Goal: Information Seeking & Learning: Learn about a topic

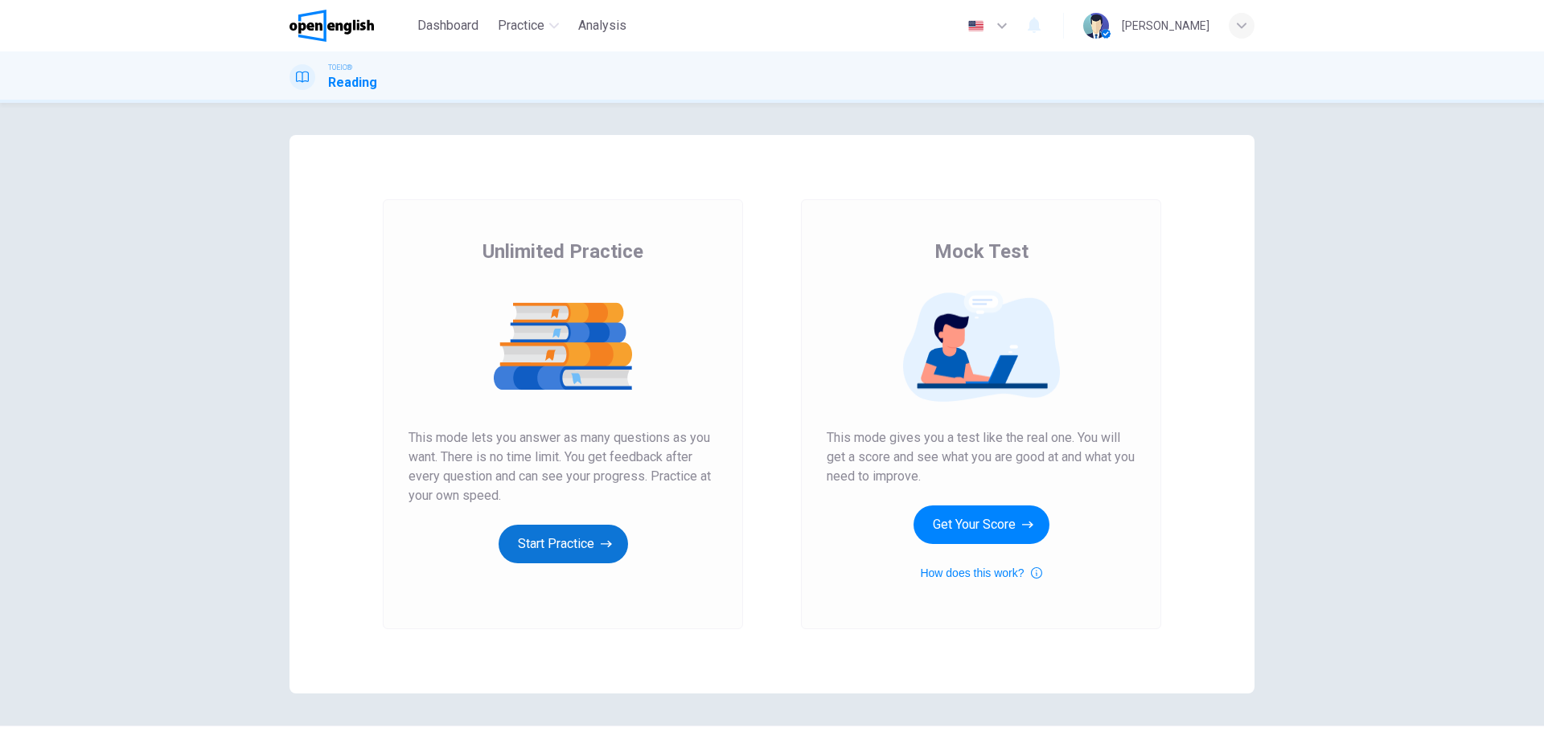
click at [579, 539] on button "Start Practice" at bounding box center [562, 544] width 129 height 39
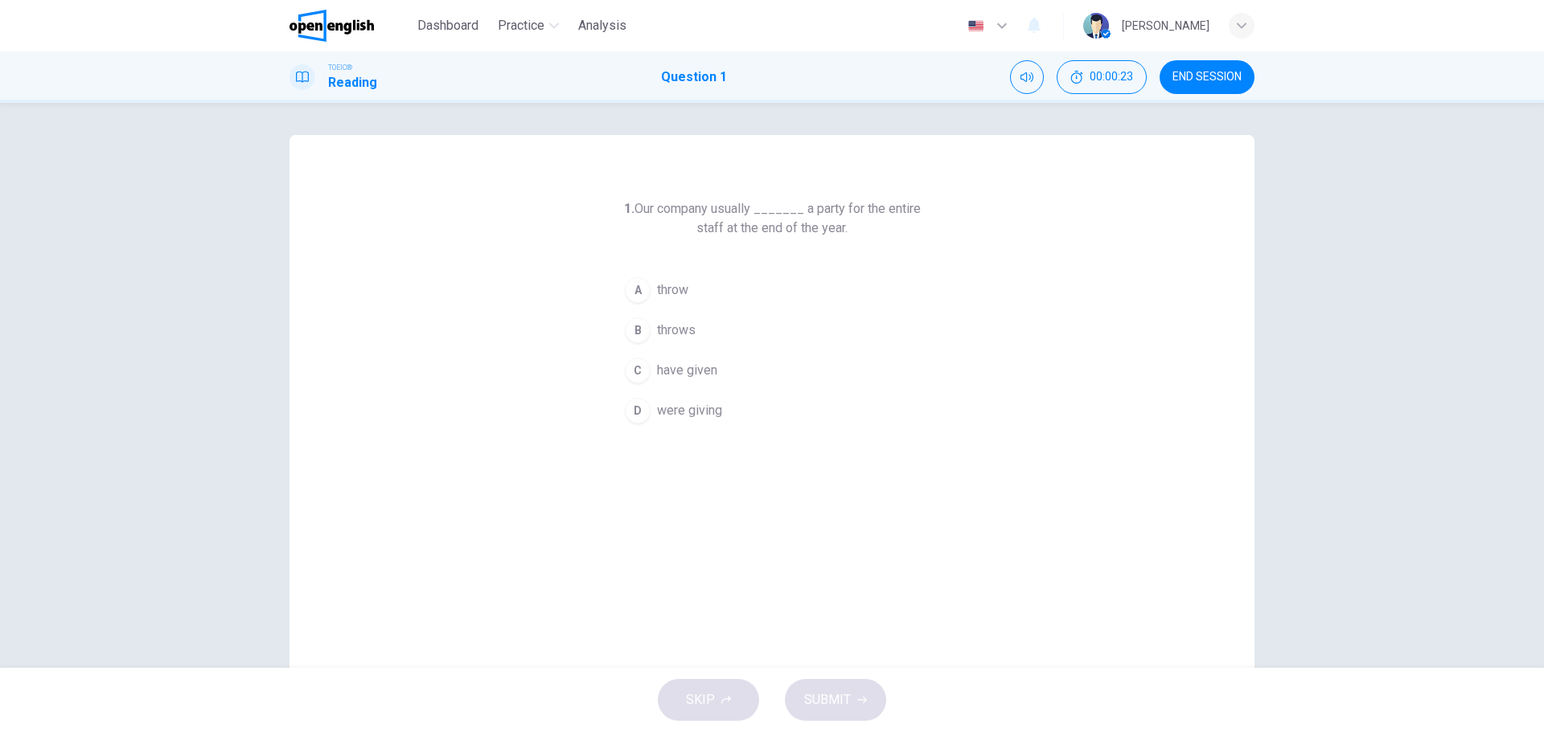
click at [634, 370] on div "C" at bounding box center [638, 371] width 26 height 26
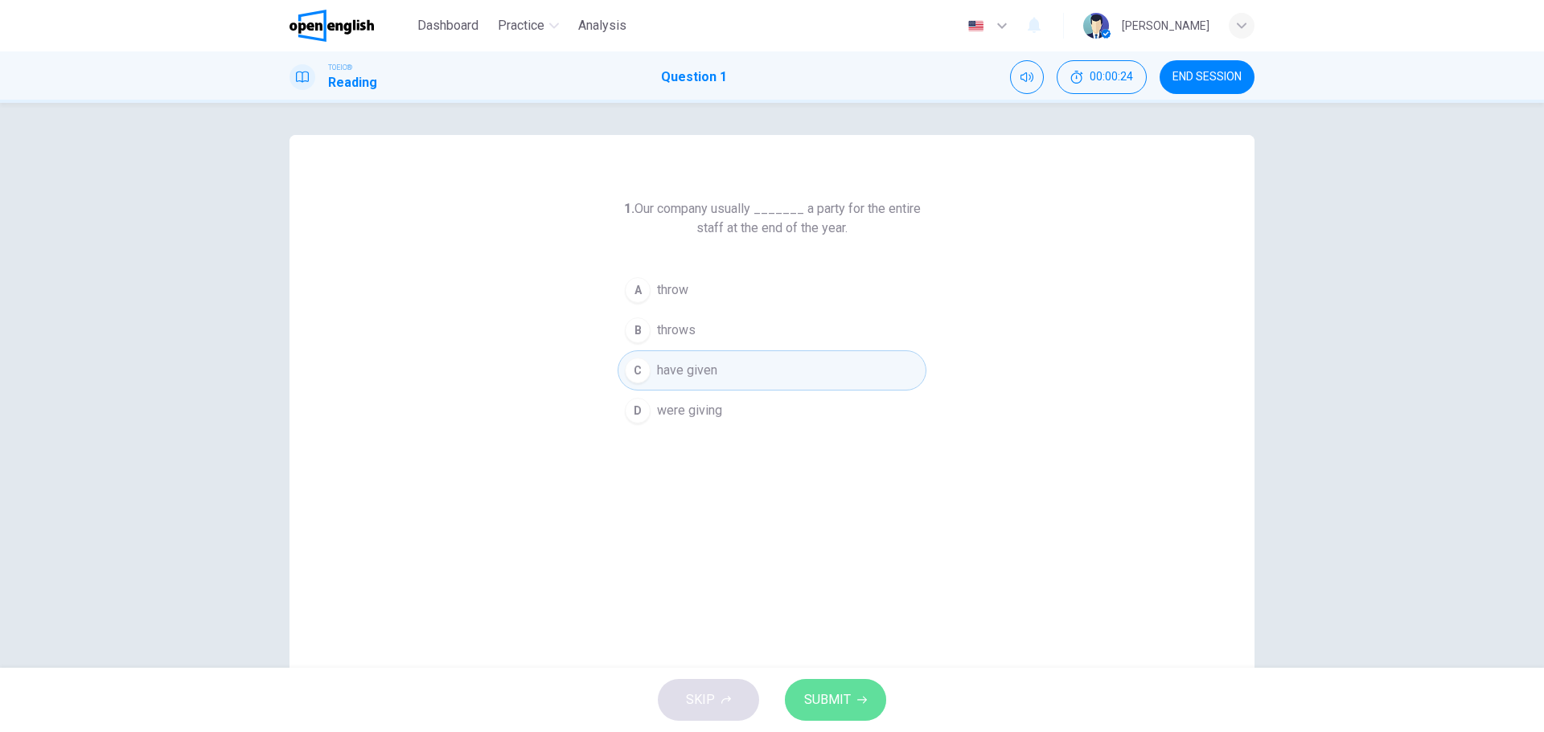
click at [839, 695] on span "SUBMIT" at bounding box center [827, 700] width 47 height 23
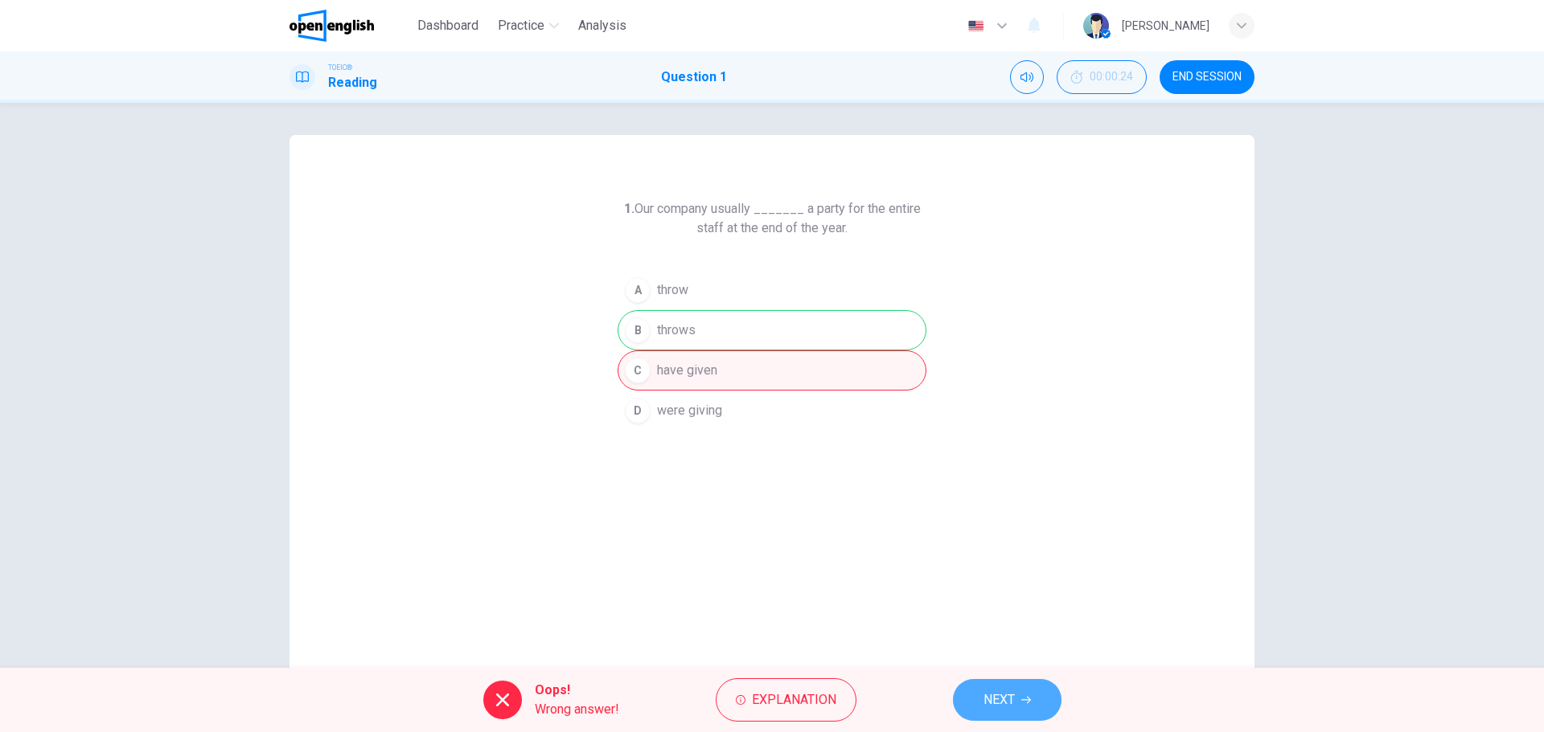
click at [1018, 703] on button "NEXT" at bounding box center [1007, 700] width 109 height 42
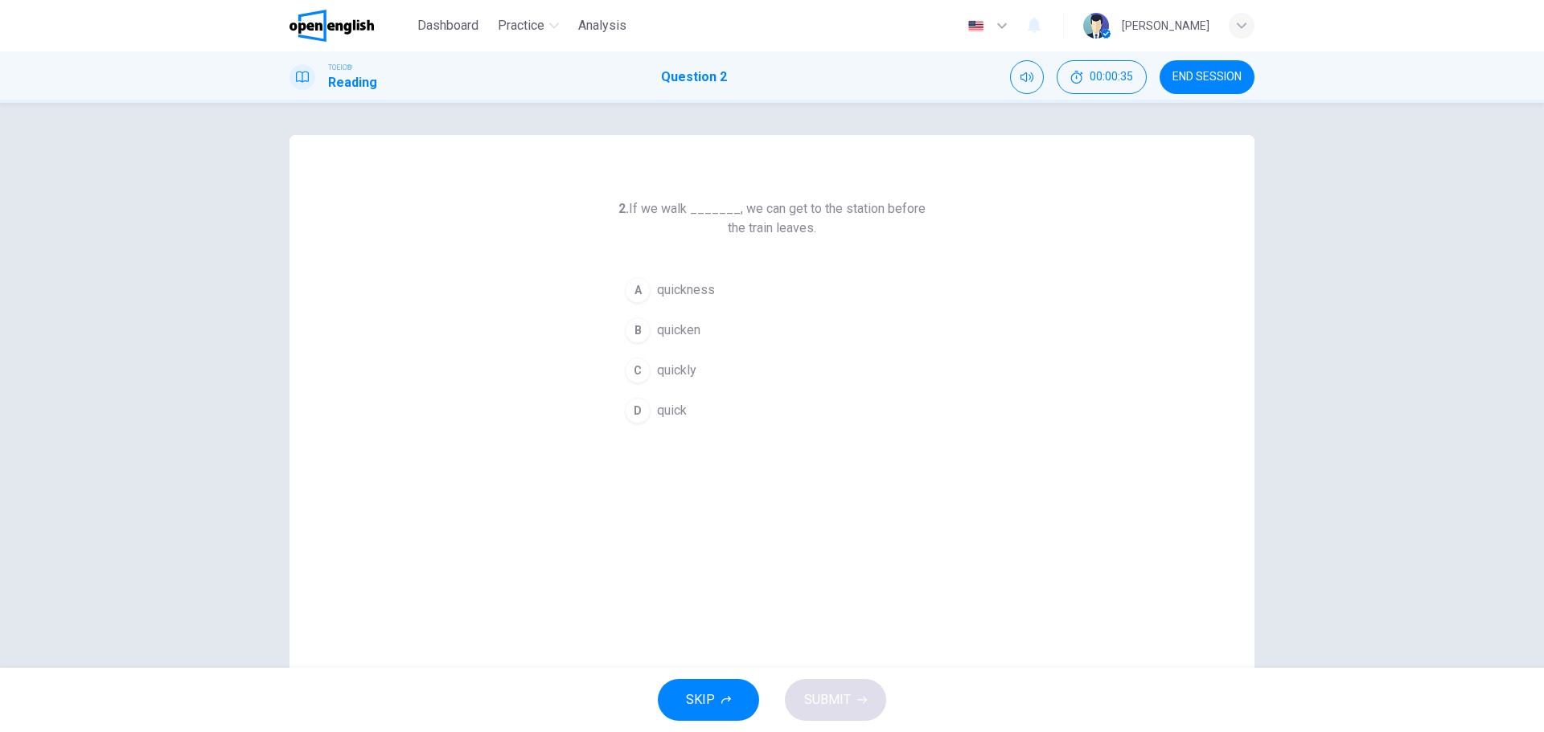
click at [635, 287] on div "A" at bounding box center [638, 290] width 26 height 26
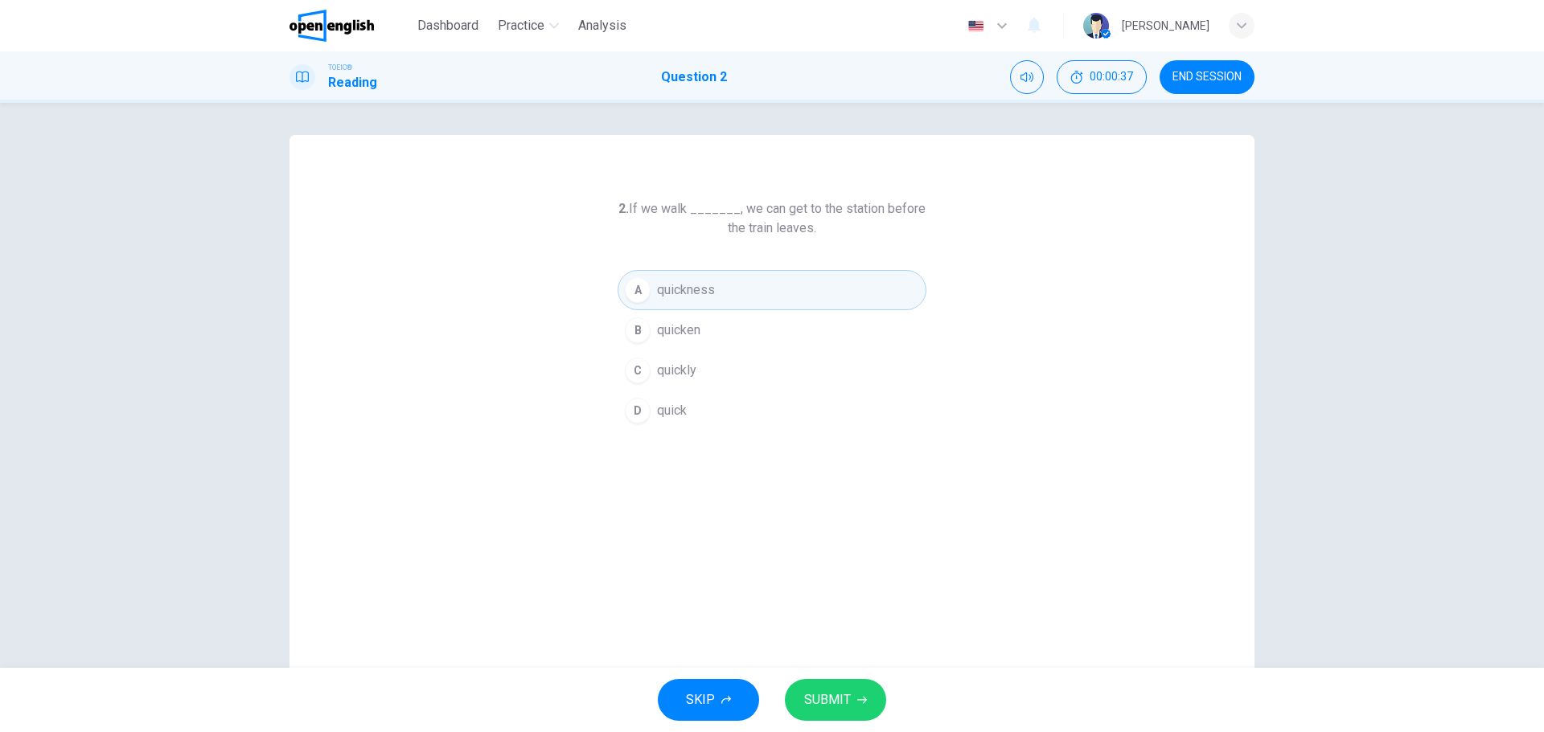
click at [846, 693] on span "SUBMIT" at bounding box center [827, 700] width 47 height 23
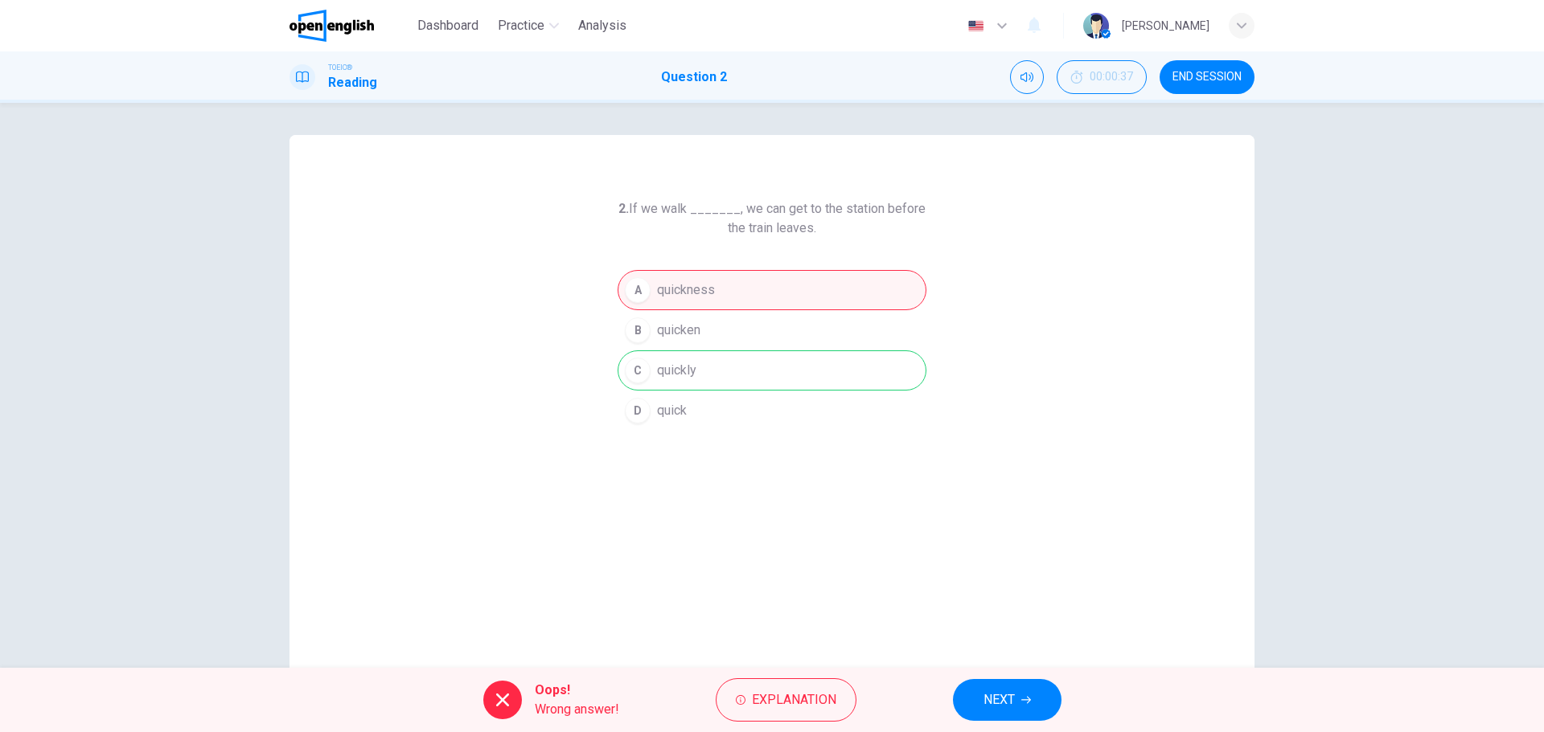
click at [1018, 696] on button "NEXT" at bounding box center [1007, 700] width 109 height 42
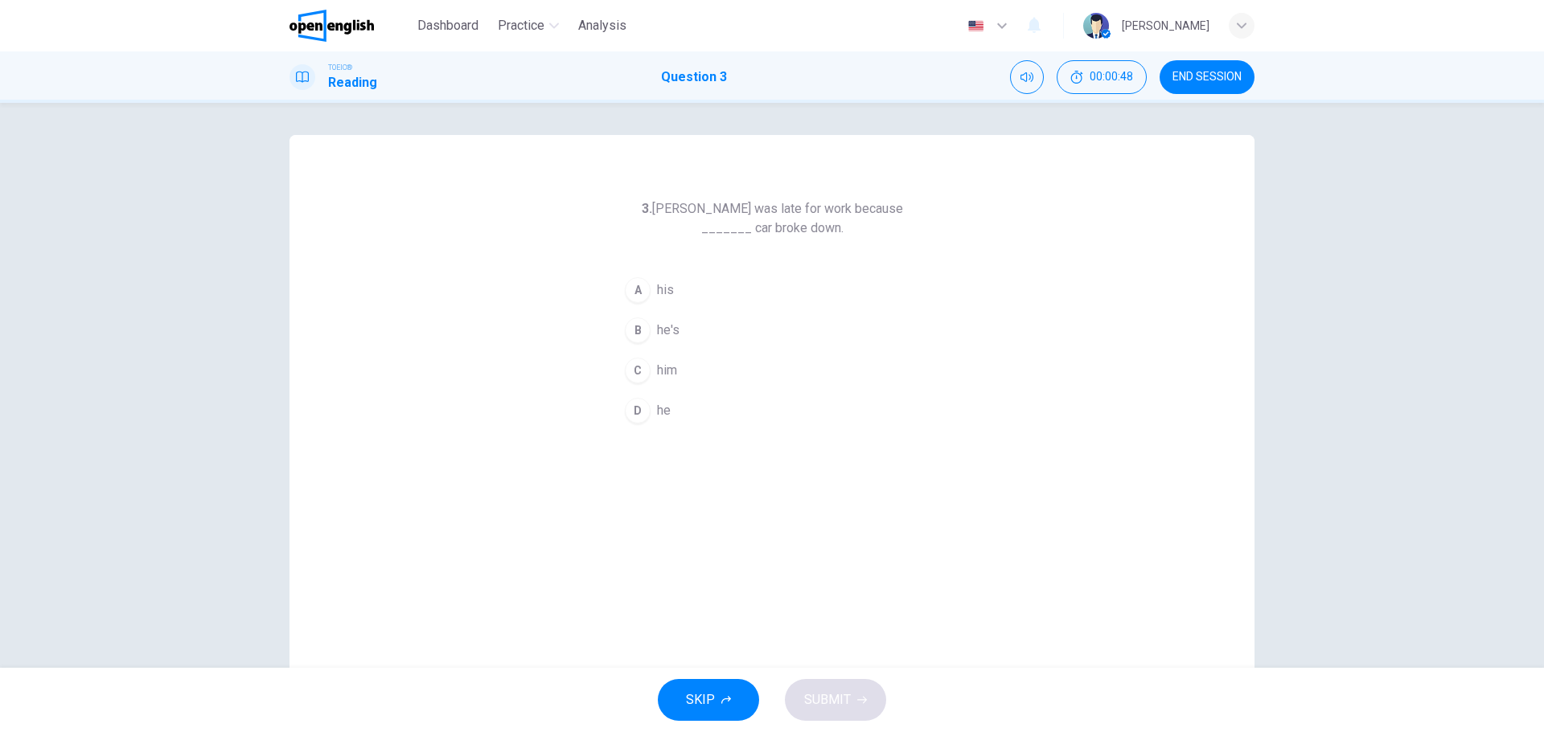
click at [636, 292] on div "A" at bounding box center [638, 290] width 26 height 26
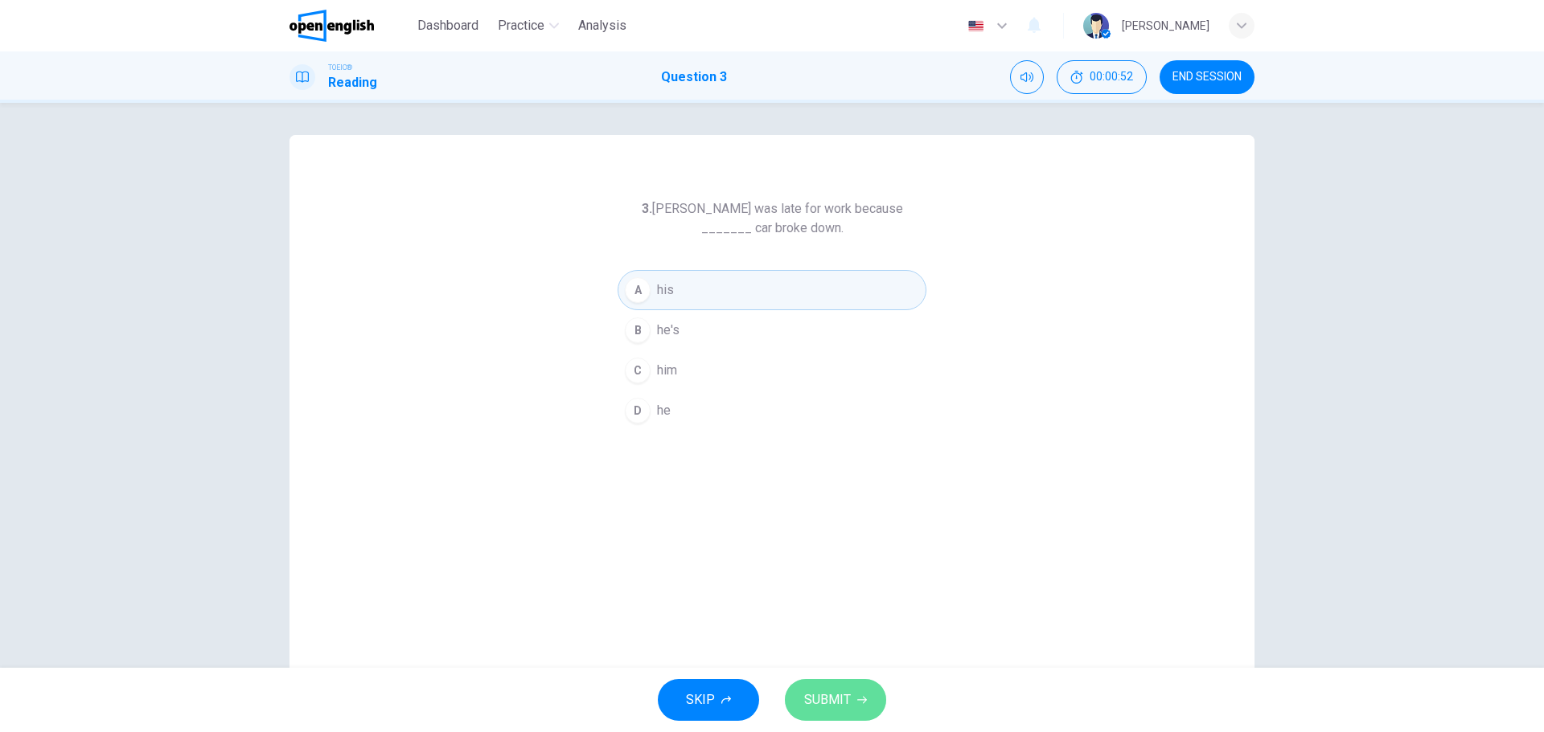
drag, startPoint x: 822, startPoint y: 696, endPoint x: 826, endPoint y: 684, distance: 12.7
click at [822, 697] on span "SUBMIT" at bounding box center [827, 700] width 47 height 23
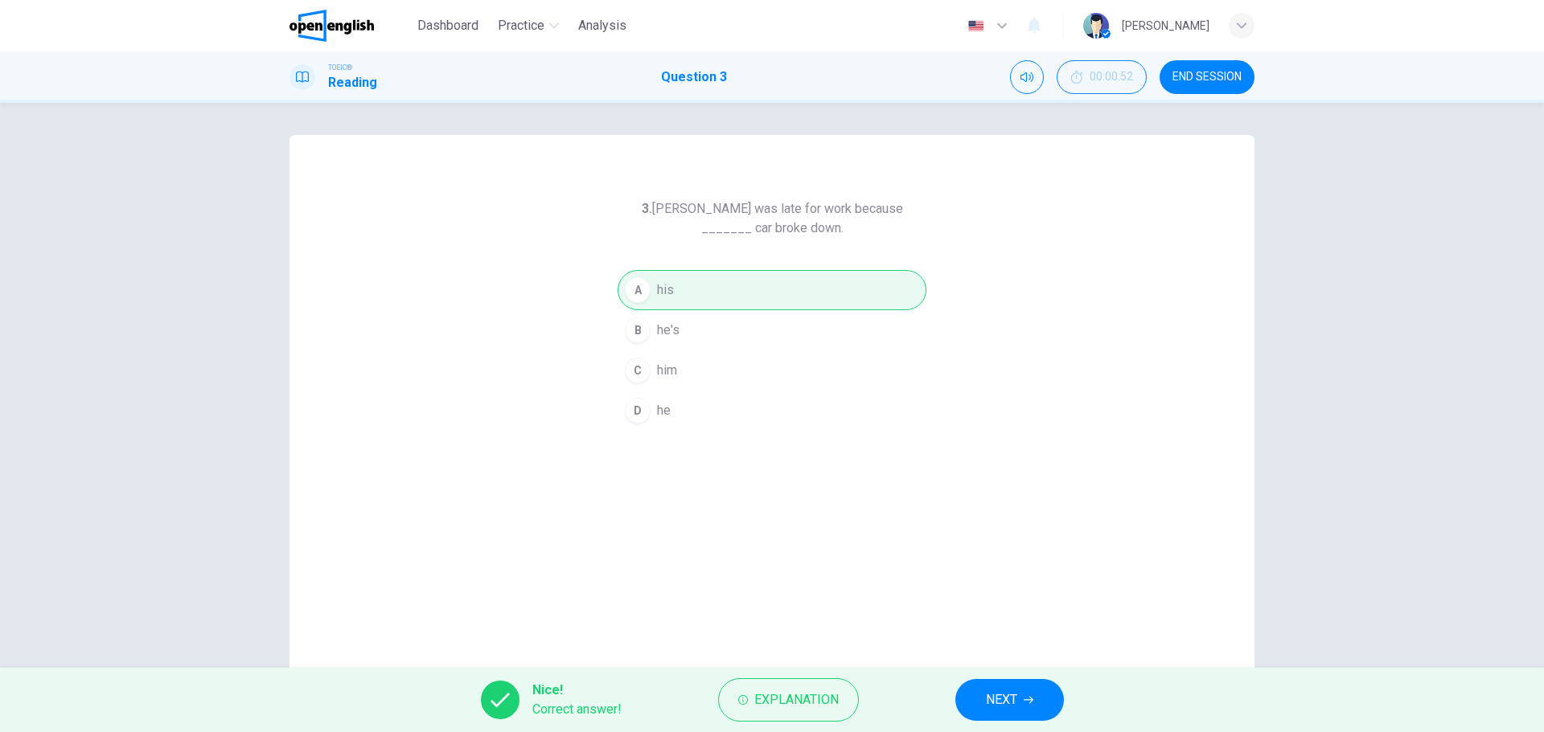
click at [1014, 704] on span "NEXT" at bounding box center [1001, 700] width 31 height 23
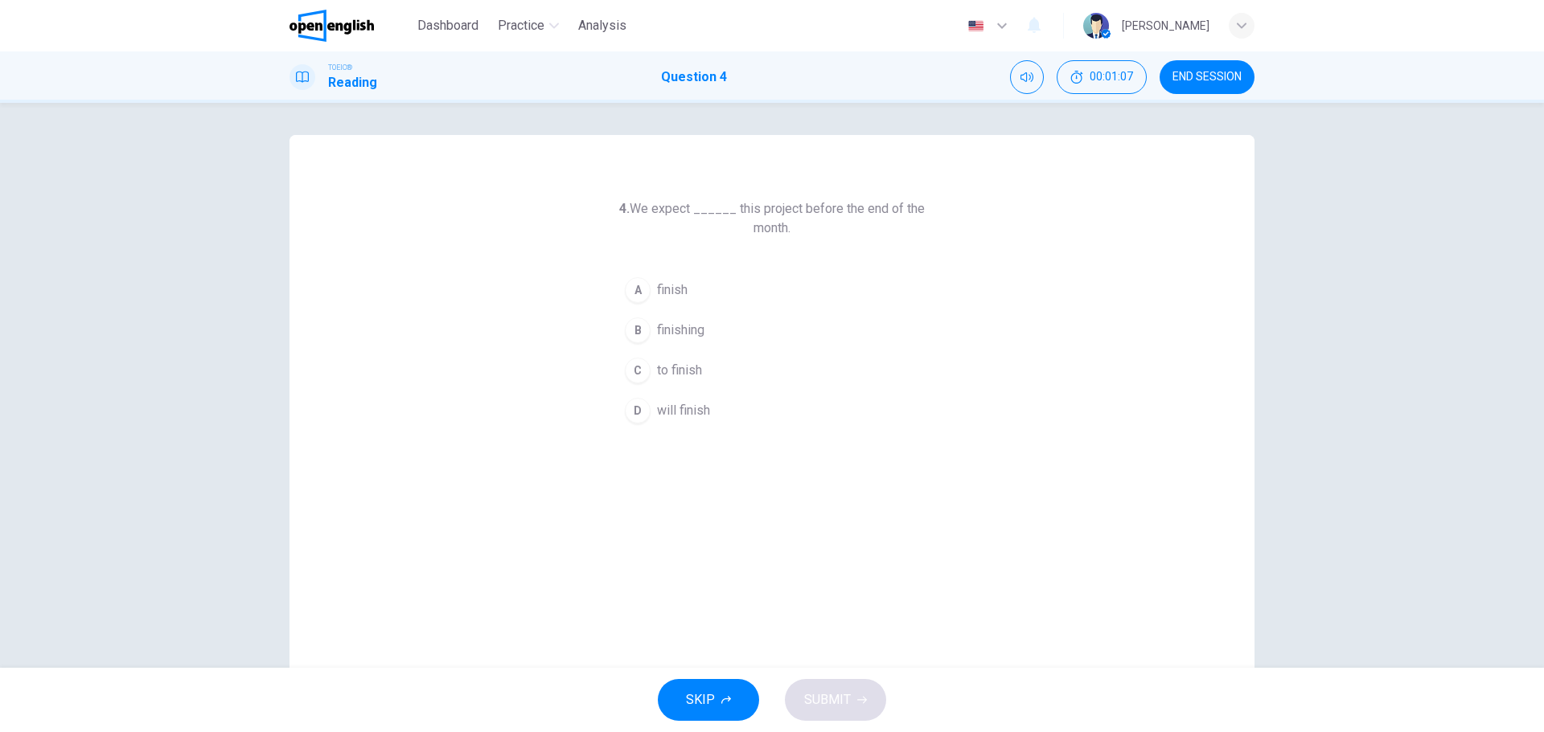
click at [634, 375] on div "C" at bounding box center [638, 371] width 26 height 26
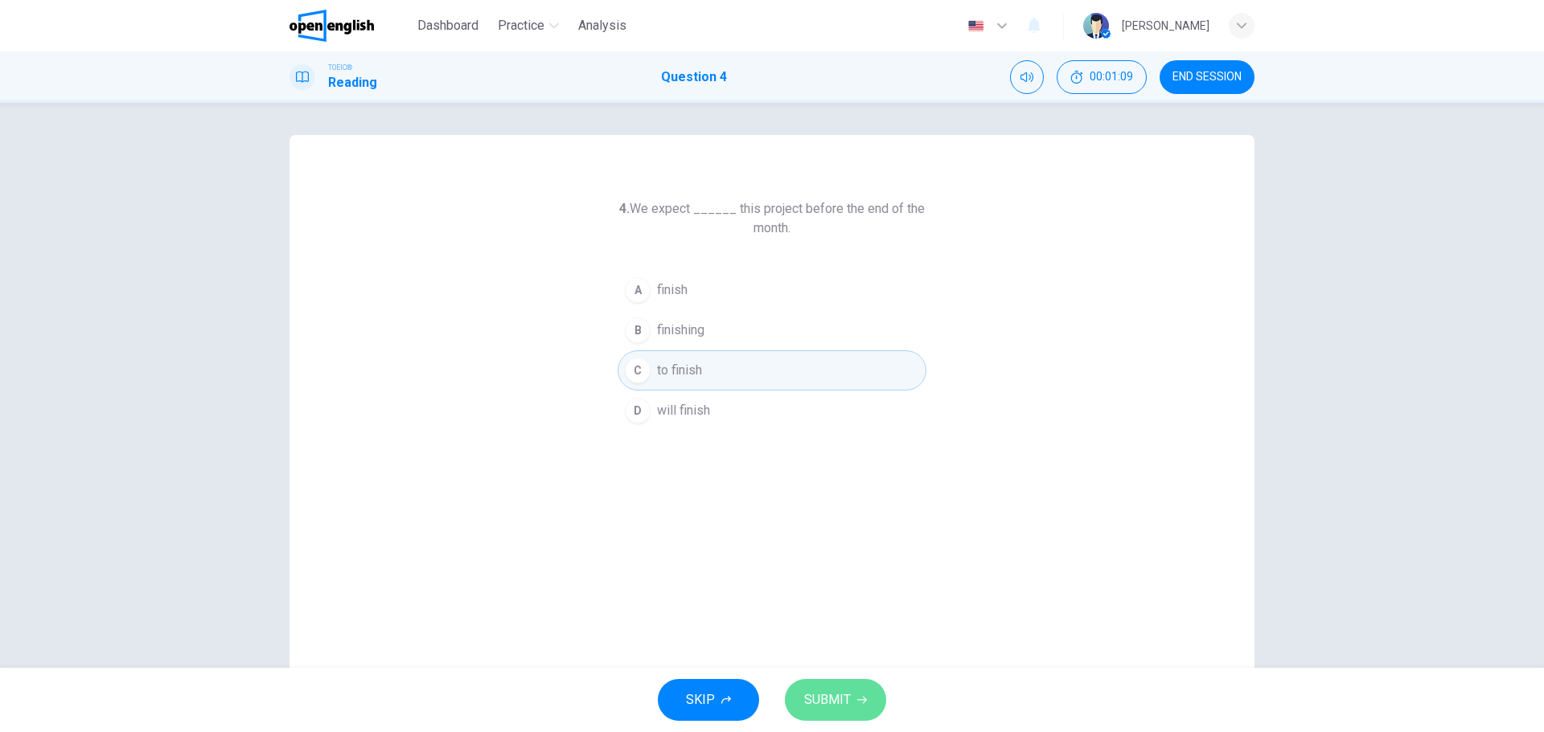
click at [825, 683] on button "SUBMIT" at bounding box center [835, 700] width 101 height 42
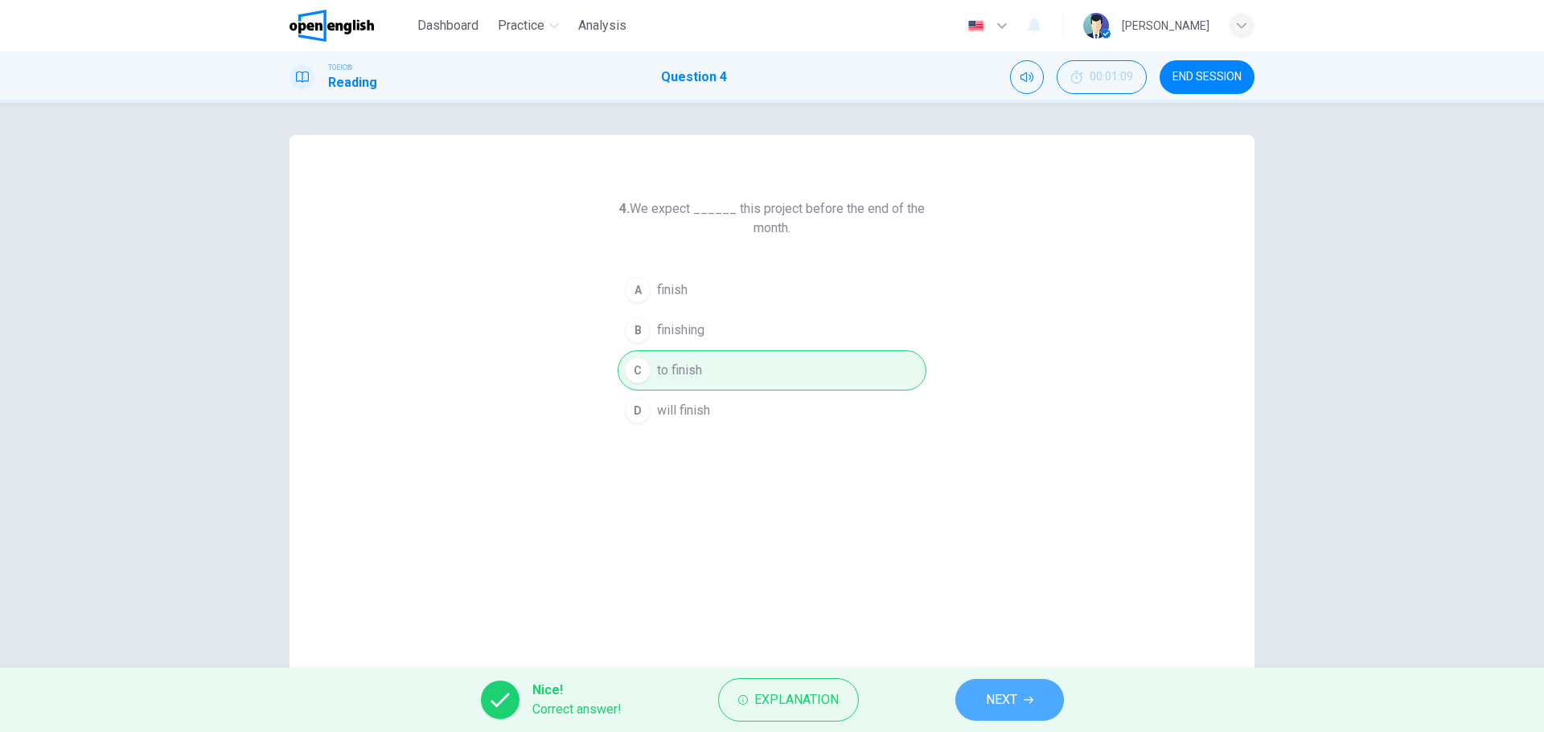
click at [1013, 693] on span "NEXT" at bounding box center [1001, 700] width 31 height 23
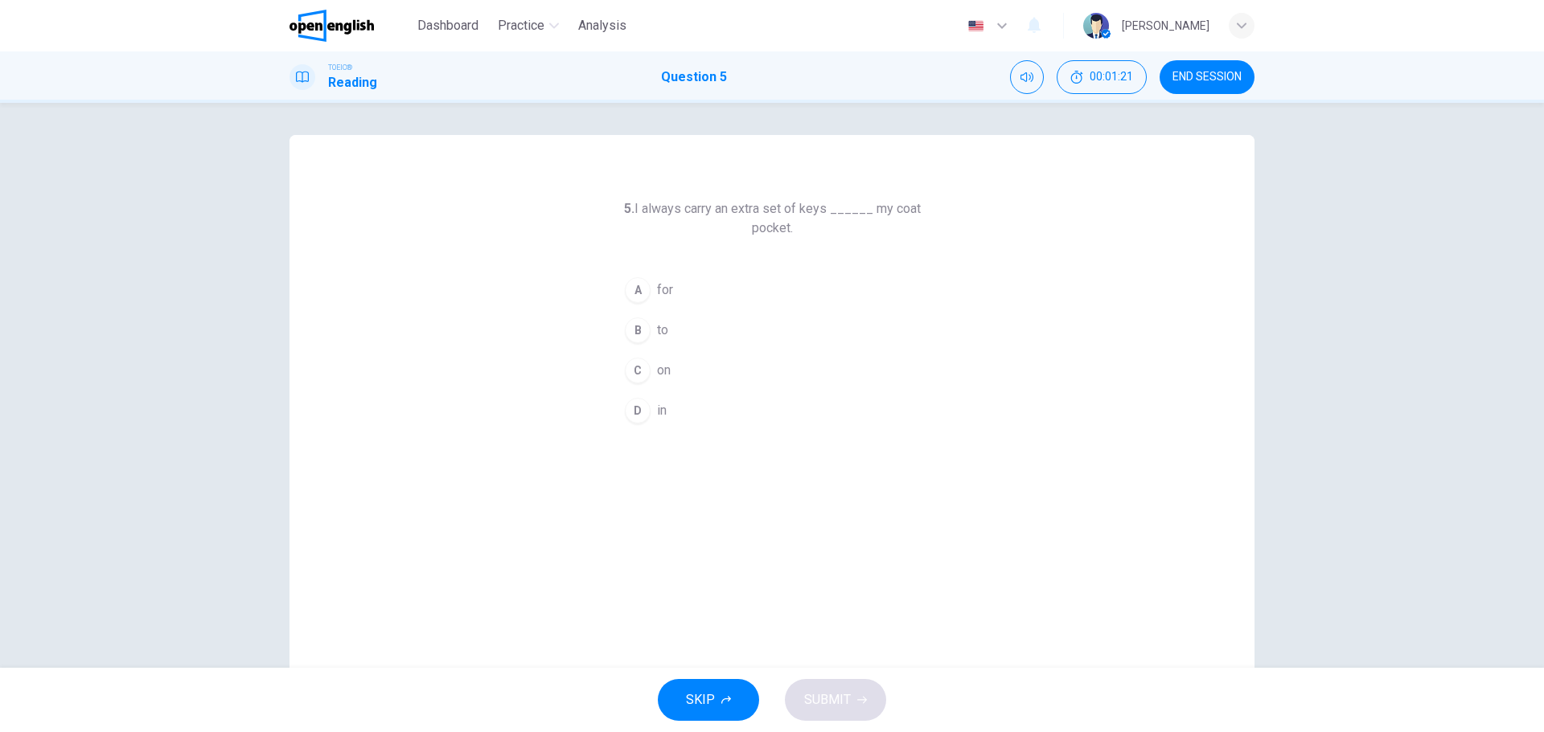
click at [657, 291] on span "for" at bounding box center [665, 290] width 16 height 19
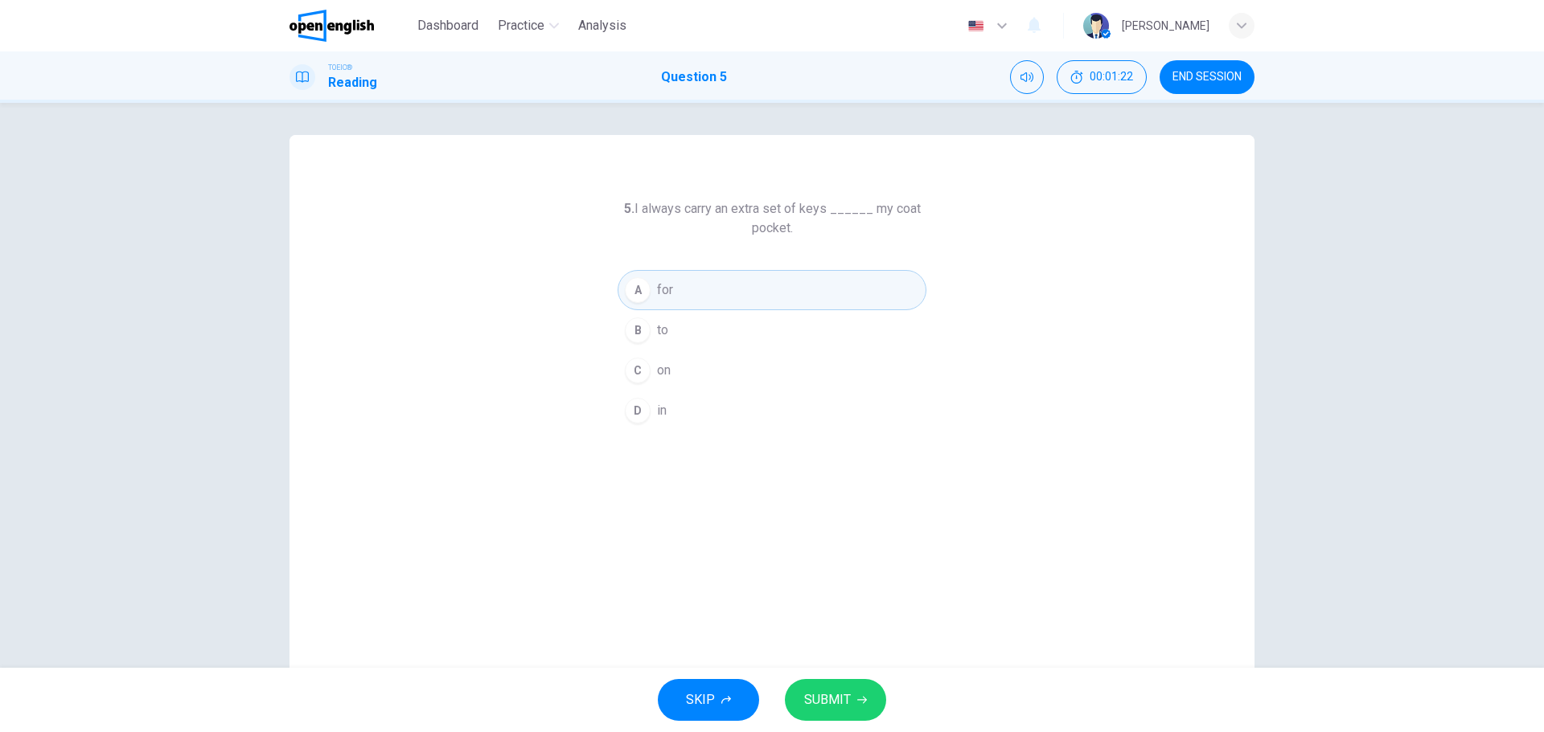
click at [855, 713] on button "SUBMIT" at bounding box center [835, 700] width 101 height 42
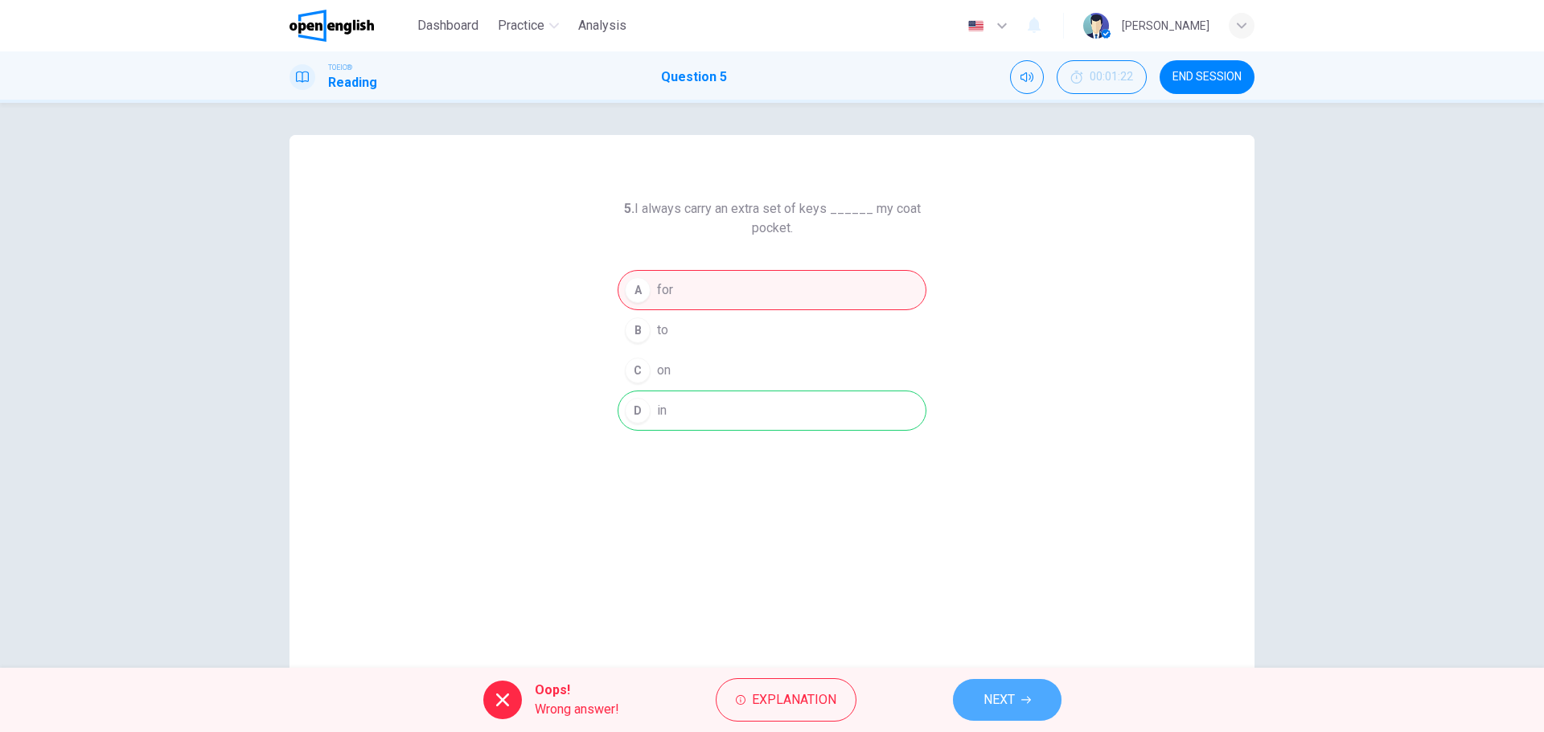
click at [1019, 696] on button "NEXT" at bounding box center [1007, 700] width 109 height 42
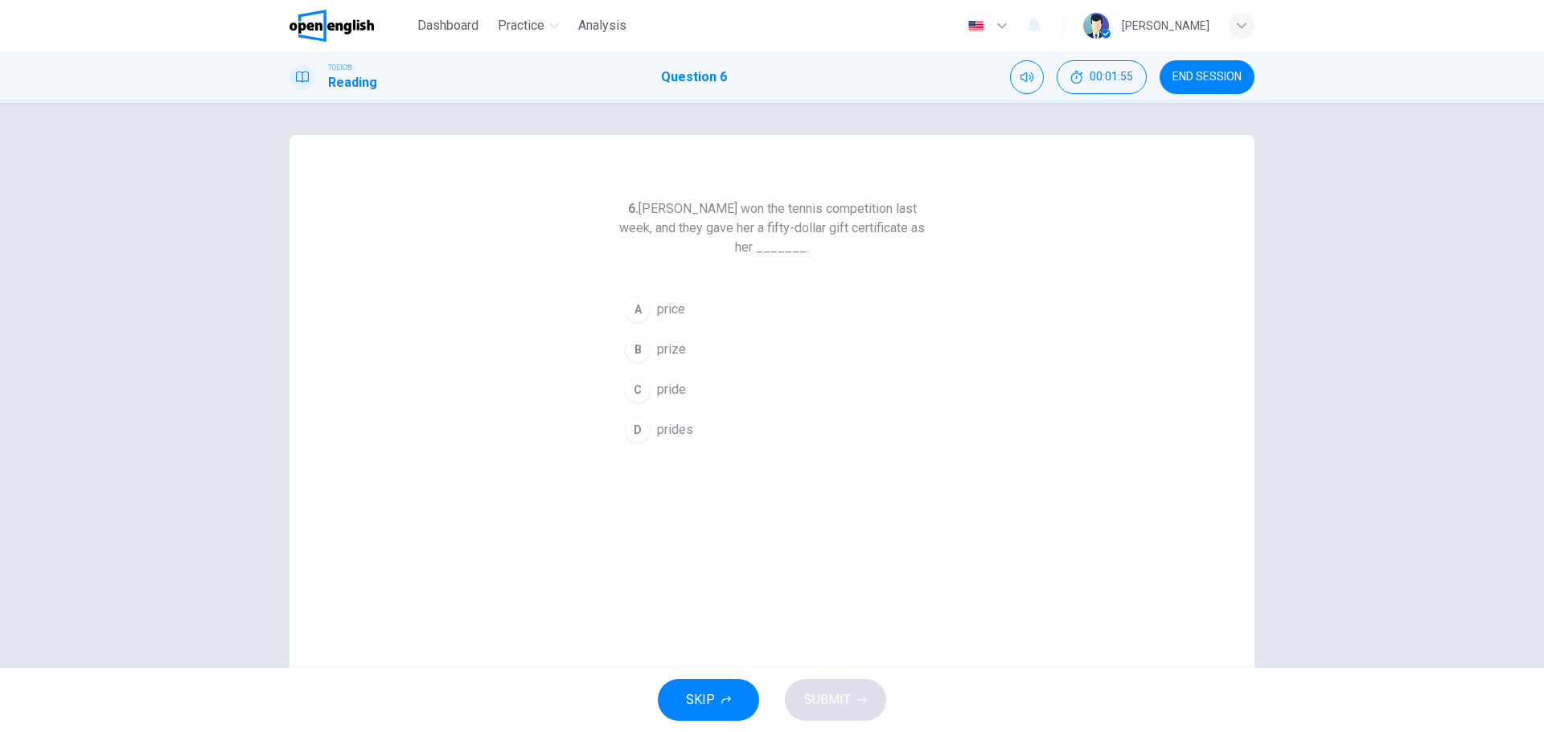
click at [635, 385] on div "C" at bounding box center [638, 390] width 26 height 26
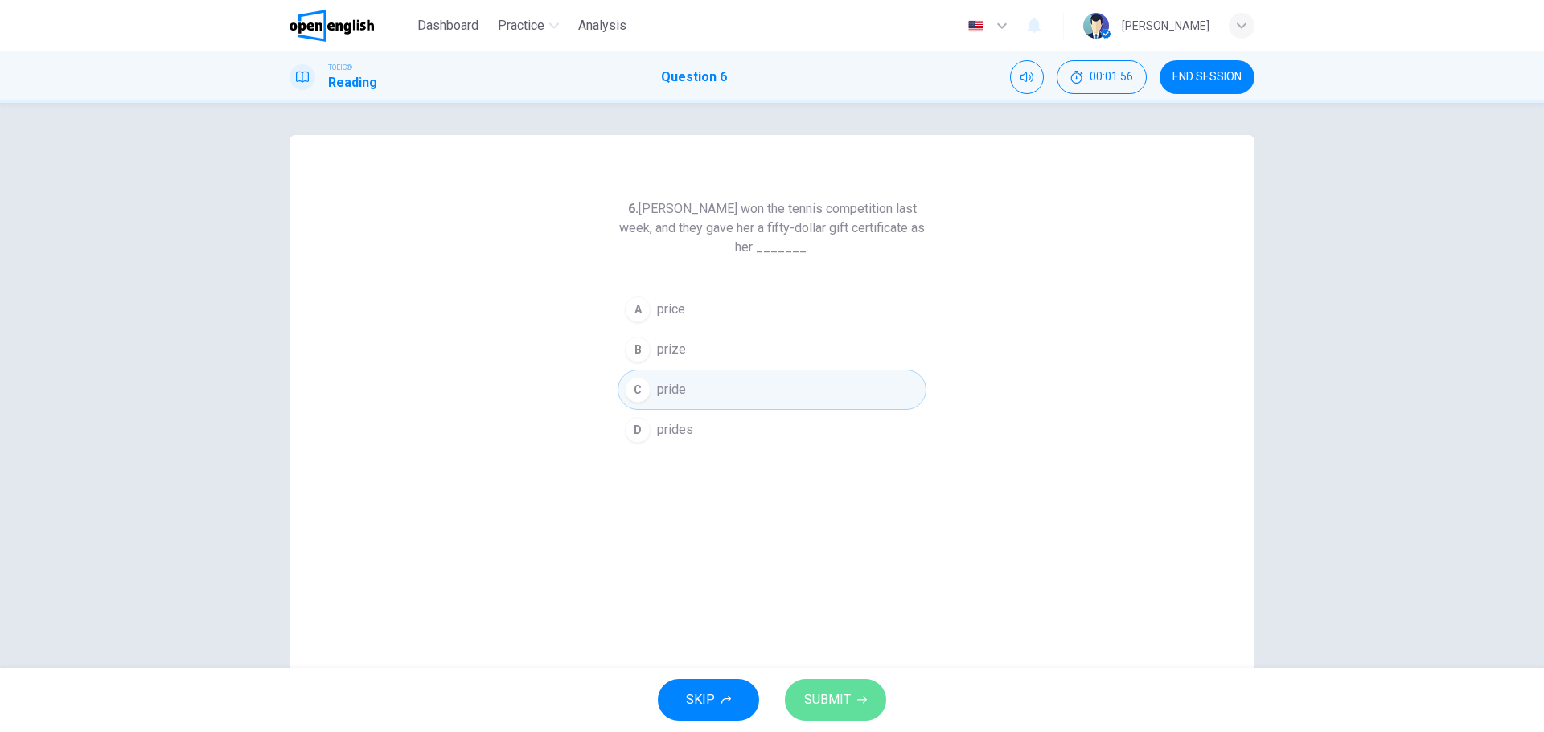
drag, startPoint x: 846, startPoint y: 698, endPoint x: 831, endPoint y: 658, distance: 43.0
click at [847, 698] on span "SUBMIT" at bounding box center [827, 700] width 47 height 23
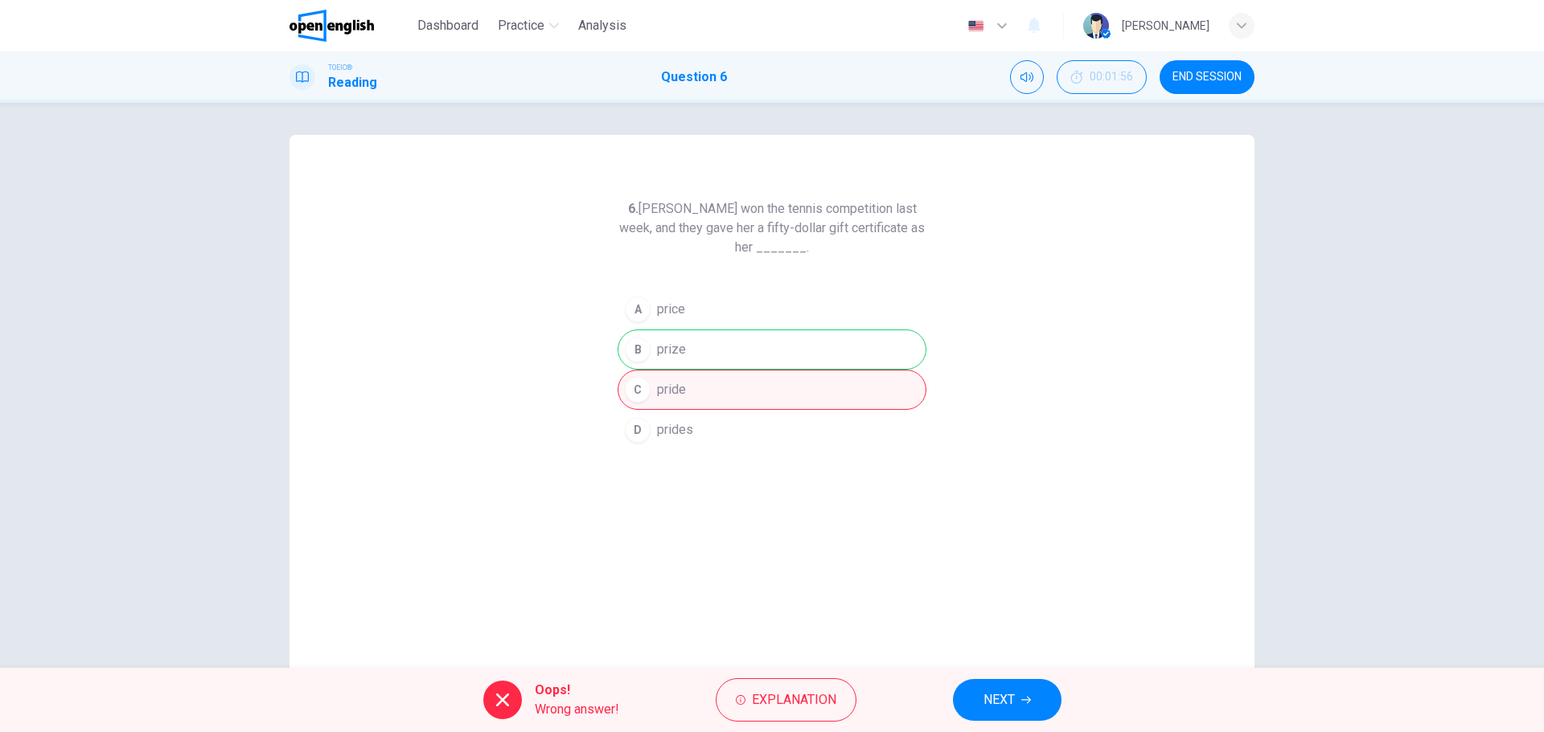
click at [1000, 691] on span "NEXT" at bounding box center [998, 700] width 31 height 23
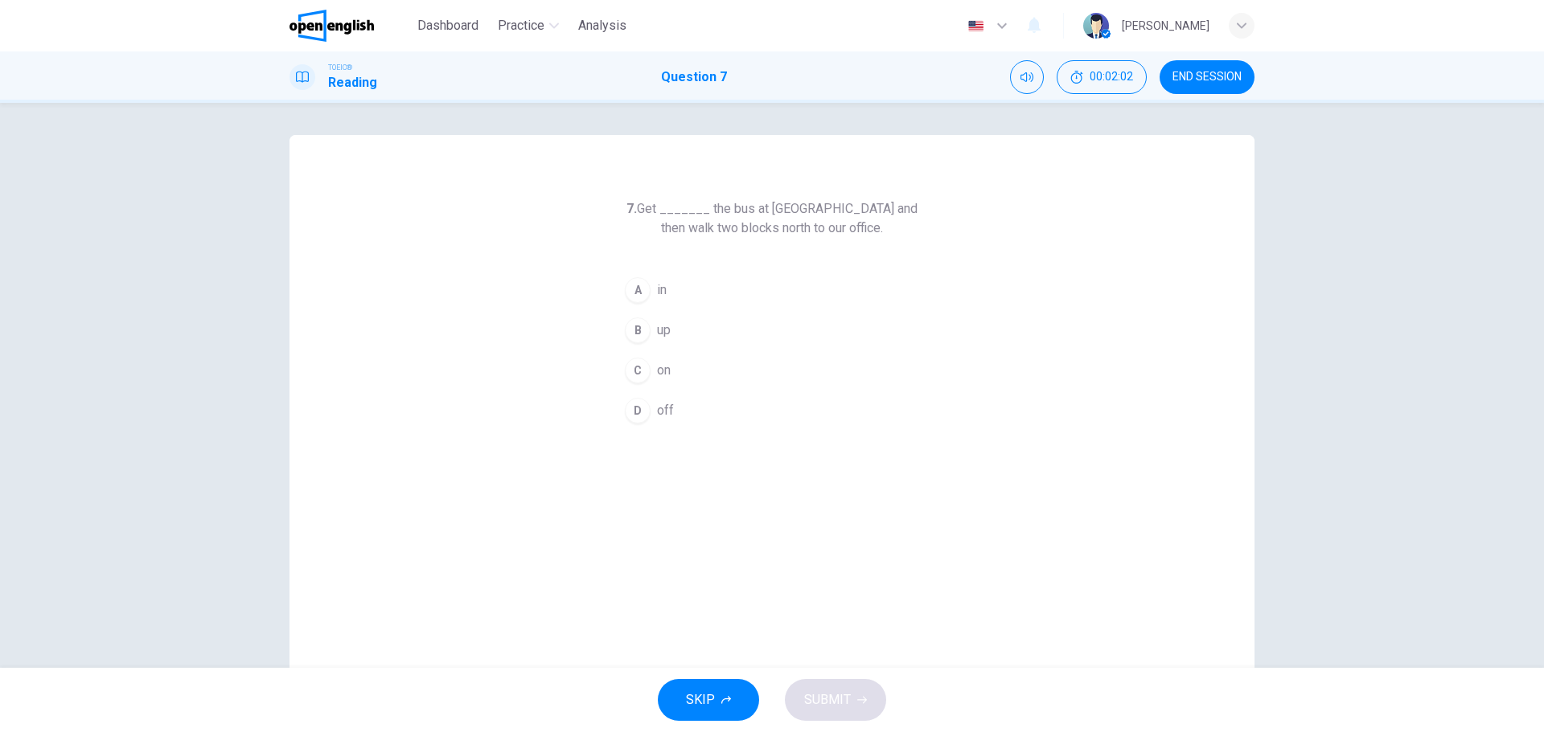
click at [638, 332] on div "B" at bounding box center [638, 331] width 26 height 26
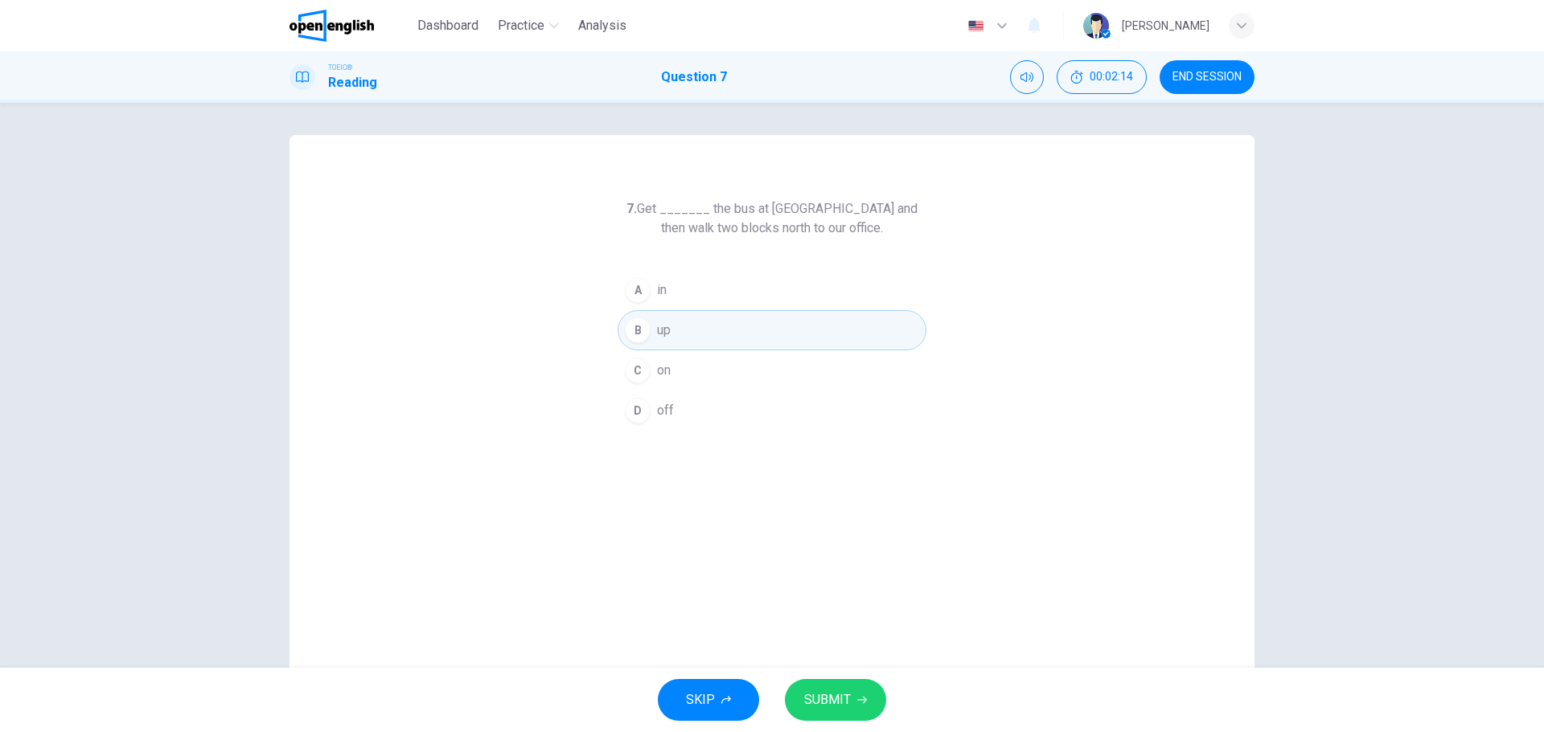
click at [831, 688] on button "SUBMIT" at bounding box center [835, 700] width 101 height 42
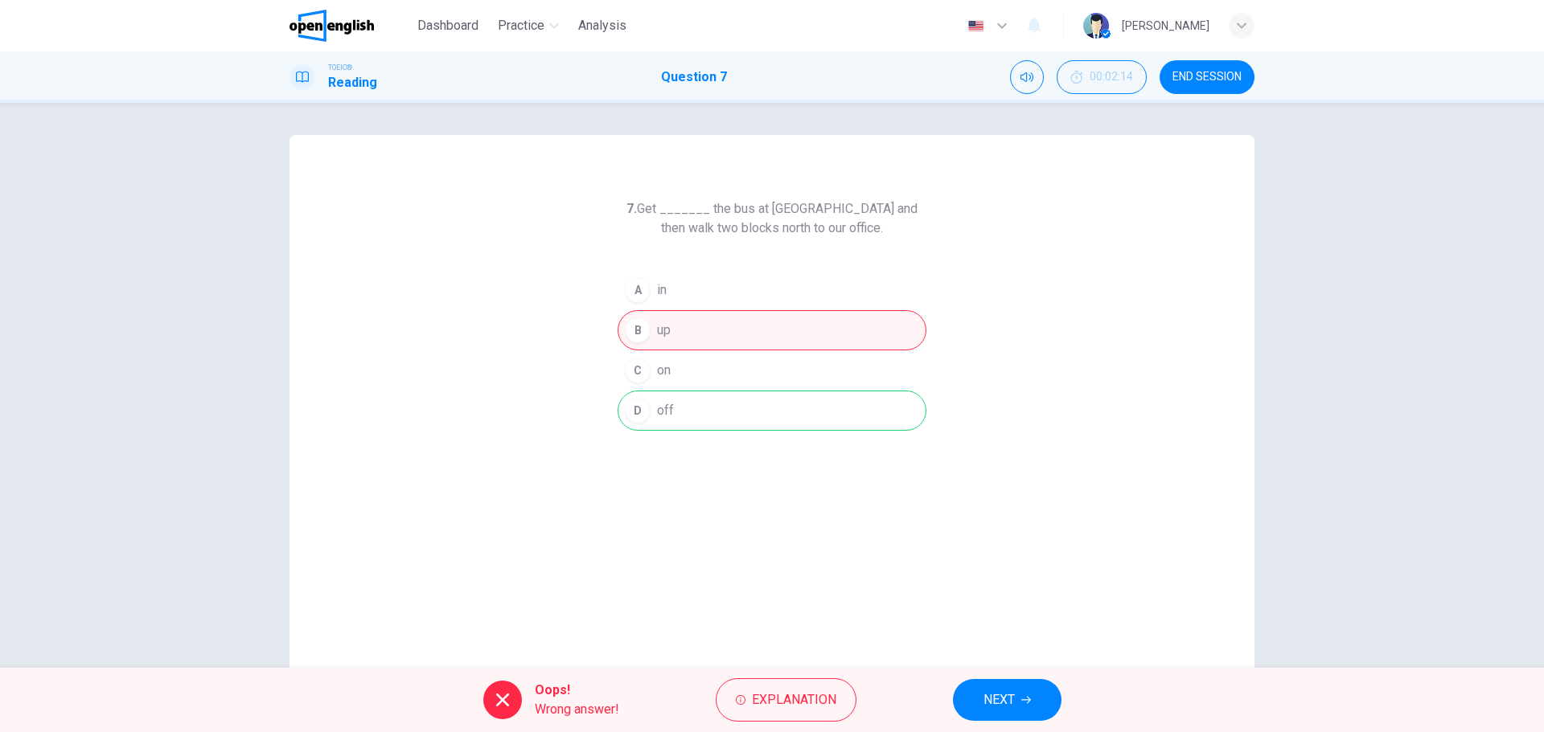
drag, startPoint x: 1011, startPoint y: 702, endPoint x: 1009, endPoint y: 688, distance: 13.9
click at [1011, 699] on span "NEXT" at bounding box center [998, 700] width 31 height 23
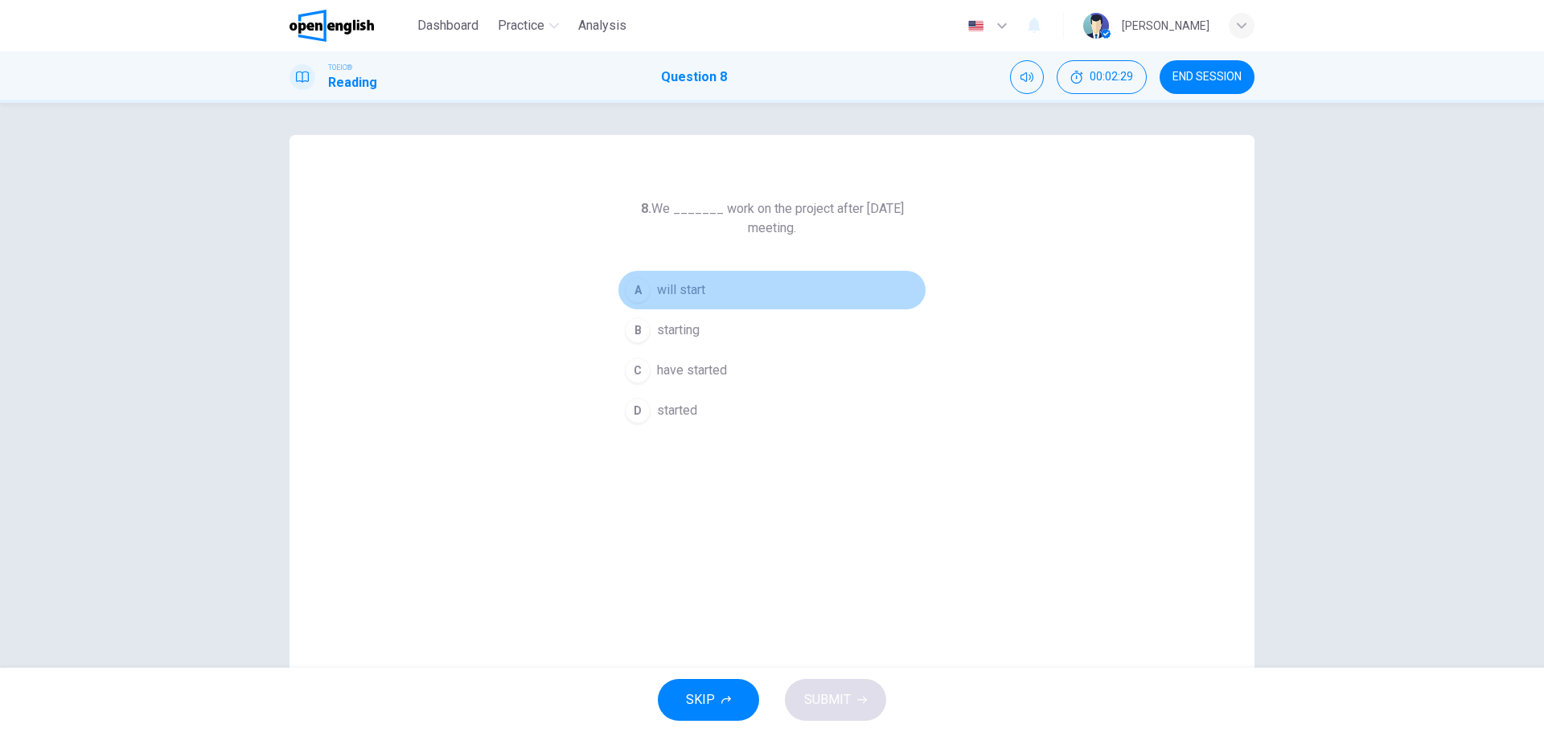
click at [625, 286] on div "A" at bounding box center [638, 290] width 26 height 26
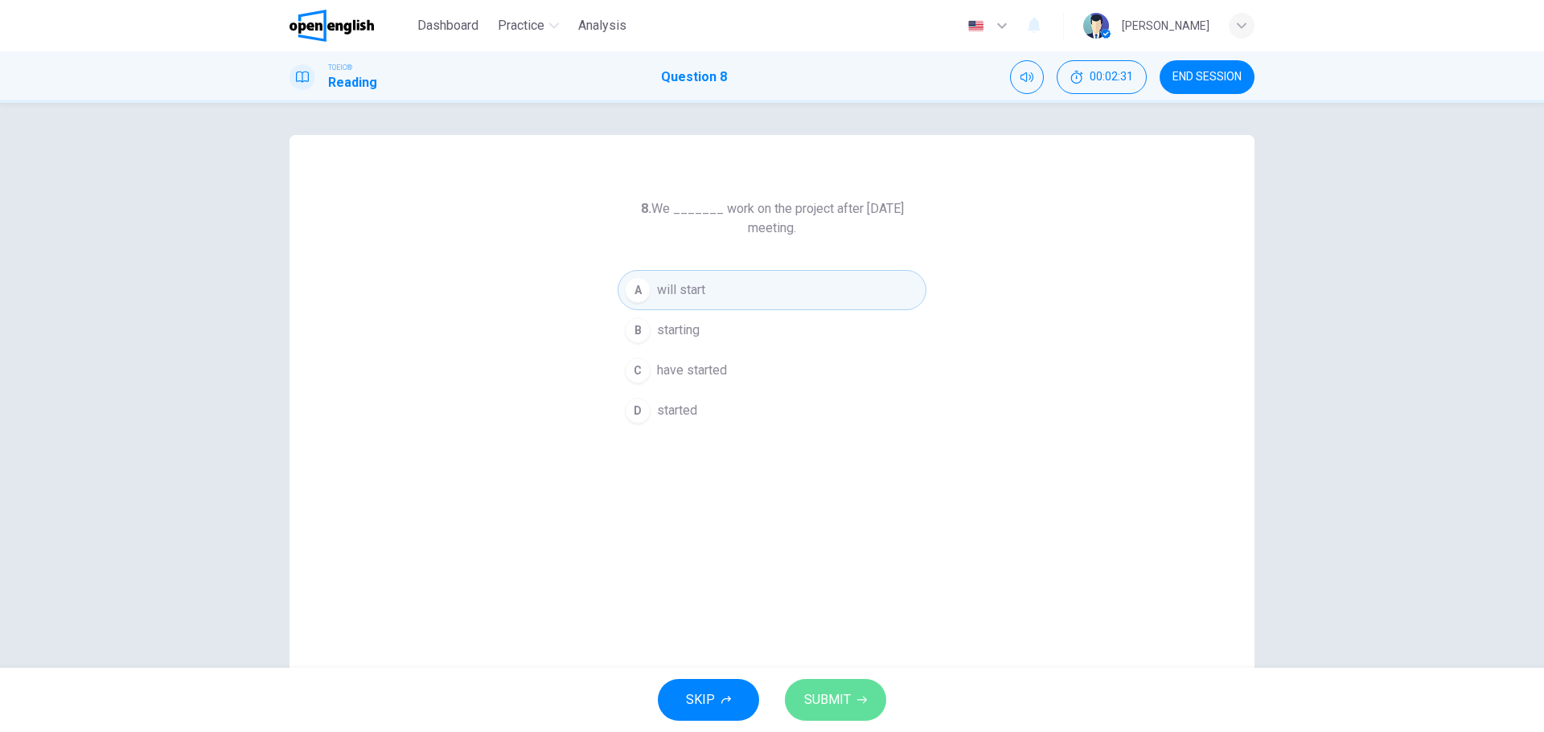
click at [835, 688] on button "SUBMIT" at bounding box center [835, 700] width 101 height 42
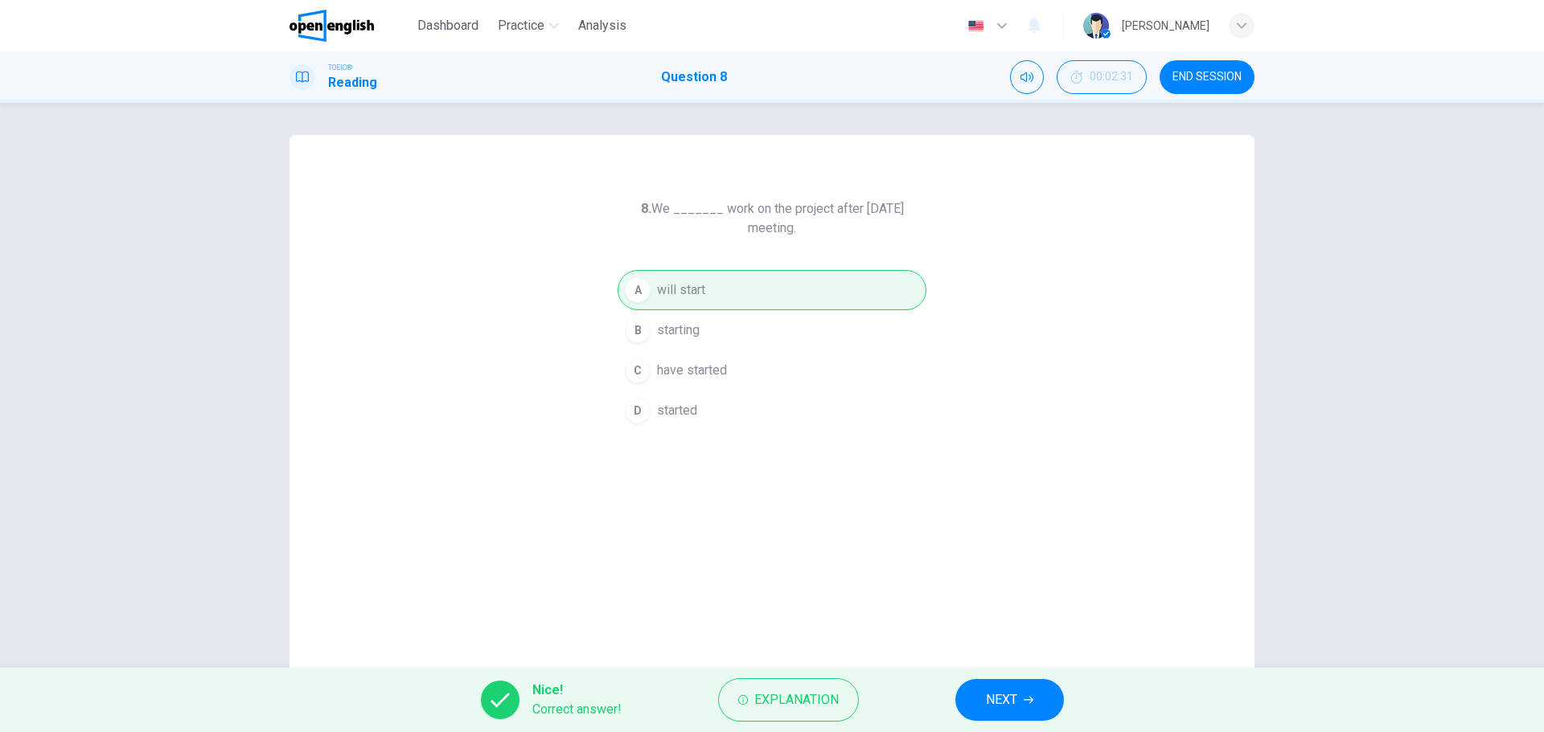
click at [994, 679] on button "NEXT" at bounding box center [1009, 700] width 109 height 42
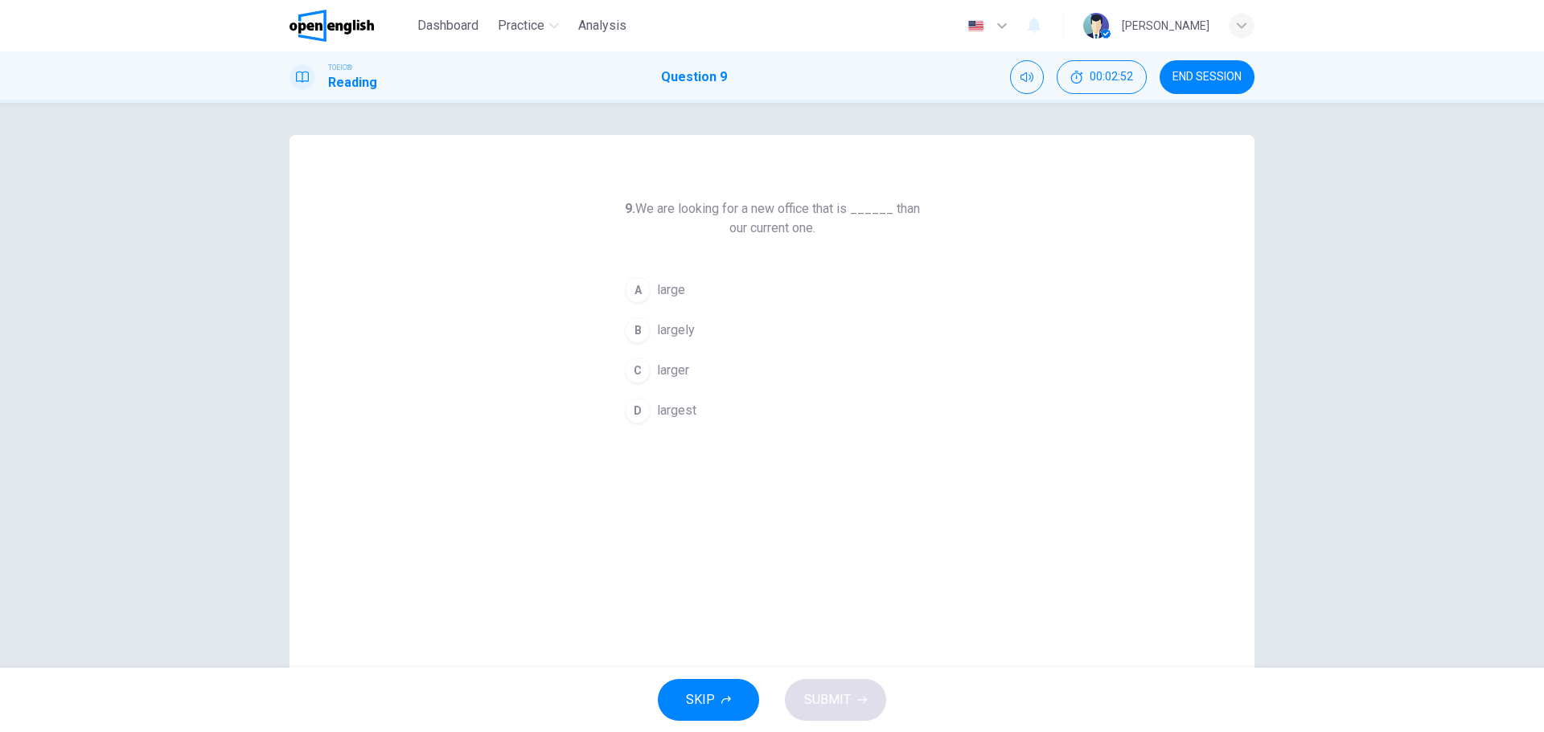
click at [640, 285] on div "A" at bounding box center [638, 290] width 26 height 26
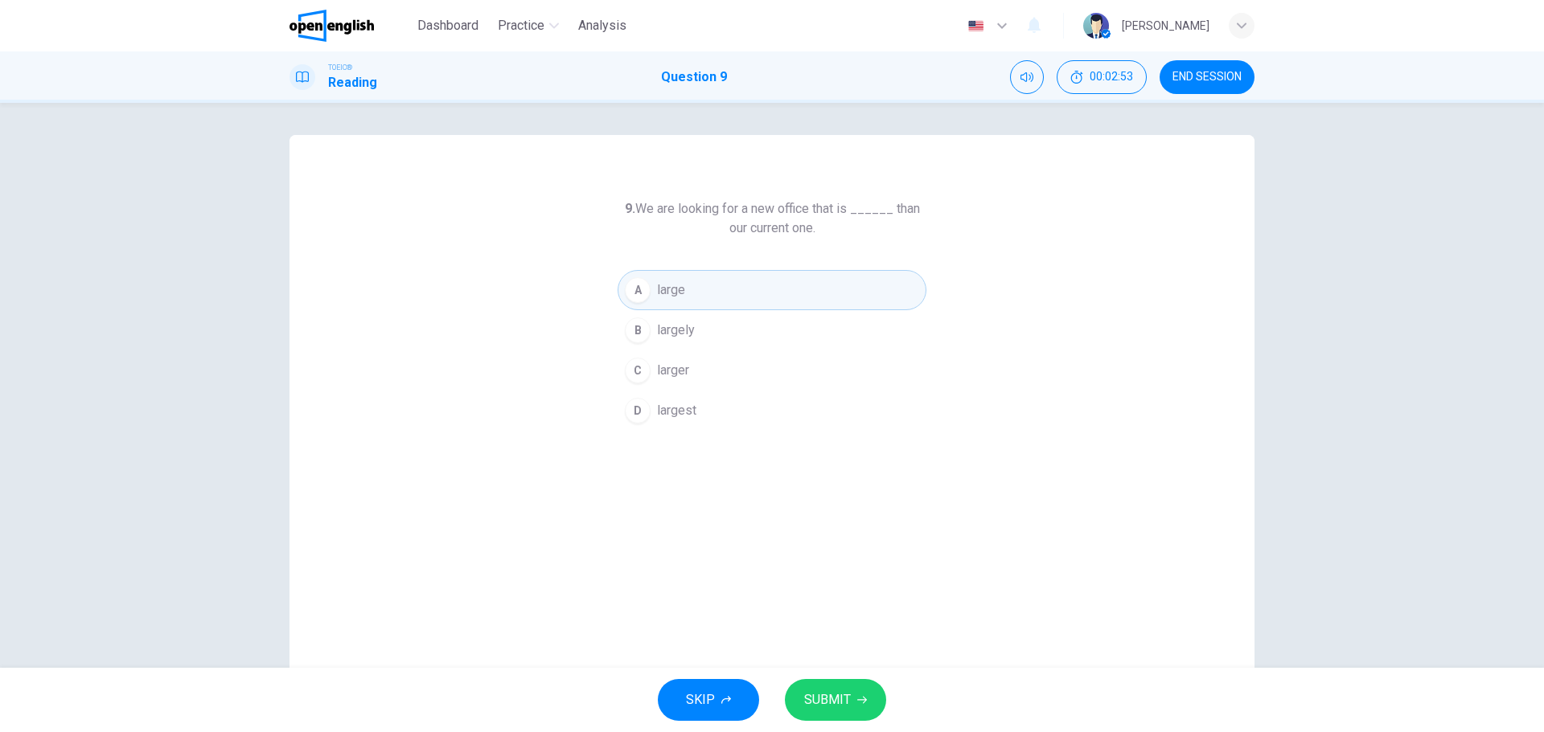
click at [819, 675] on div "SKIP SUBMIT" at bounding box center [772, 700] width 1544 height 64
click at [827, 686] on button "SUBMIT" at bounding box center [835, 700] width 101 height 42
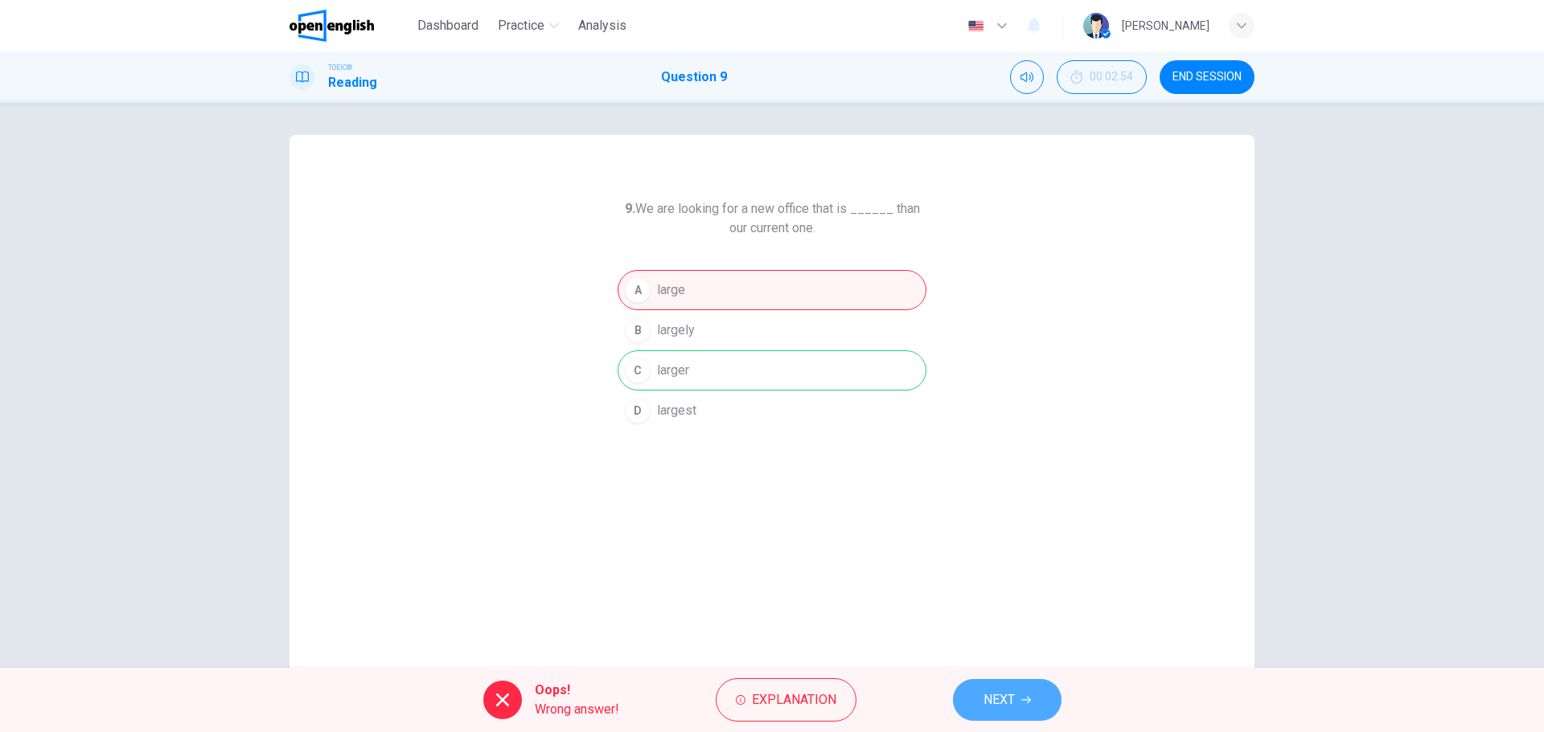
click at [1018, 694] on button "NEXT" at bounding box center [1007, 700] width 109 height 42
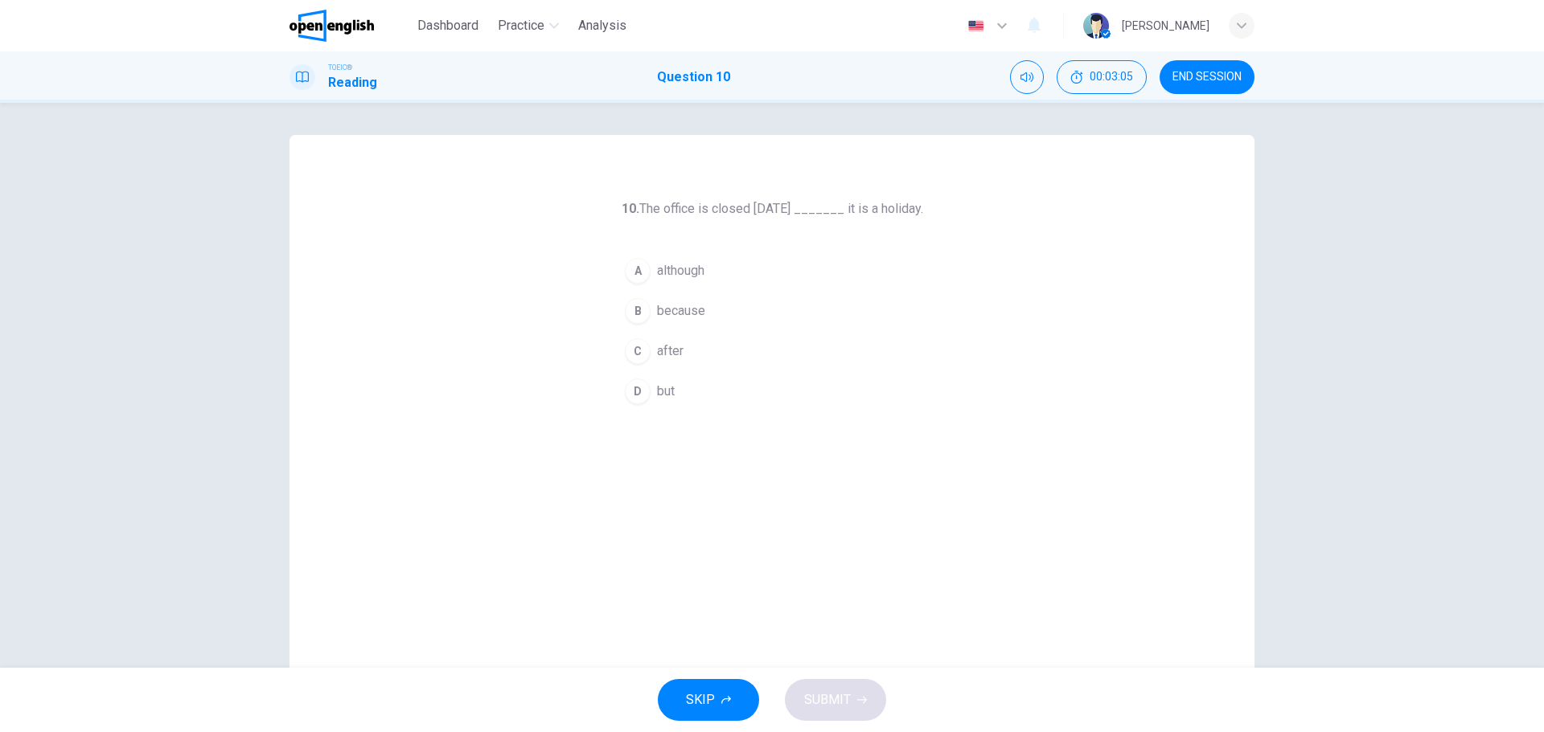
click at [629, 306] on div "B" at bounding box center [638, 311] width 26 height 26
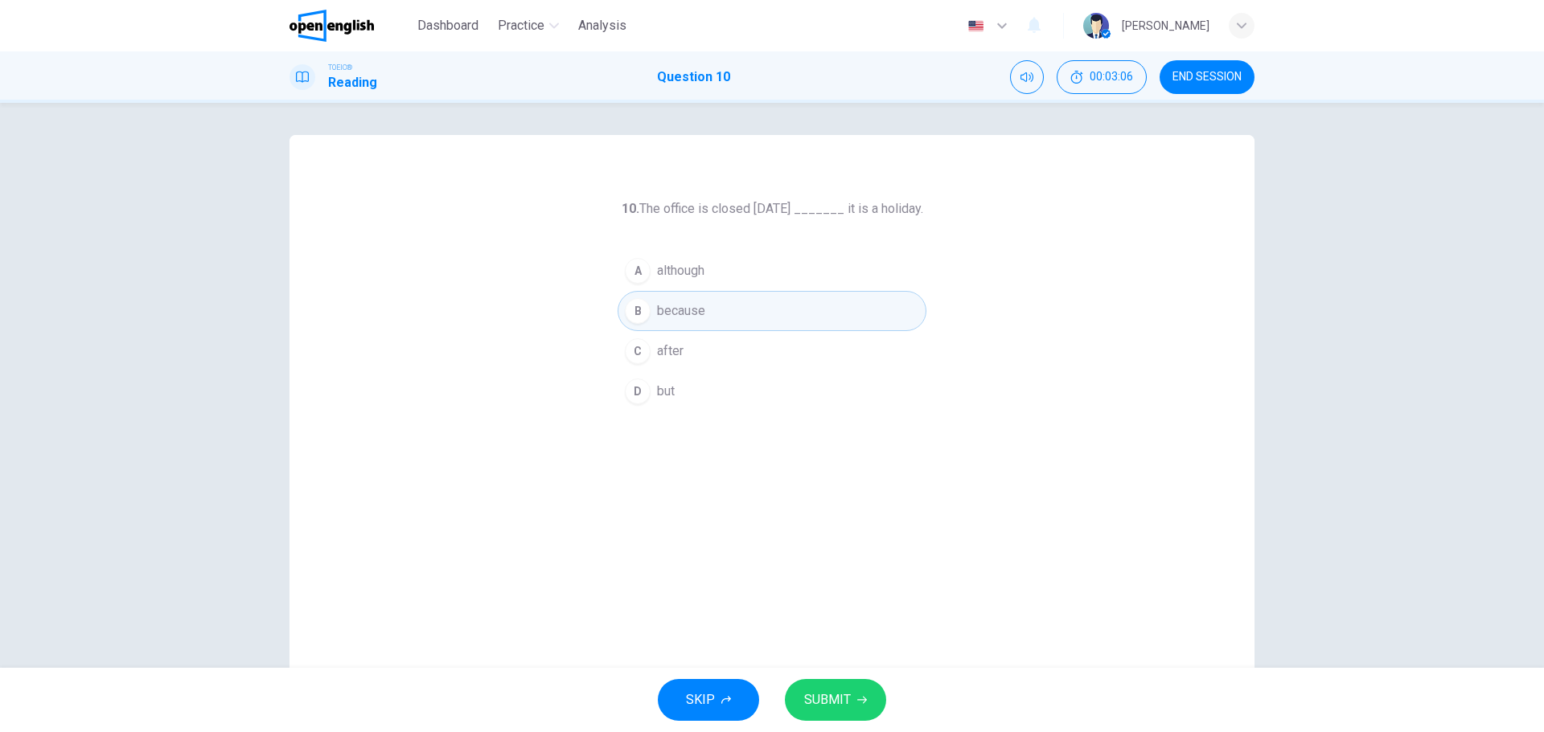
click at [827, 687] on button "SUBMIT" at bounding box center [835, 700] width 101 height 42
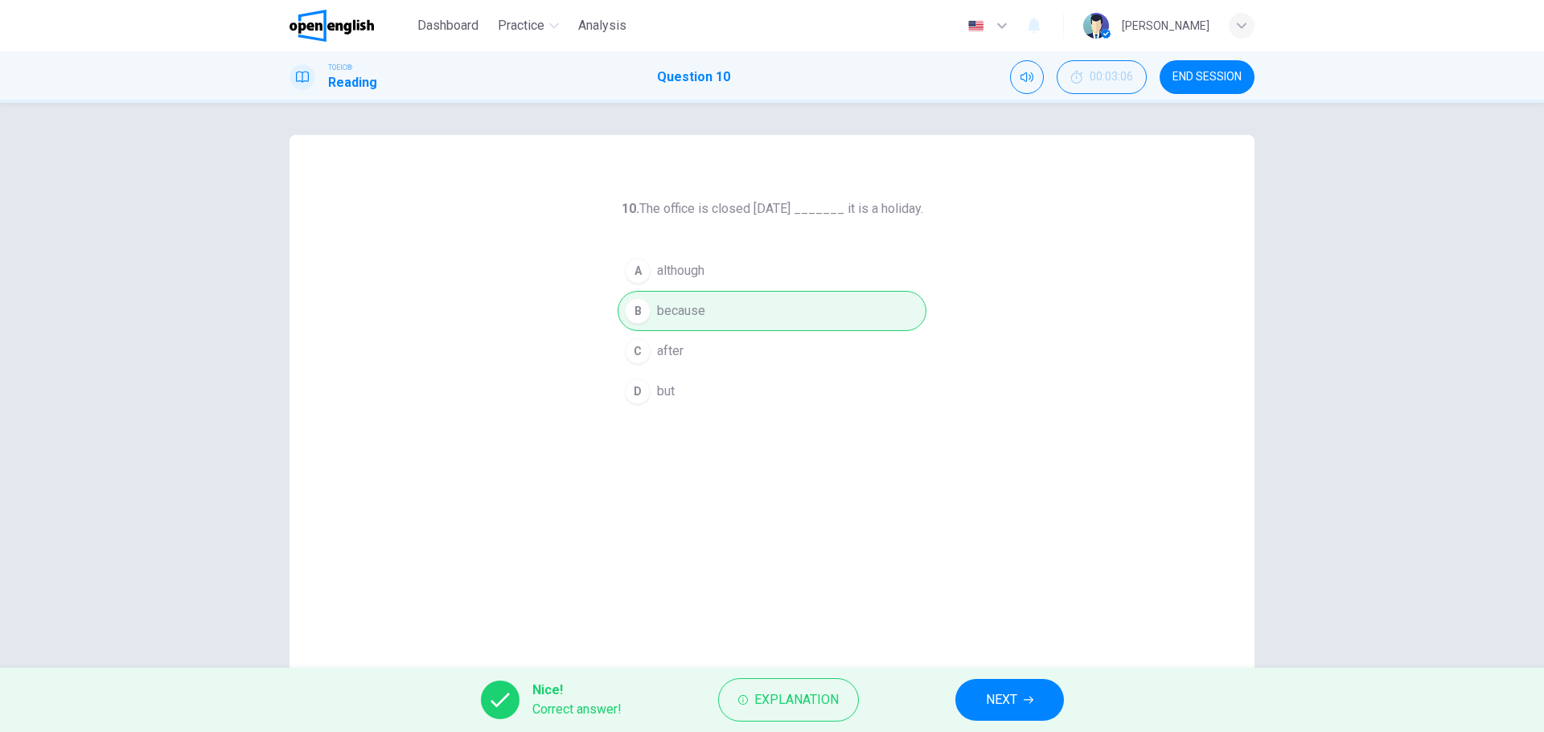
click at [1014, 702] on span "NEXT" at bounding box center [1001, 700] width 31 height 23
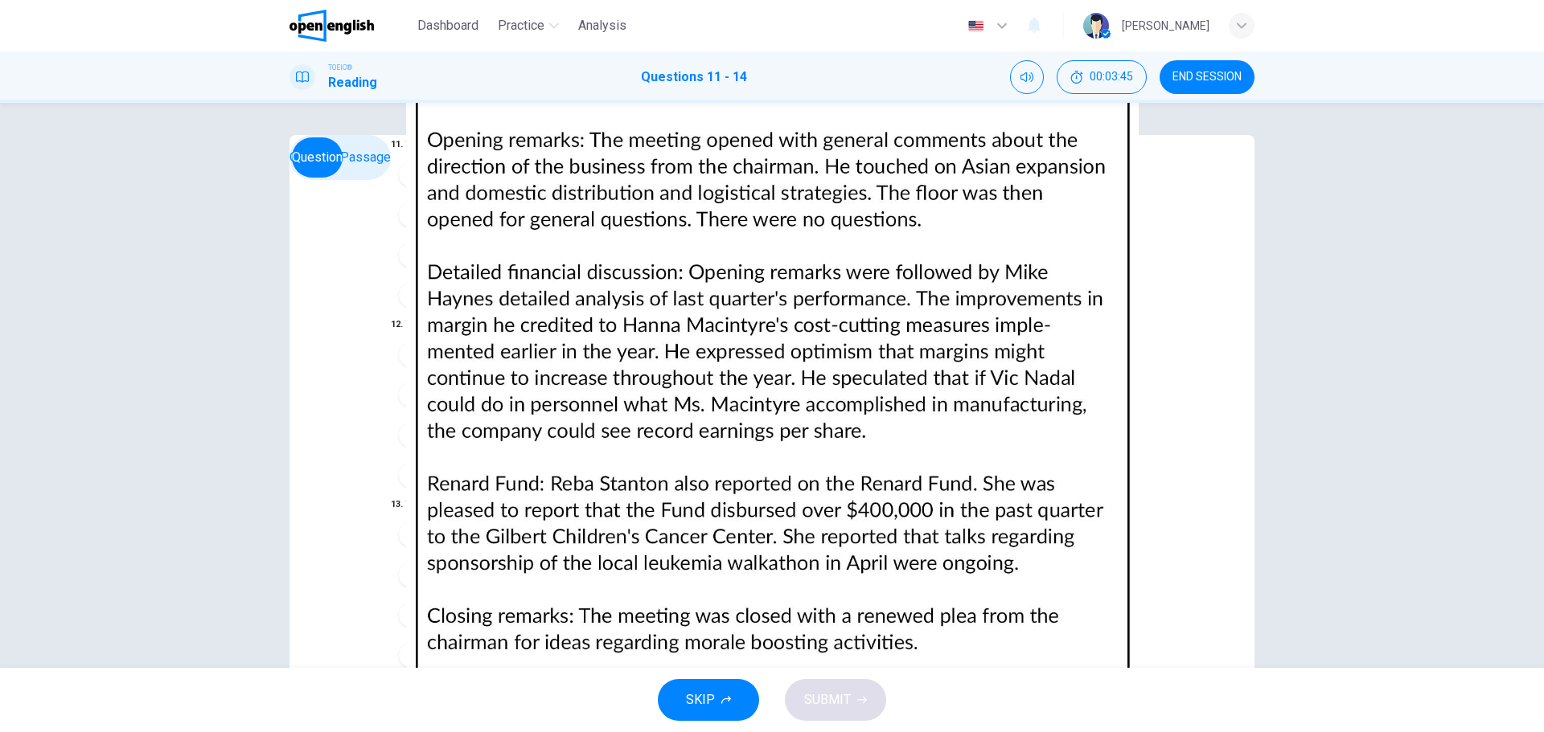
click at [974, 384] on img at bounding box center [772, 366] width 1544 height 732
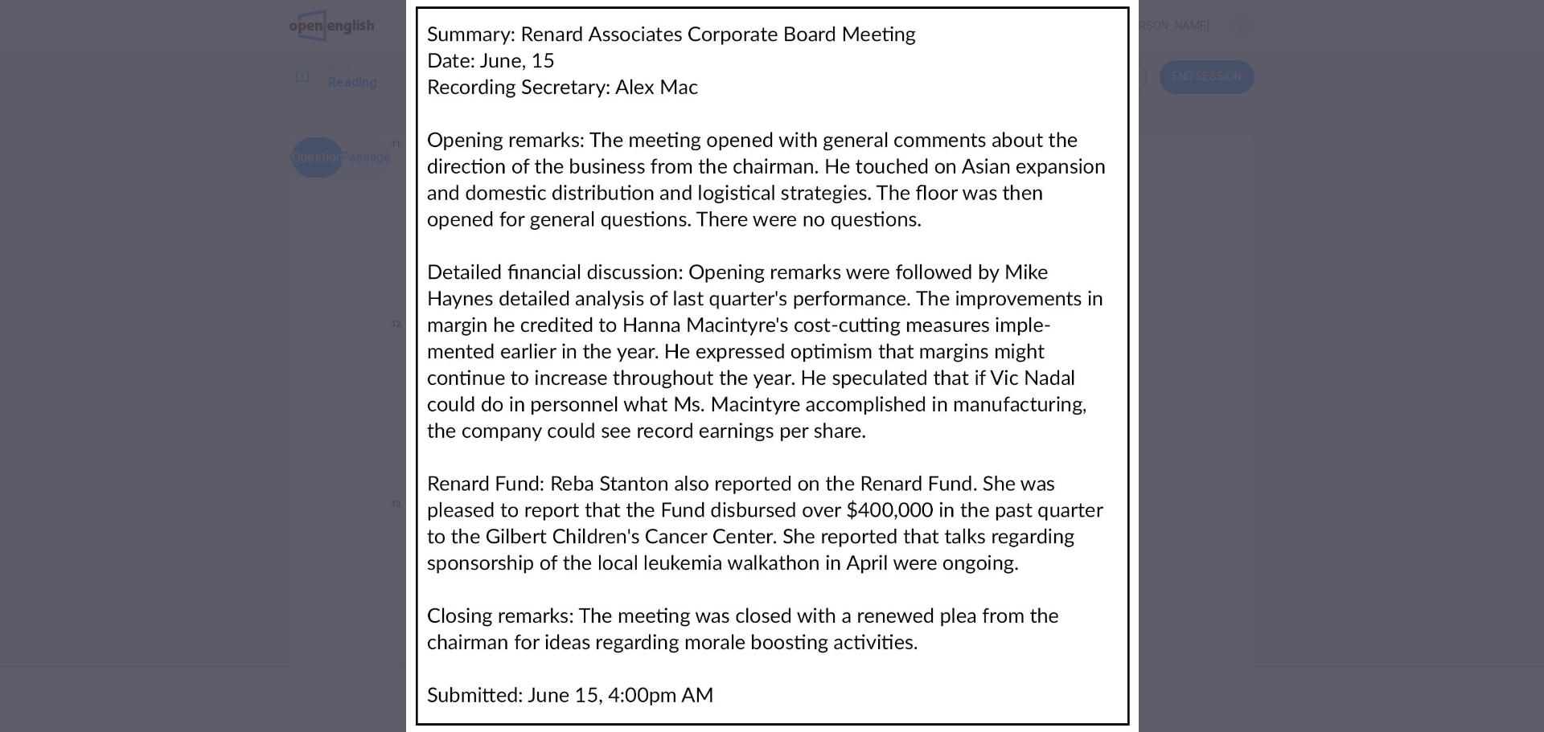
click at [172, 241] on img at bounding box center [772, 366] width 1544 height 732
click at [219, 219] on img at bounding box center [772, 366] width 1544 height 732
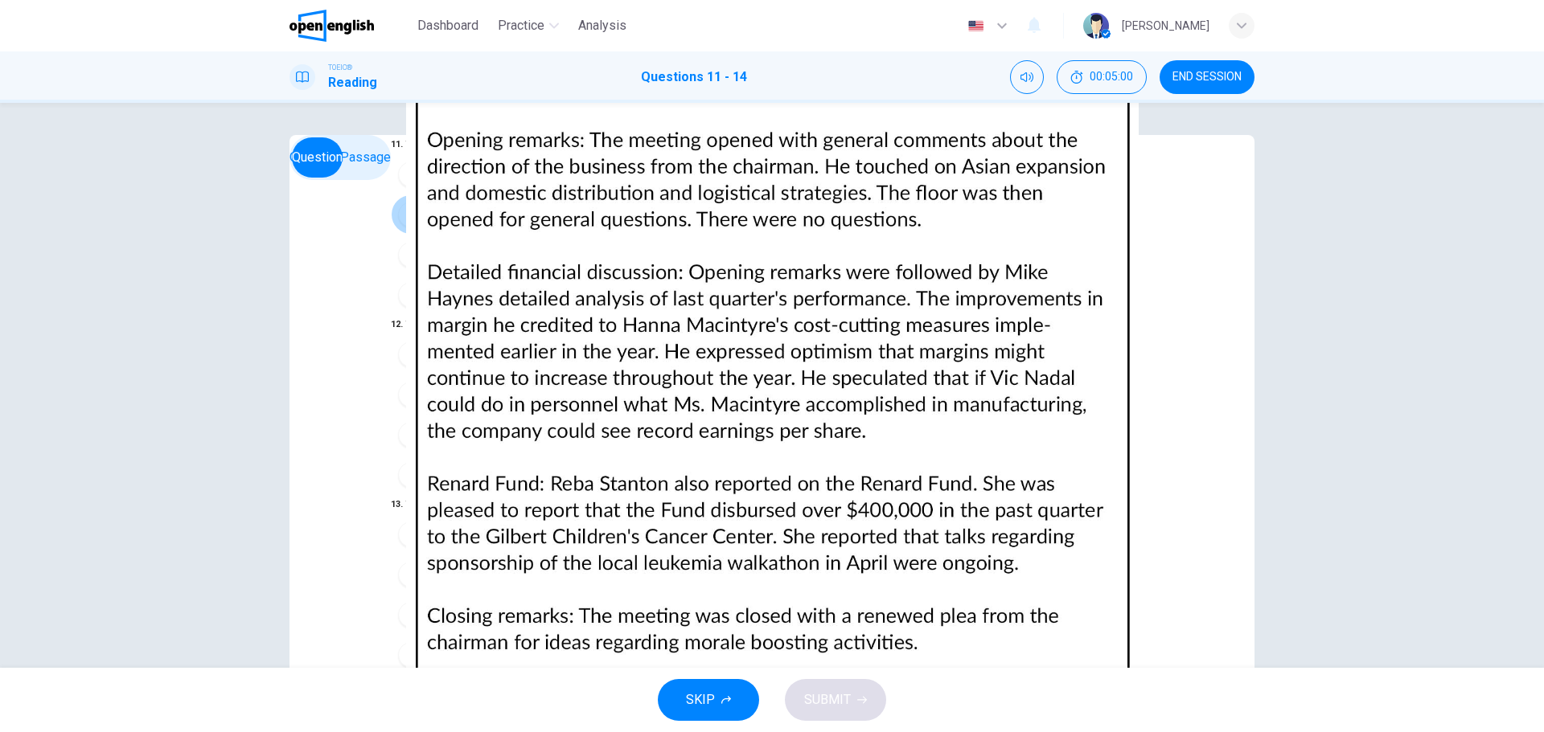
click at [398, 228] on div "B" at bounding box center [411, 215] width 26 height 26
click at [942, 303] on img at bounding box center [772, 366] width 1544 height 732
click at [975, 293] on img at bounding box center [772, 366] width 1544 height 732
click at [430, 385] on span "Manufacturing" at bounding box center [470, 394] width 80 height 19
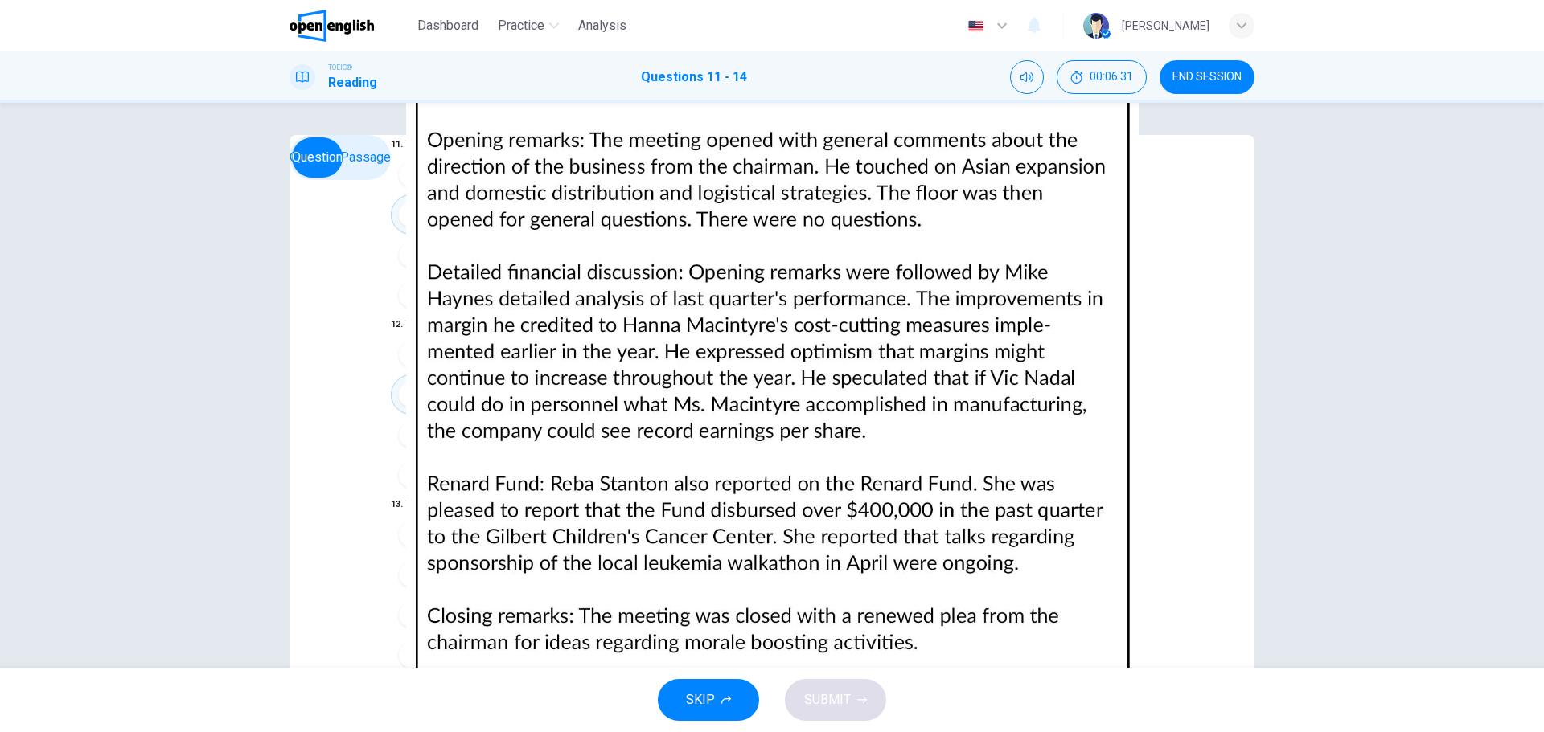
scroll to position [402, 0]
click at [948, 364] on img at bounding box center [772, 366] width 1544 height 732
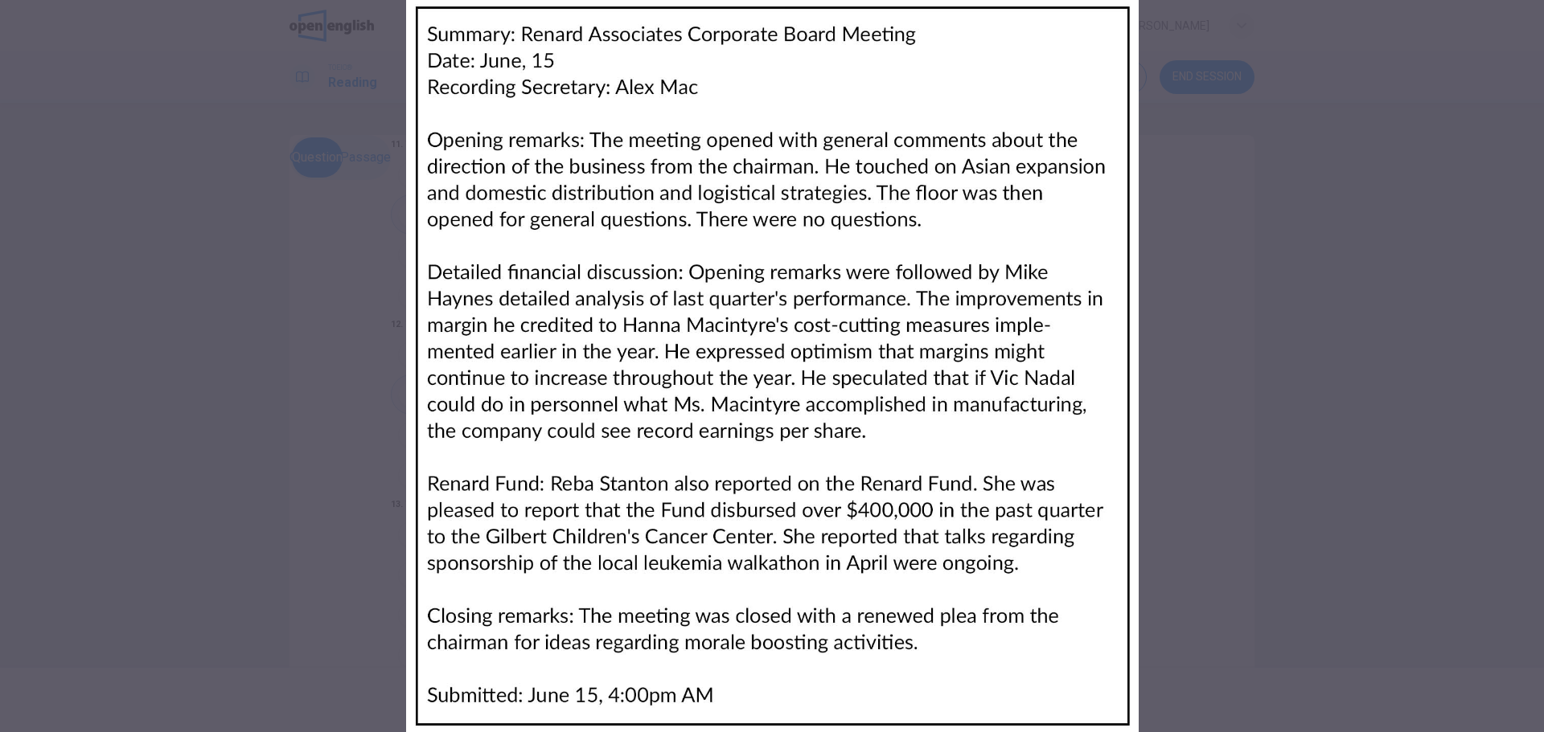
click at [335, 366] on img at bounding box center [772, 366] width 1544 height 732
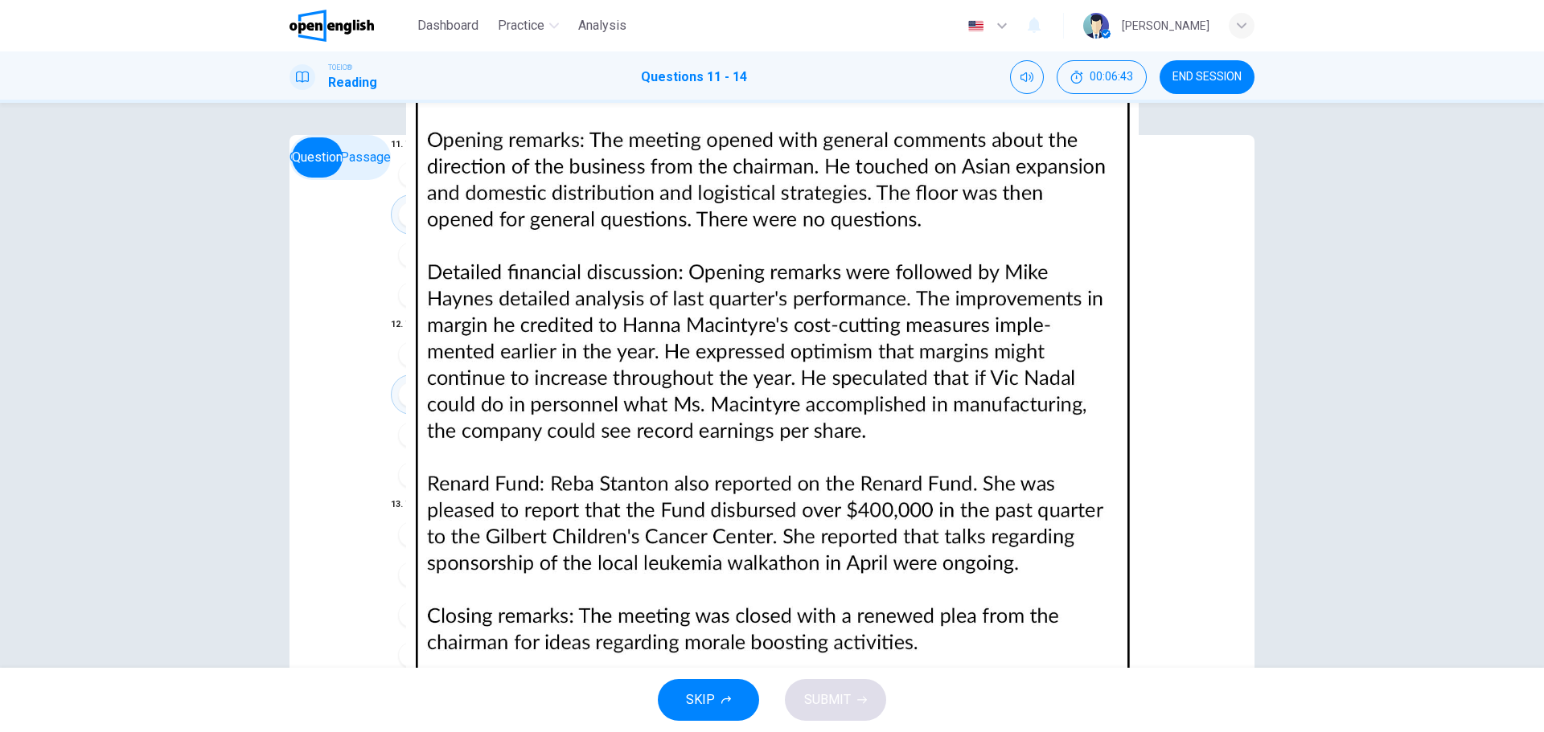
click at [938, 313] on img at bounding box center [772, 366] width 1544 height 732
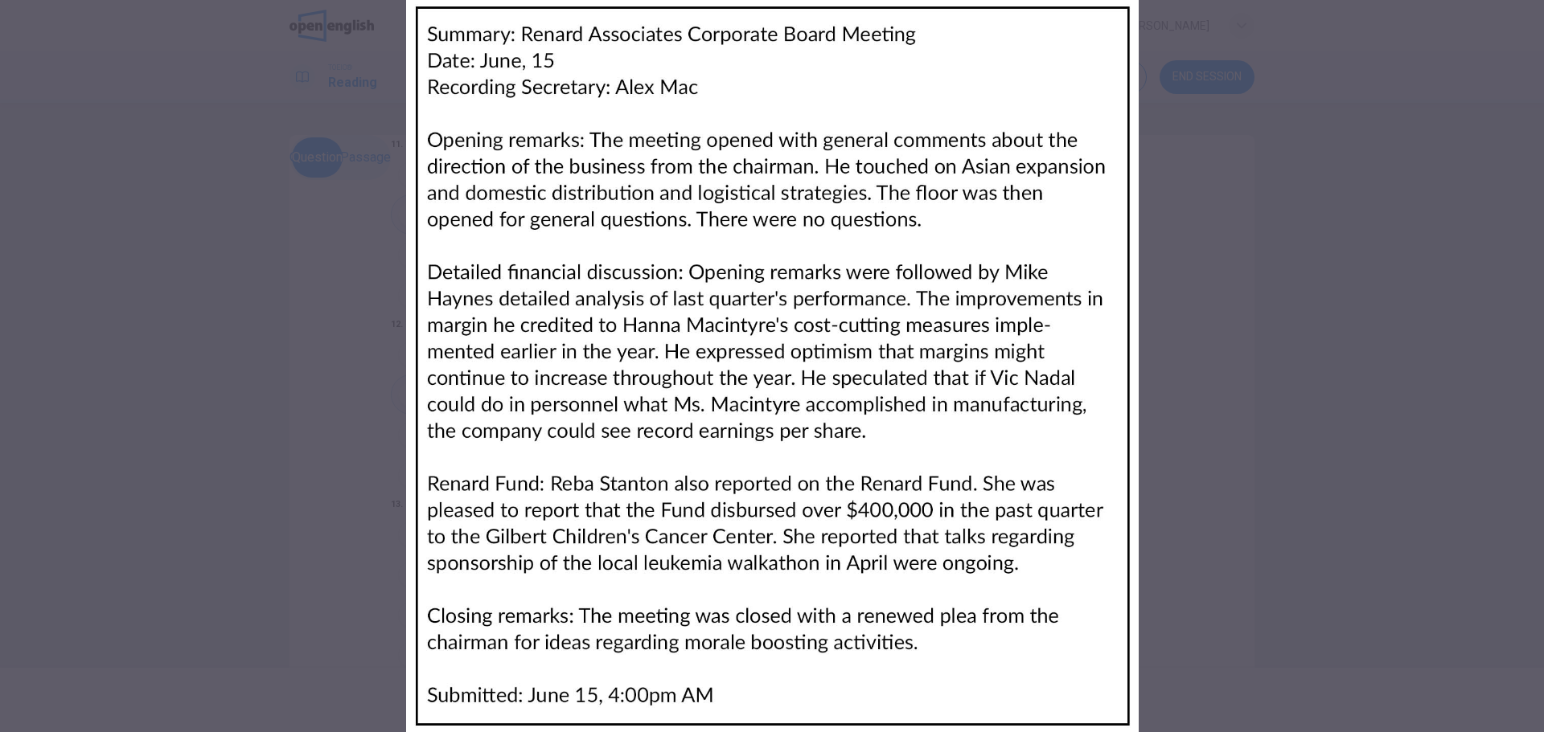
click at [124, 131] on img at bounding box center [772, 366] width 1544 height 732
click at [42, 121] on img at bounding box center [772, 366] width 1544 height 732
click at [3, 129] on div at bounding box center [772, 366] width 1544 height 732
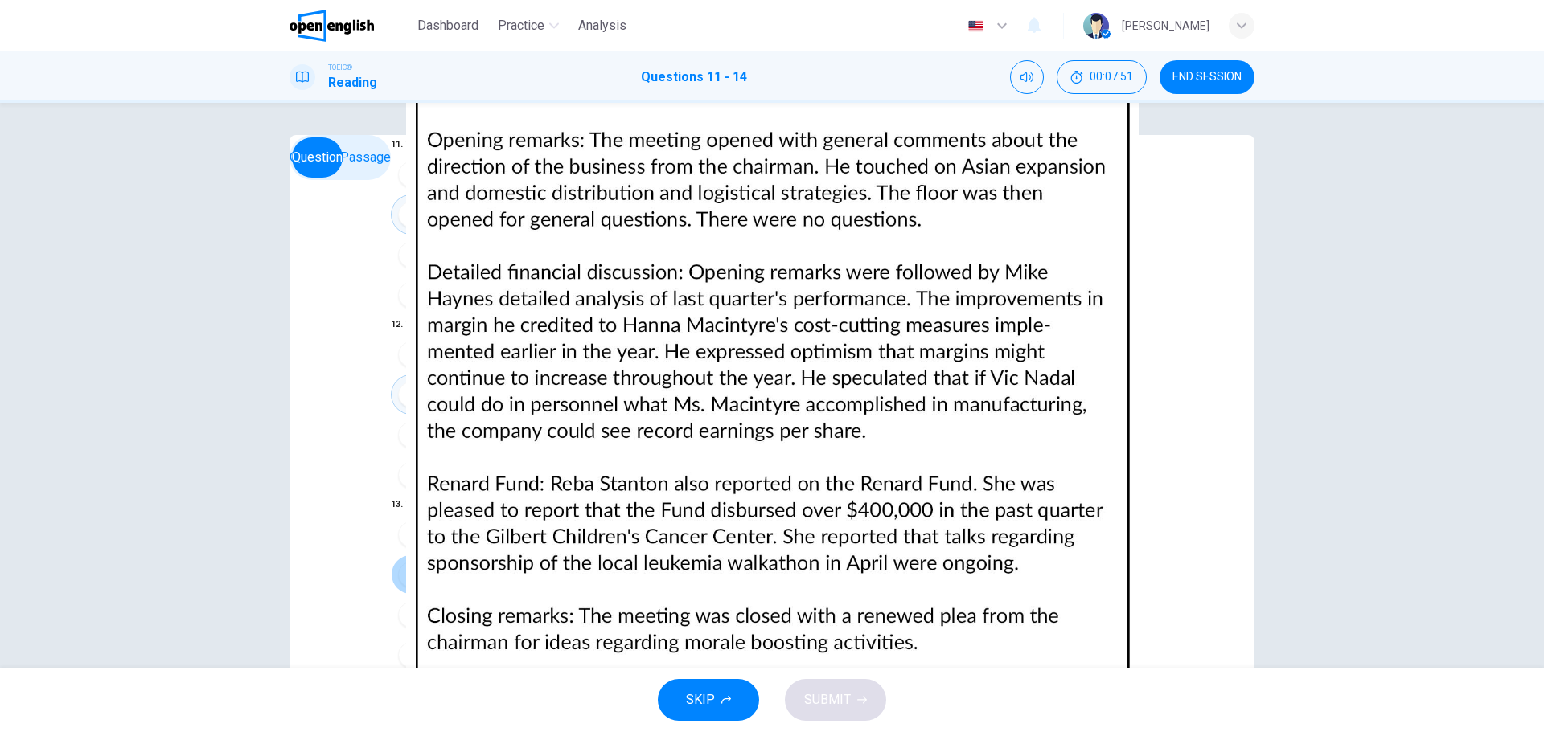
click at [398, 562] on div "B" at bounding box center [411, 575] width 26 height 26
click at [398, 702] on div "A" at bounding box center [411, 715] width 26 height 26
click at [835, 687] on button "SUBMIT" at bounding box center [835, 700] width 101 height 42
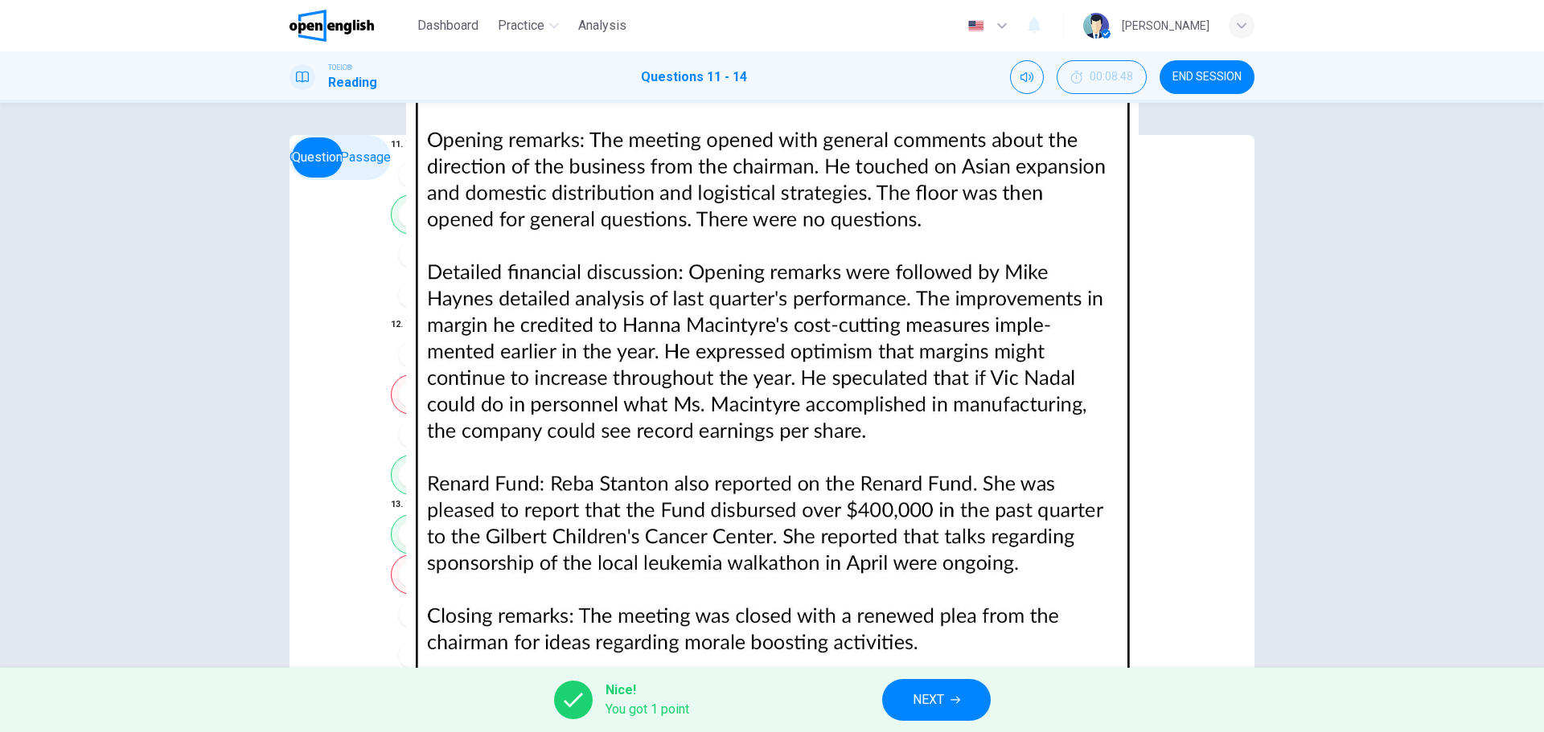
scroll to position [58, 0]
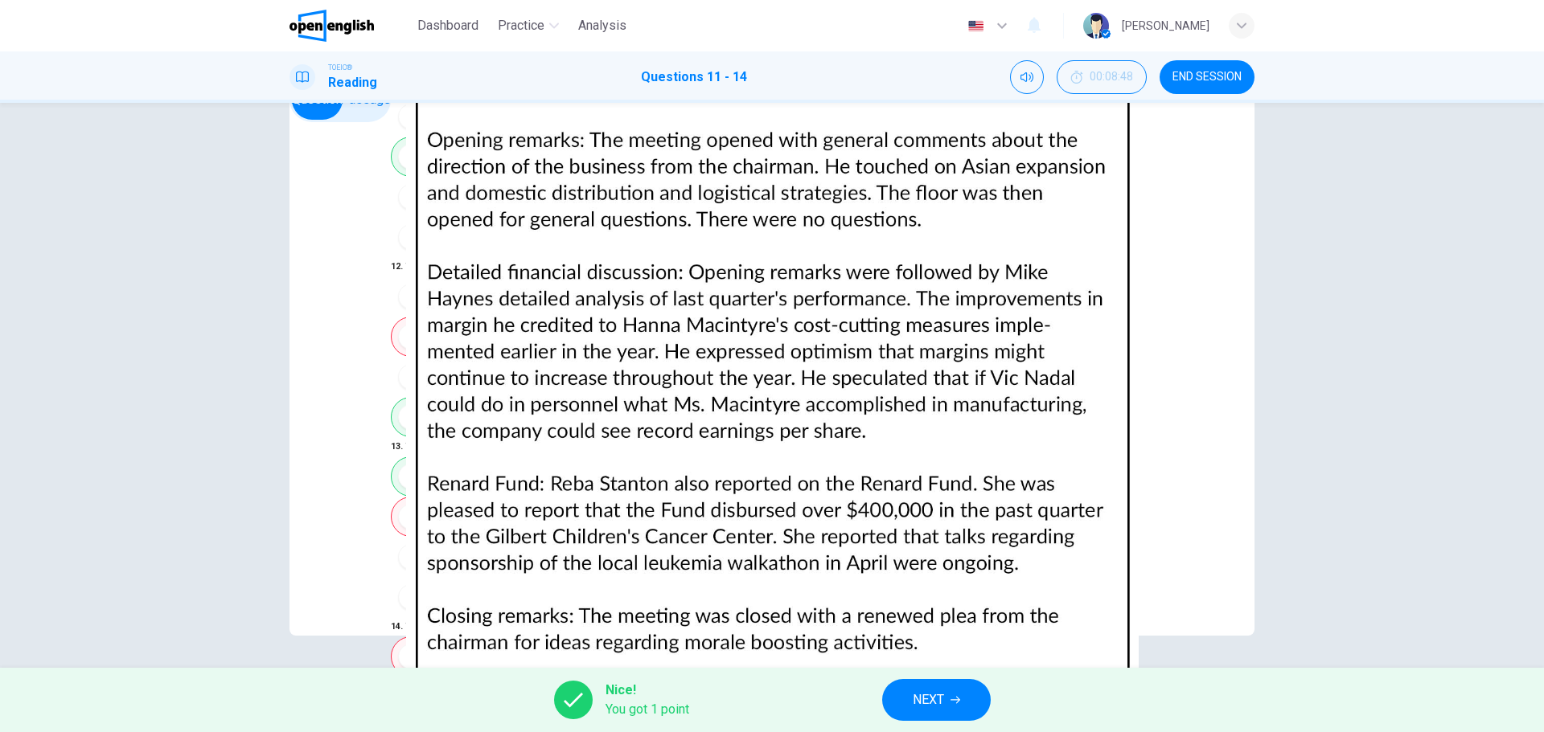
click at [936, 691] on span "NEXT" at bounding box center [928, 700] width 31 height 23
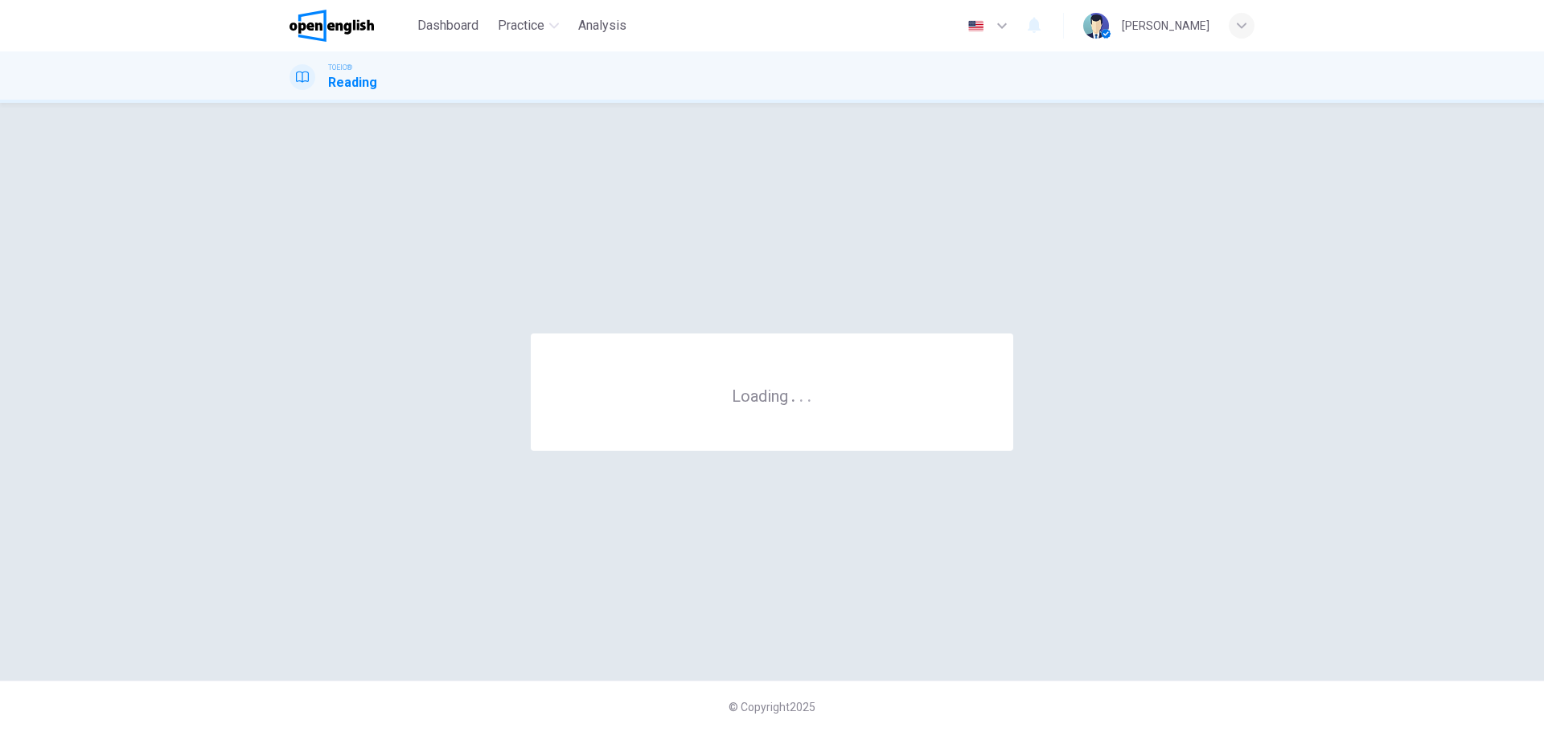
scroll to position [0, 0]
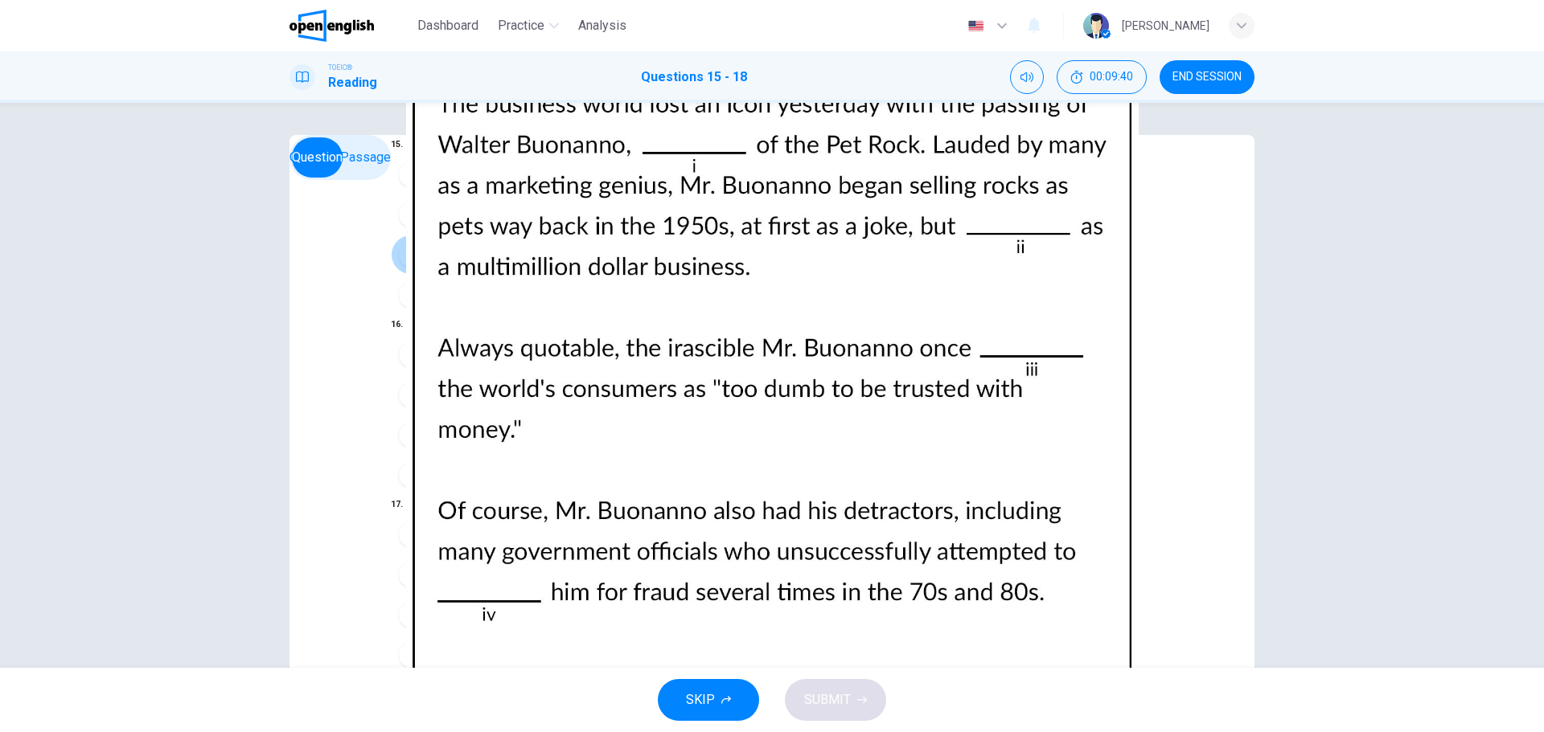
click at [398, 268] on div "C" at bounding box center [411, 255] width 26 height 26
click at [398, 488] on div "D" at bounding box center [411, 475] width 26 height 26
click at [398, 602] on div "C" at bounding box center [411, 615] width 26 height 26
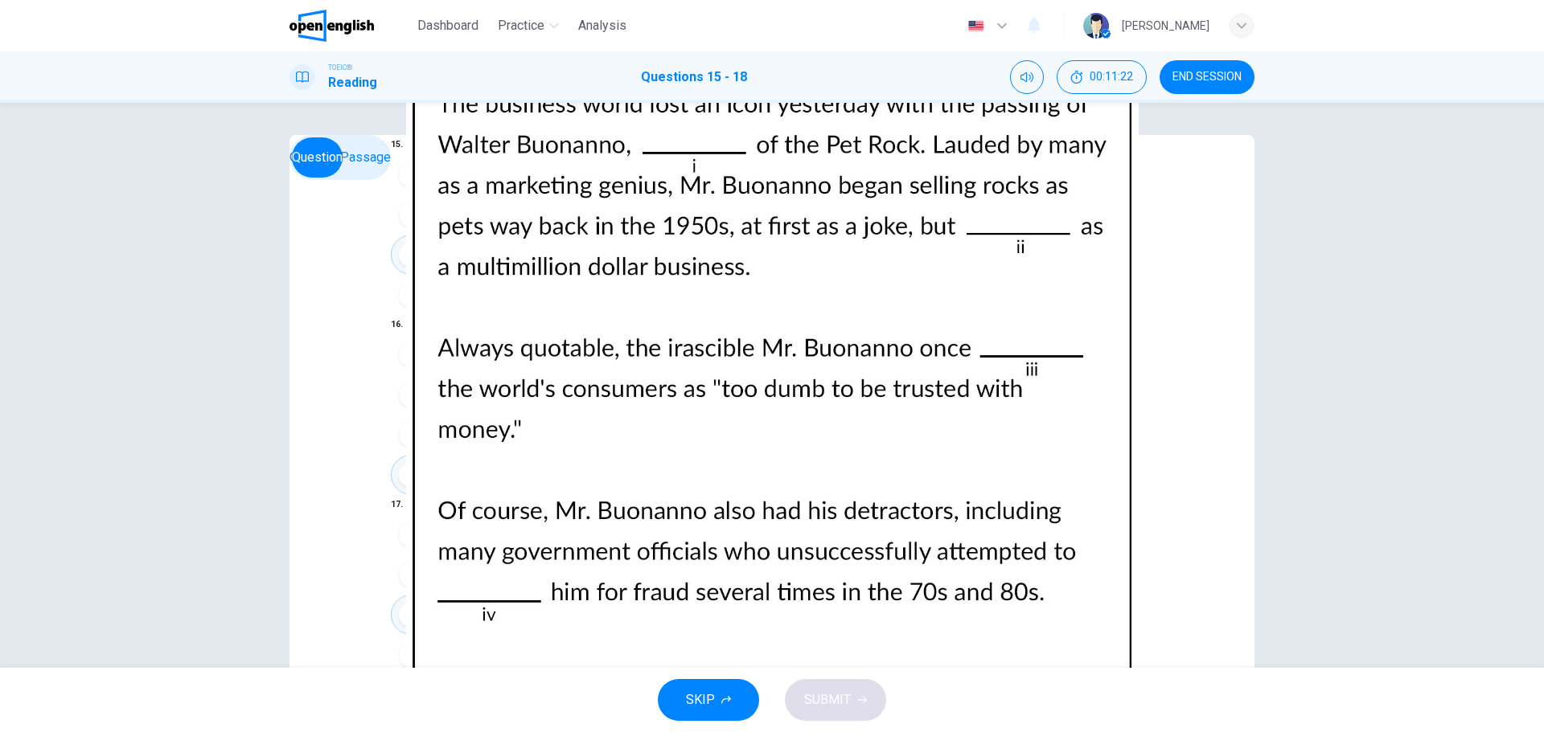
scroll to position [58, 0]
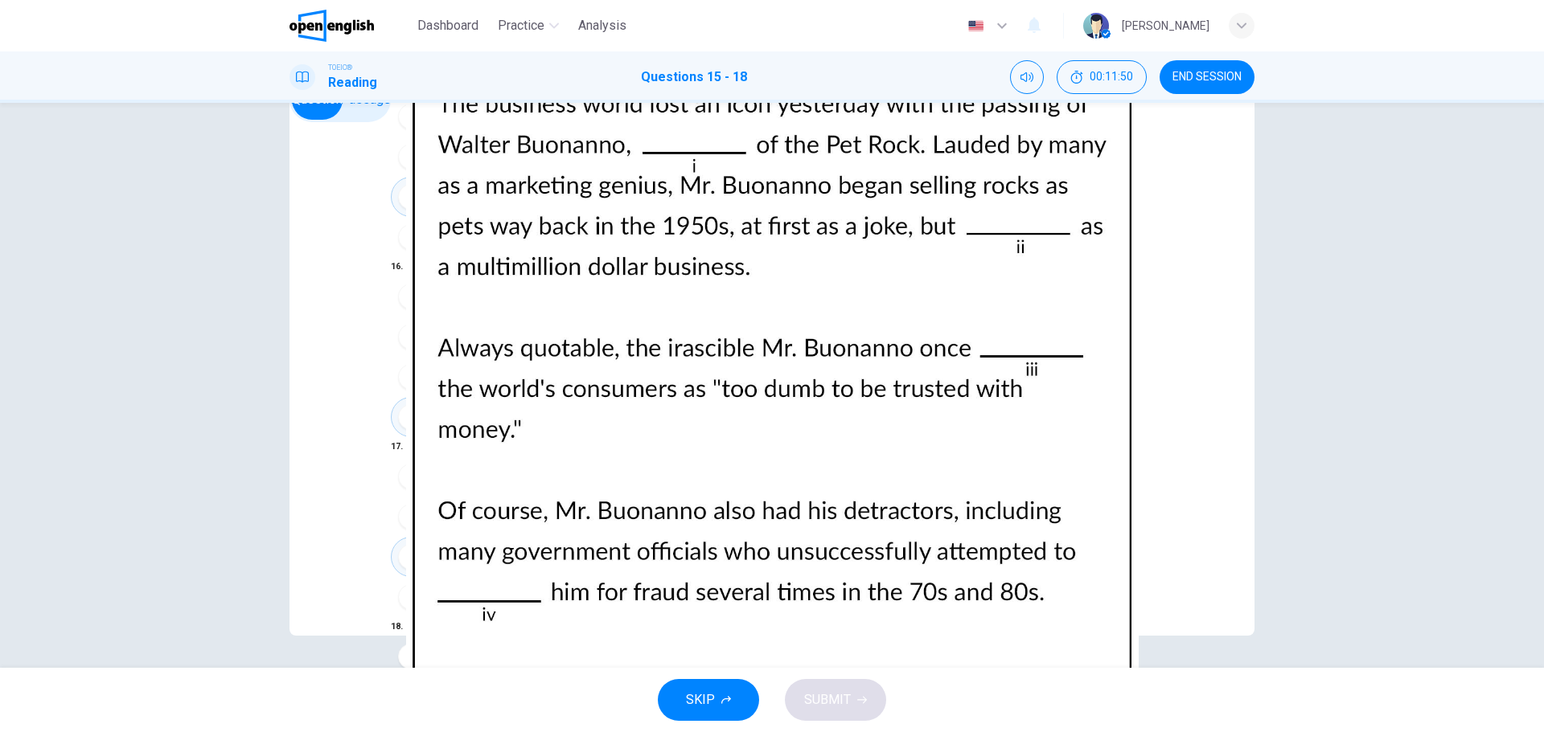
click at [398, 684] on div "B" at bounding box center [411, 697] width 26 height 26
click at [848, 697] on span "SUBMIT" at bounding box center [827, 700] width 47 height 23
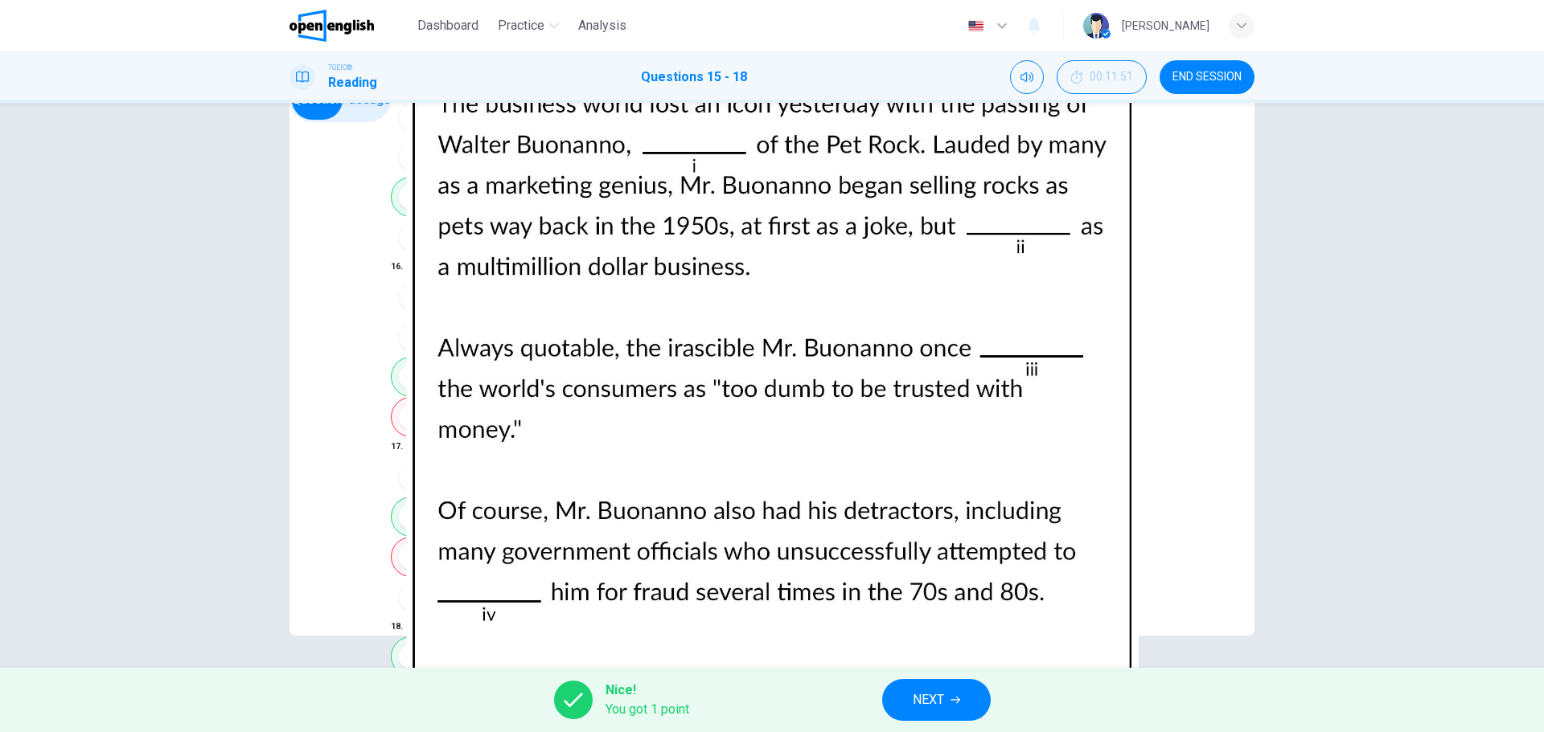
scroll to position [400, 0]
click at [933, 697] on span "NEXT" at bounding box center [928, 700] width 31 height 23
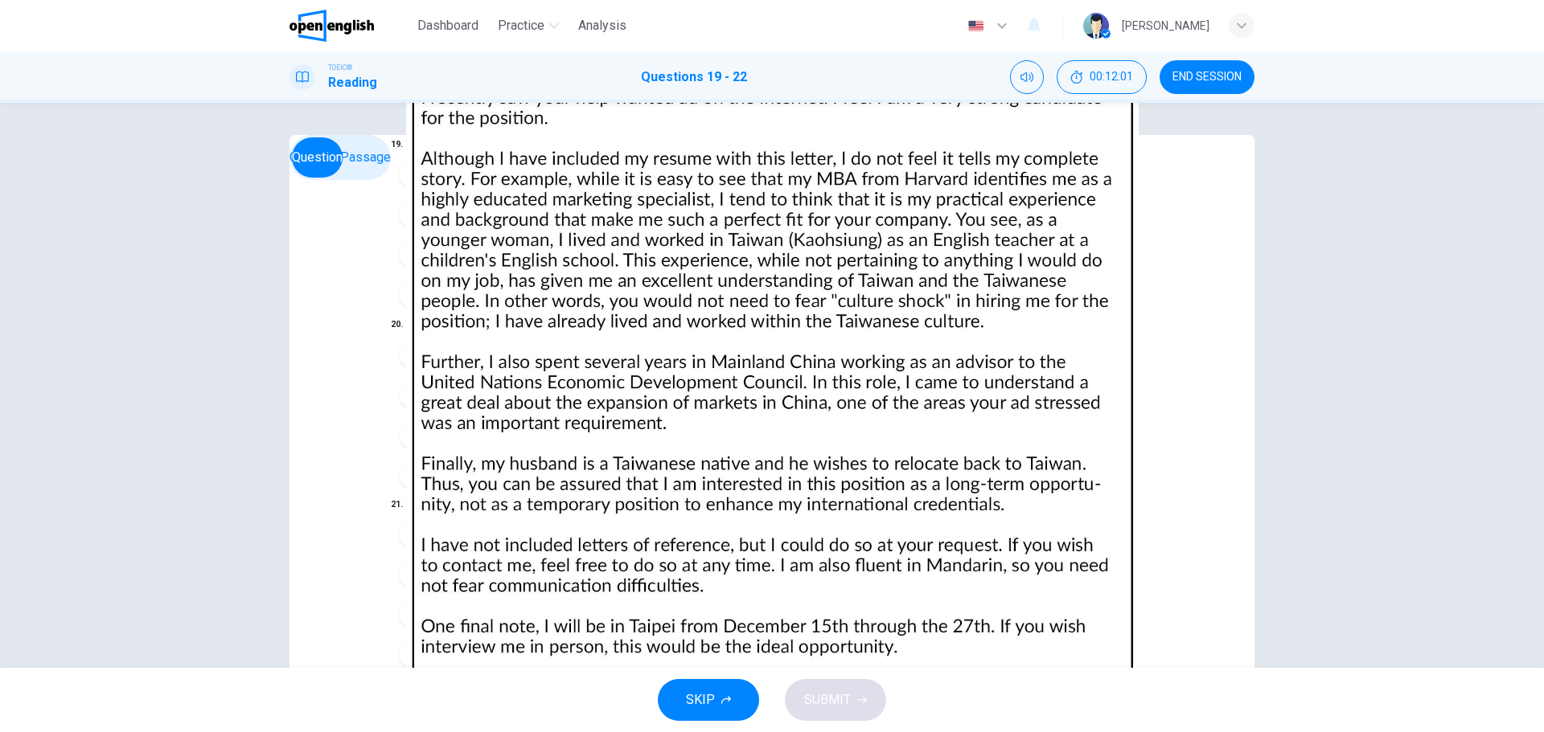
click at [991, 293] on img at bounding box center [772, 366] width 1544 height 732
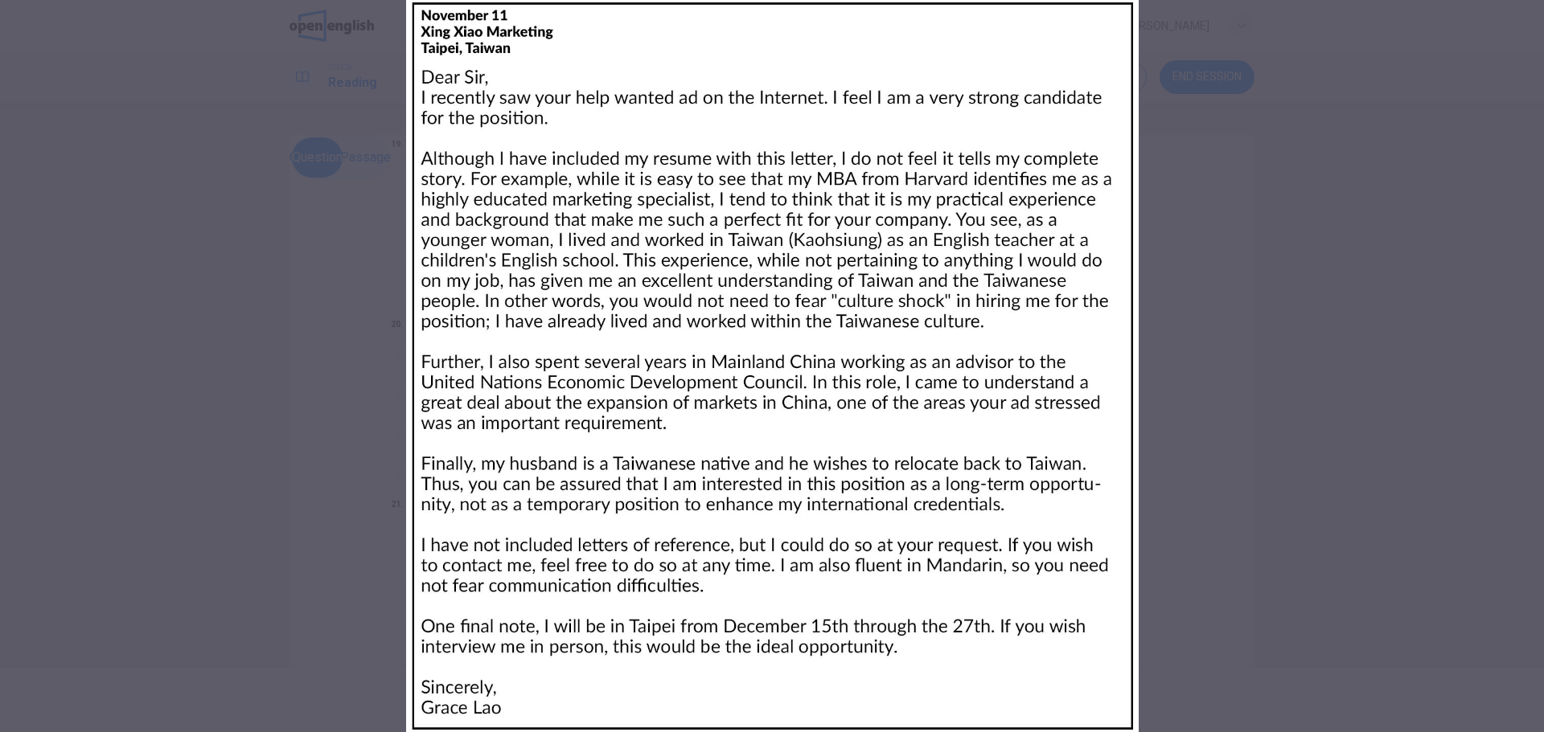
click at [35, 96] on div at bounding box center [772, 366] width 1544 height 732
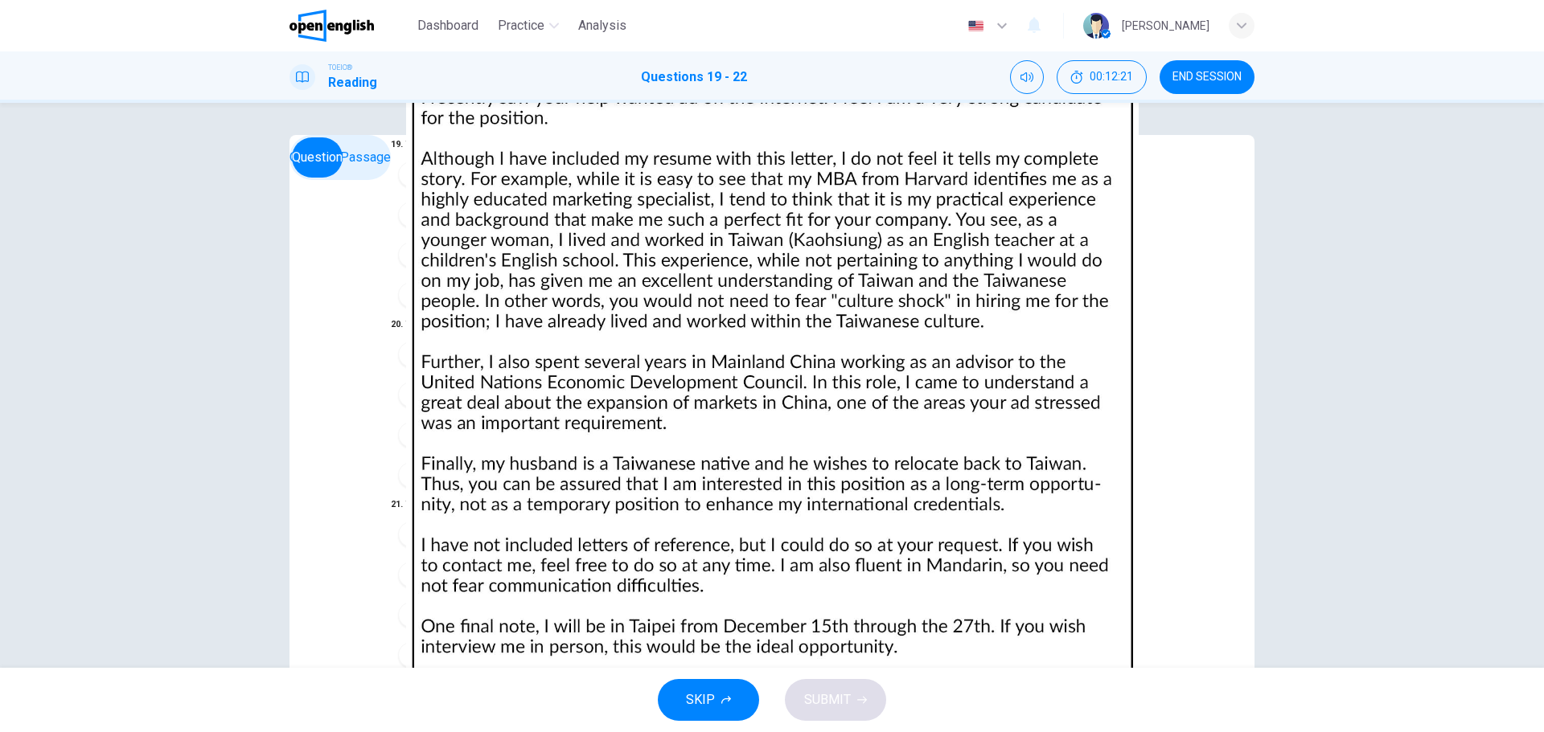
click at [990, 356] on img at bounding box center [772, 366] width 1544 height 732
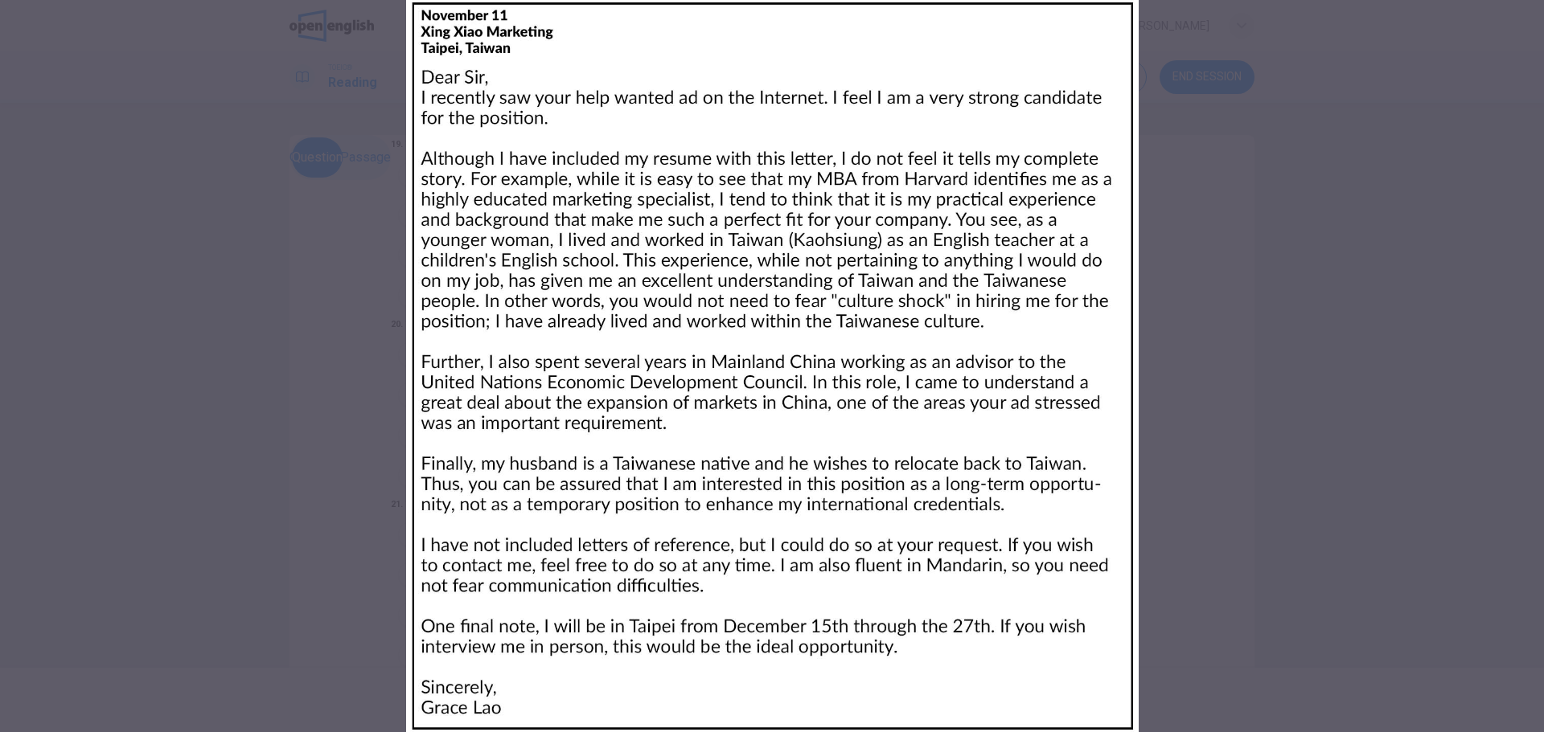
click at [31, 148] on div at bounding box center [772, 366] width 1544 height 732
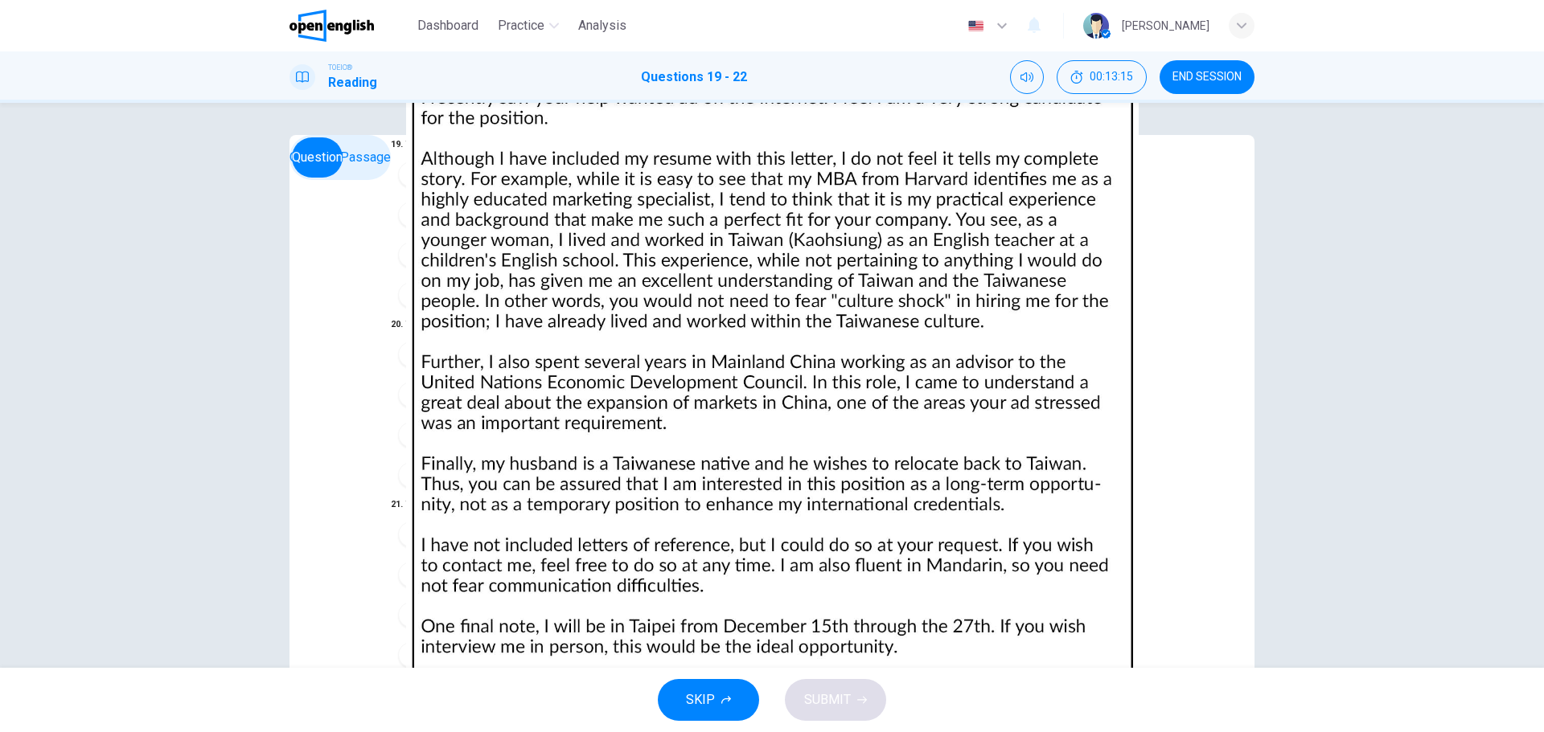
scroll to position [161, 0]
click at [945, 298] on img at bounding box center [772, 366] width 1544 height 732
click at [398, 382] on div "B" at bounding box center [411, 395] width 26 height 26
click at [973, 351] on img at bounding box center [772, 366] width 1544 height 732
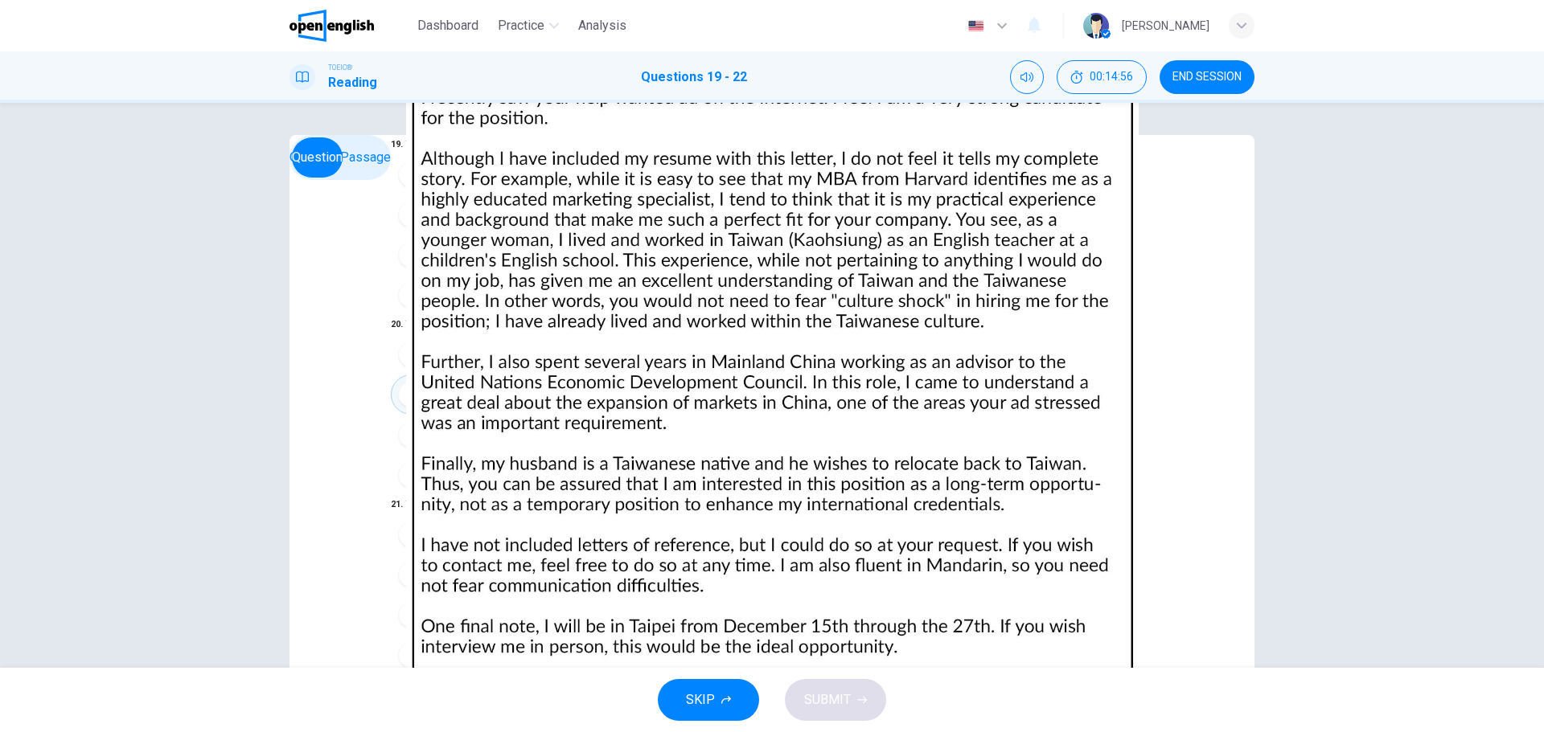
click at [921, 320] on img at bounding box center [772, 366] width 1544 height 732
click at [398, 187] on div "A" at bounding box center [411, 175] width 26 height 26
click at [398, 602] on div "C" at bounding box center [411, 615] width 26 height 26
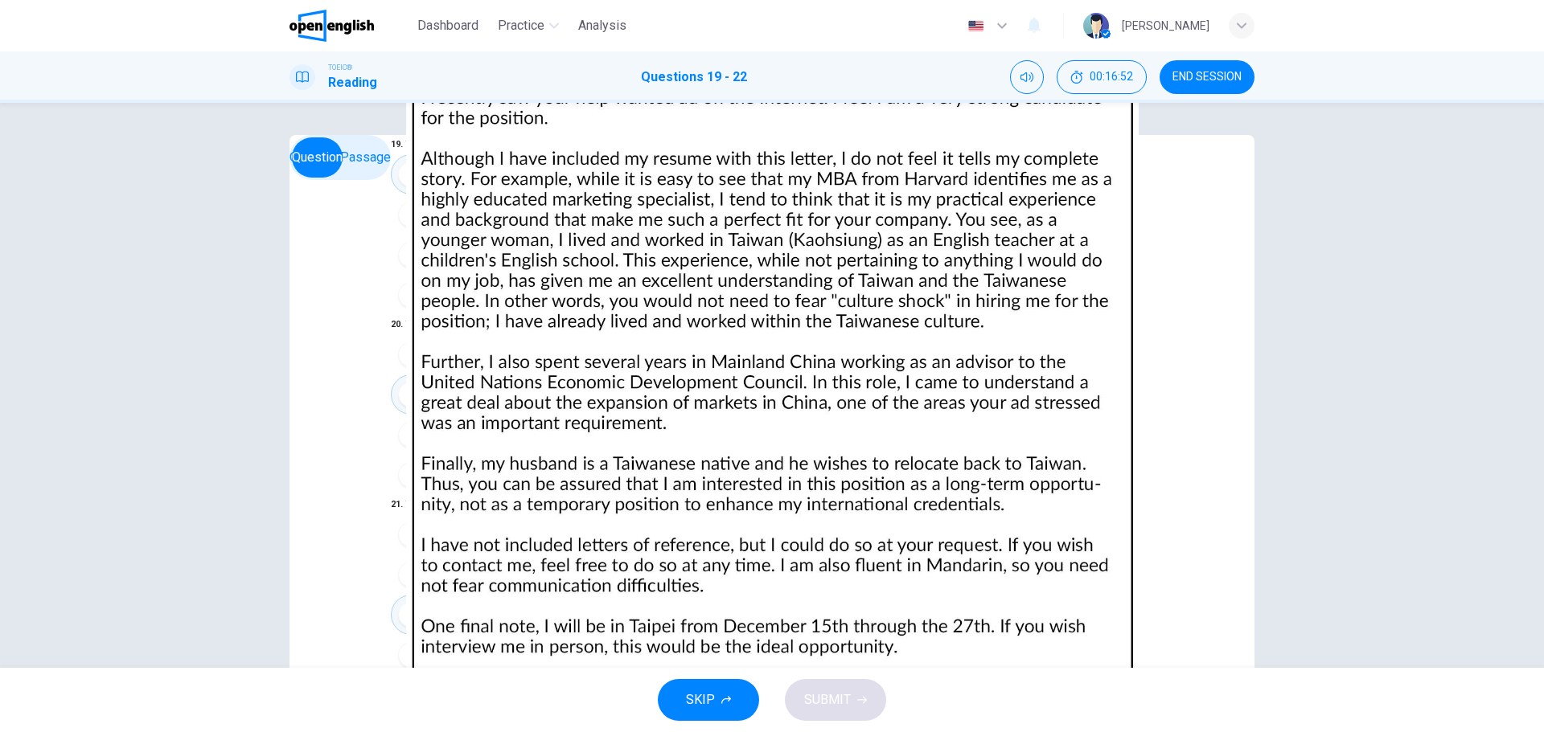
click at [398, 702] on div "A" at bounding box center [411, 715] width 26 height 26
drag, startPoint x: 841, startPoint y: 708, endPoint x: 825, endPoint y: 678, distance: 34.5
click at [840, 704] on span "SUBMIT" at bounding box center [827, 700] width 47 height 23
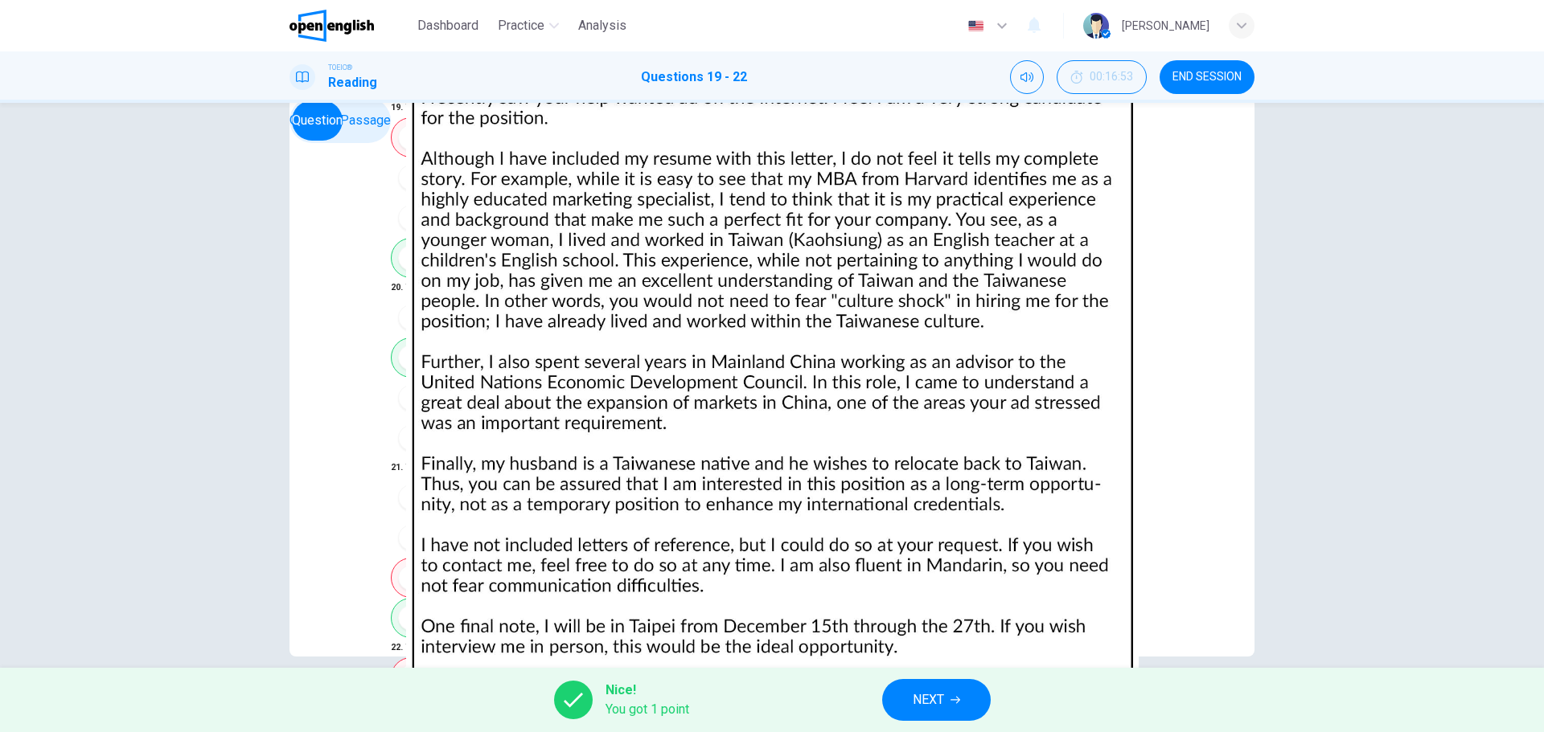
scroll to position [58, 0]
click at [948, 703] on button "NEXT" at bounding box center [936, 700] width 109 height 42
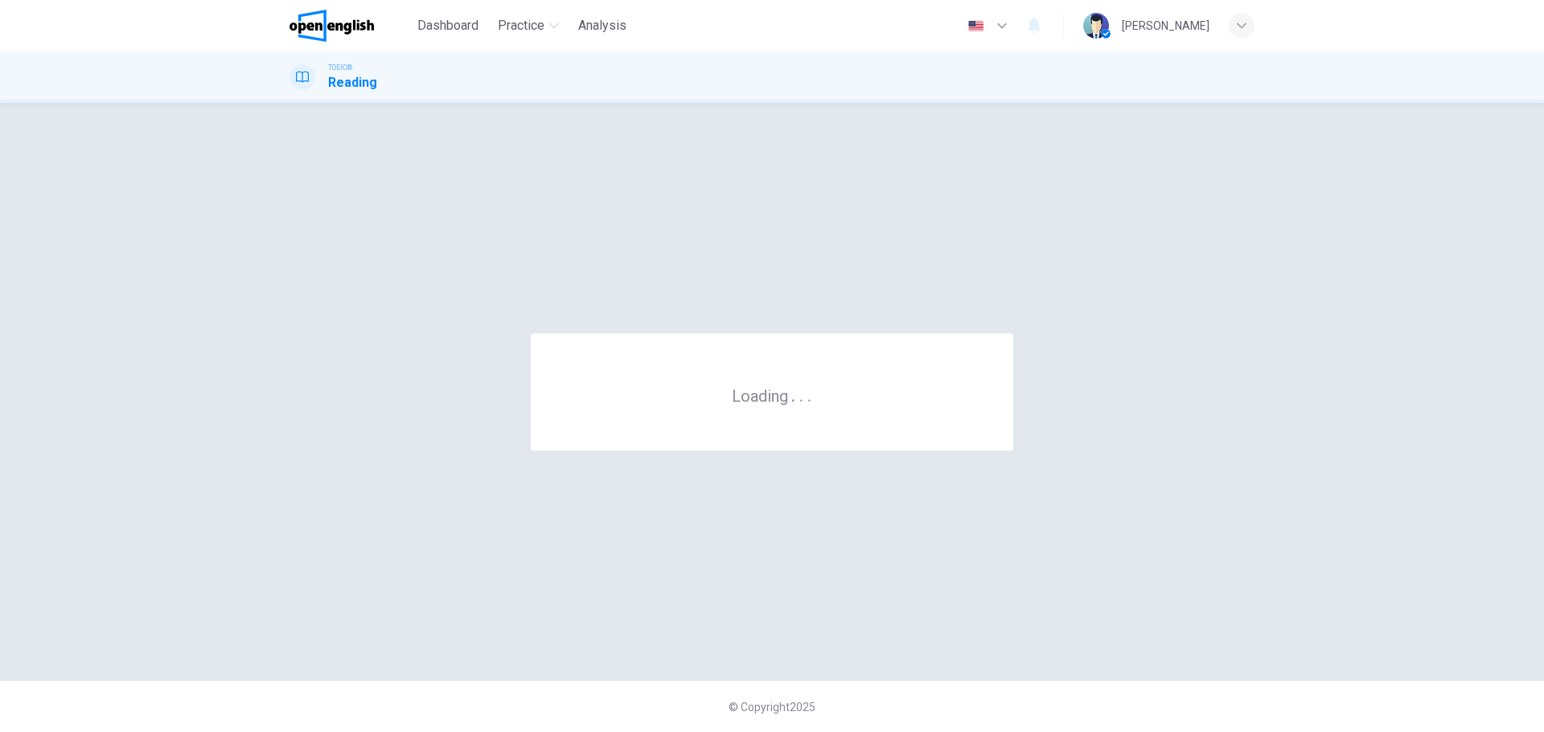
scroll to position [0, 0]
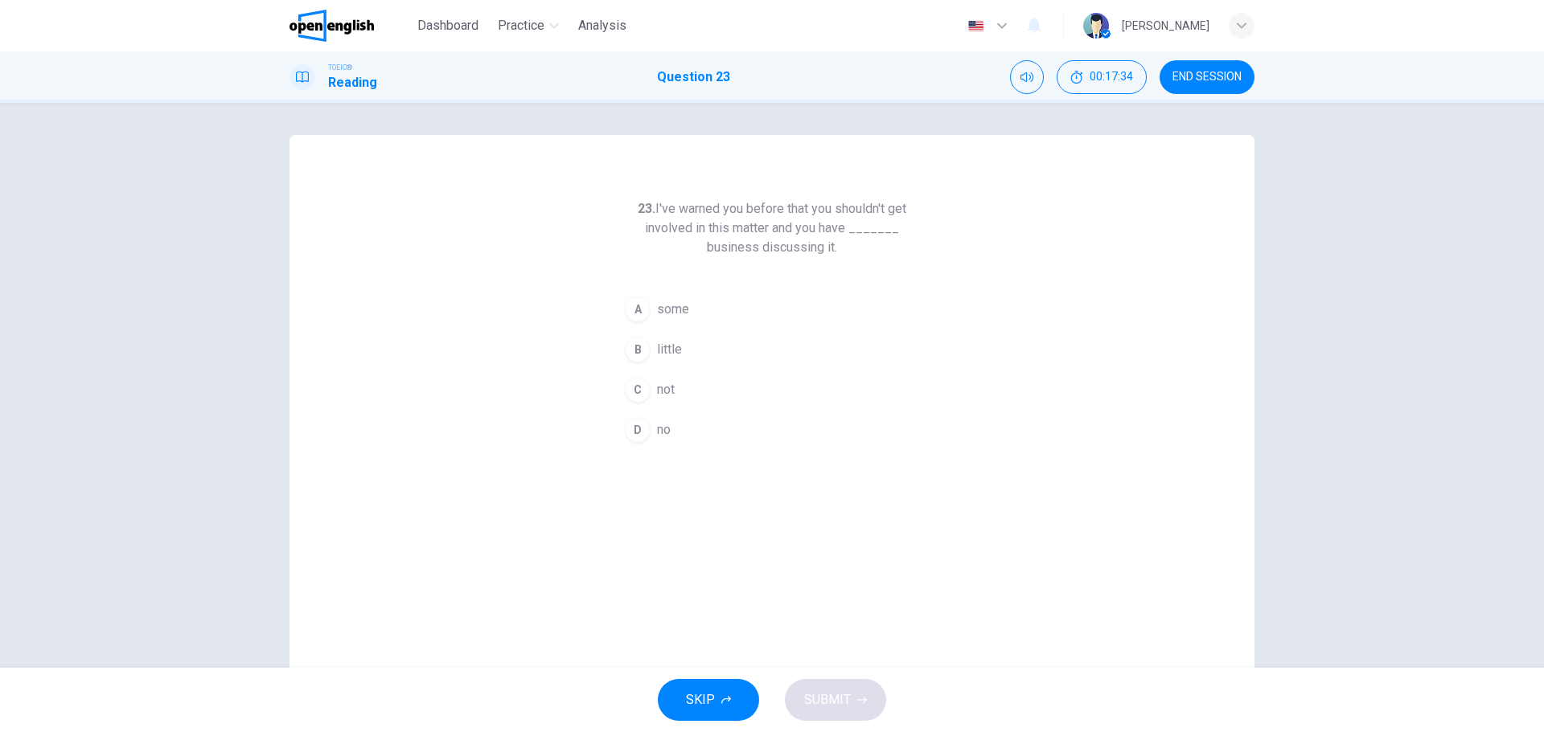
click at [632, 306] on div "A" at bounding box center [638, 310] width 26 height 26
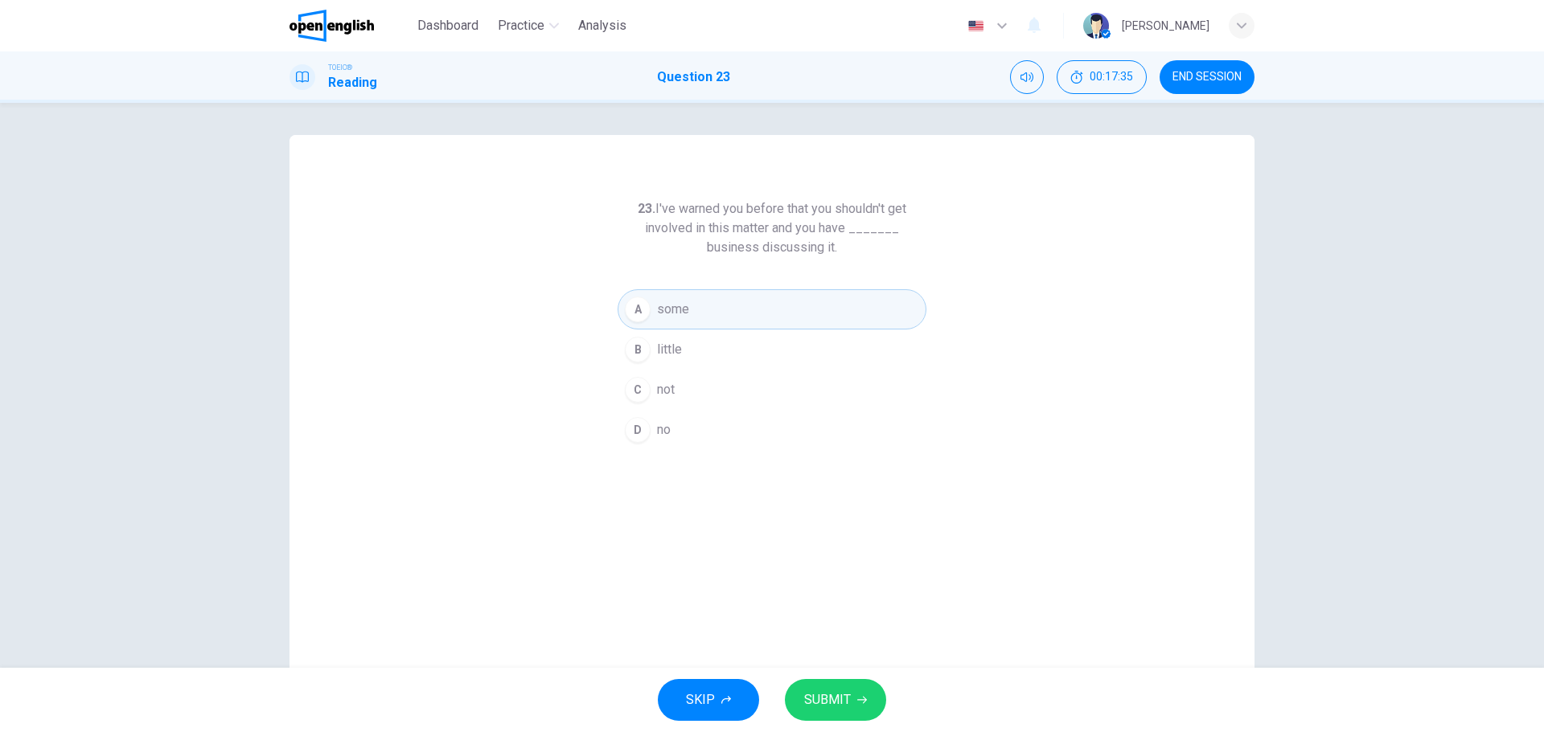
click at [840, 695] on span "SUBMIT" at bounding box center [827, 700] width 47 height 23
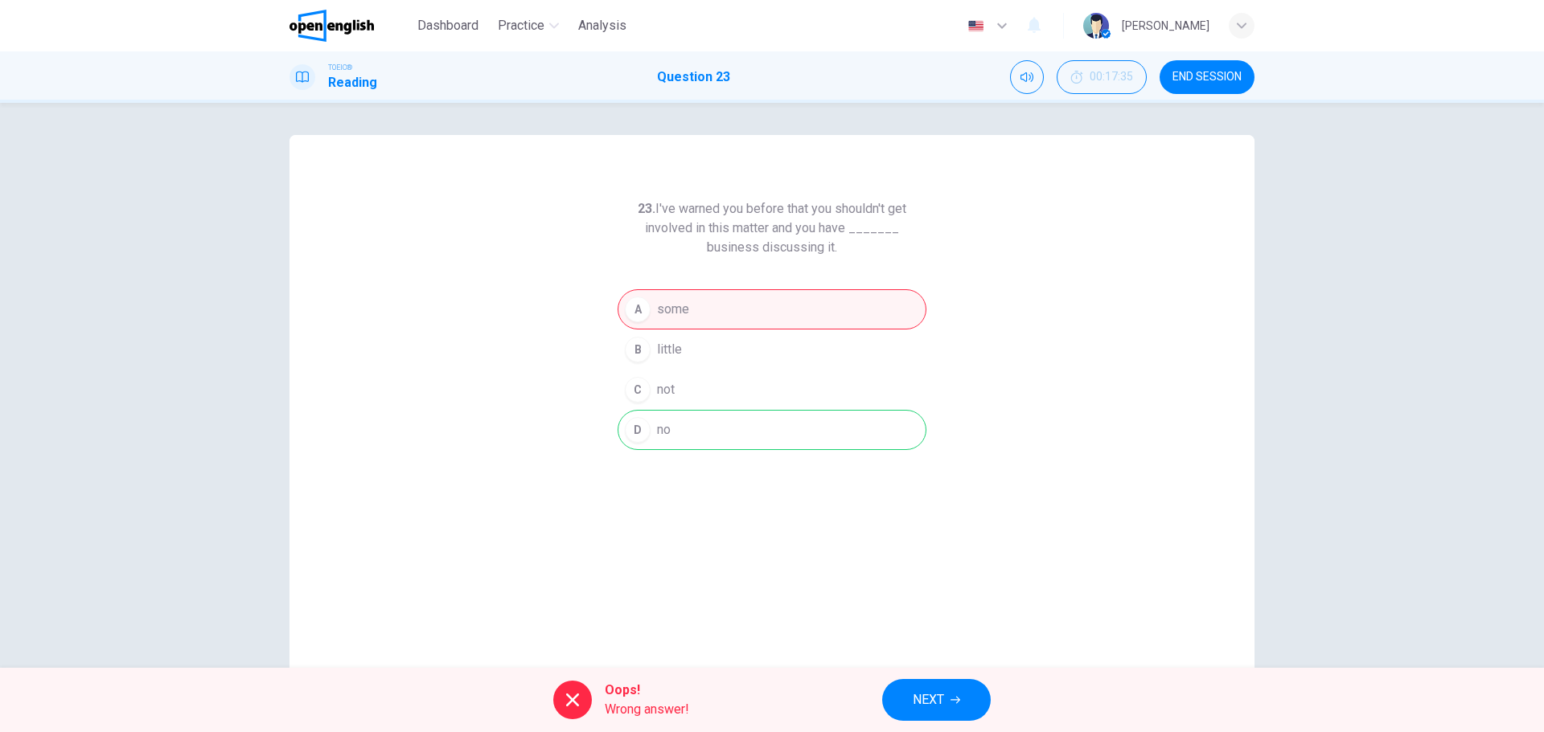
click at [932, 691] on span "NEXT" at bounding box center [928, 700] width 31 height 23
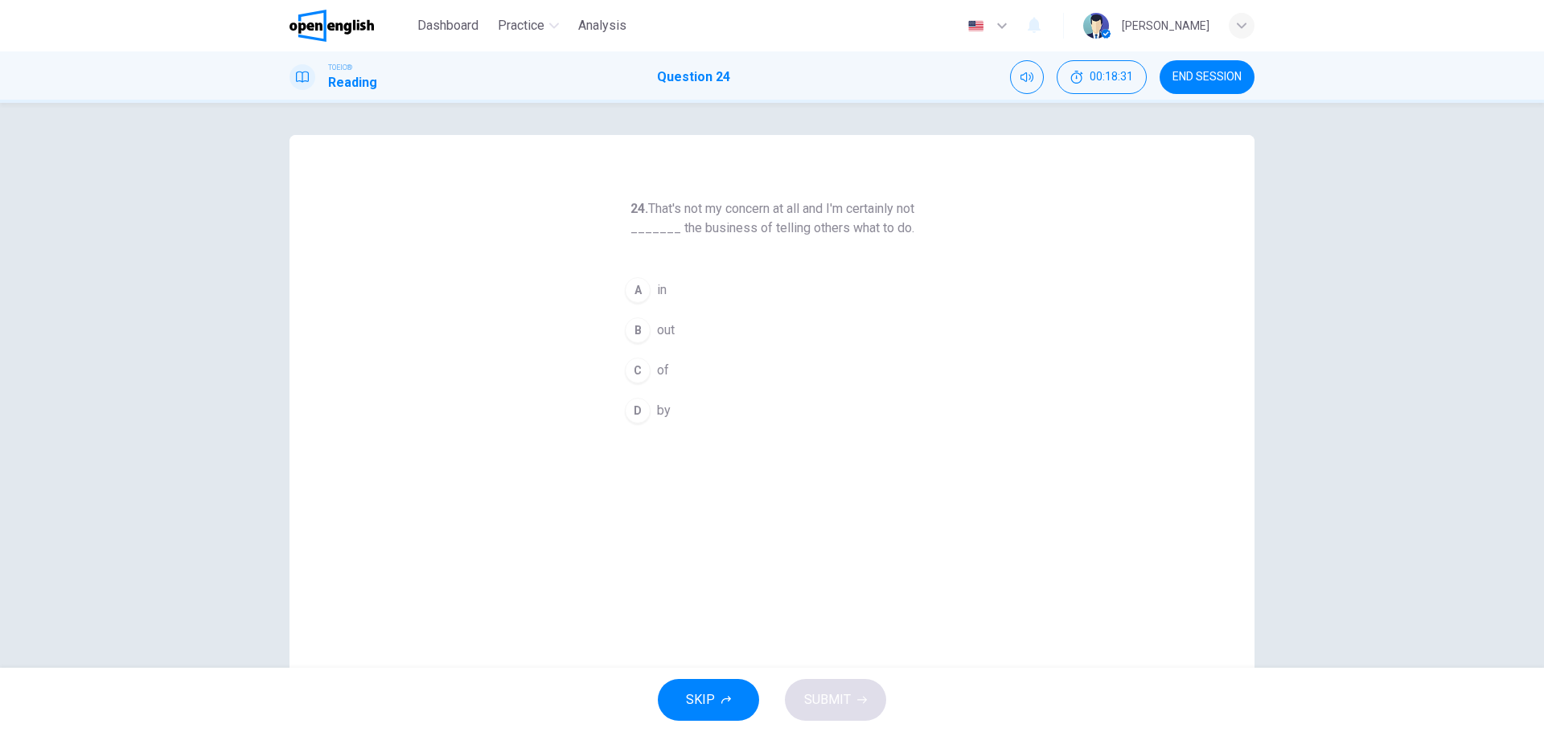
drag, startPoint x: 636, startPoint y: 286, endPoint x: 641, endPoint y: 295, distance: 10.1
click at [636, 286] on div "A" at bounding box center [638, 290] width 26 height 26
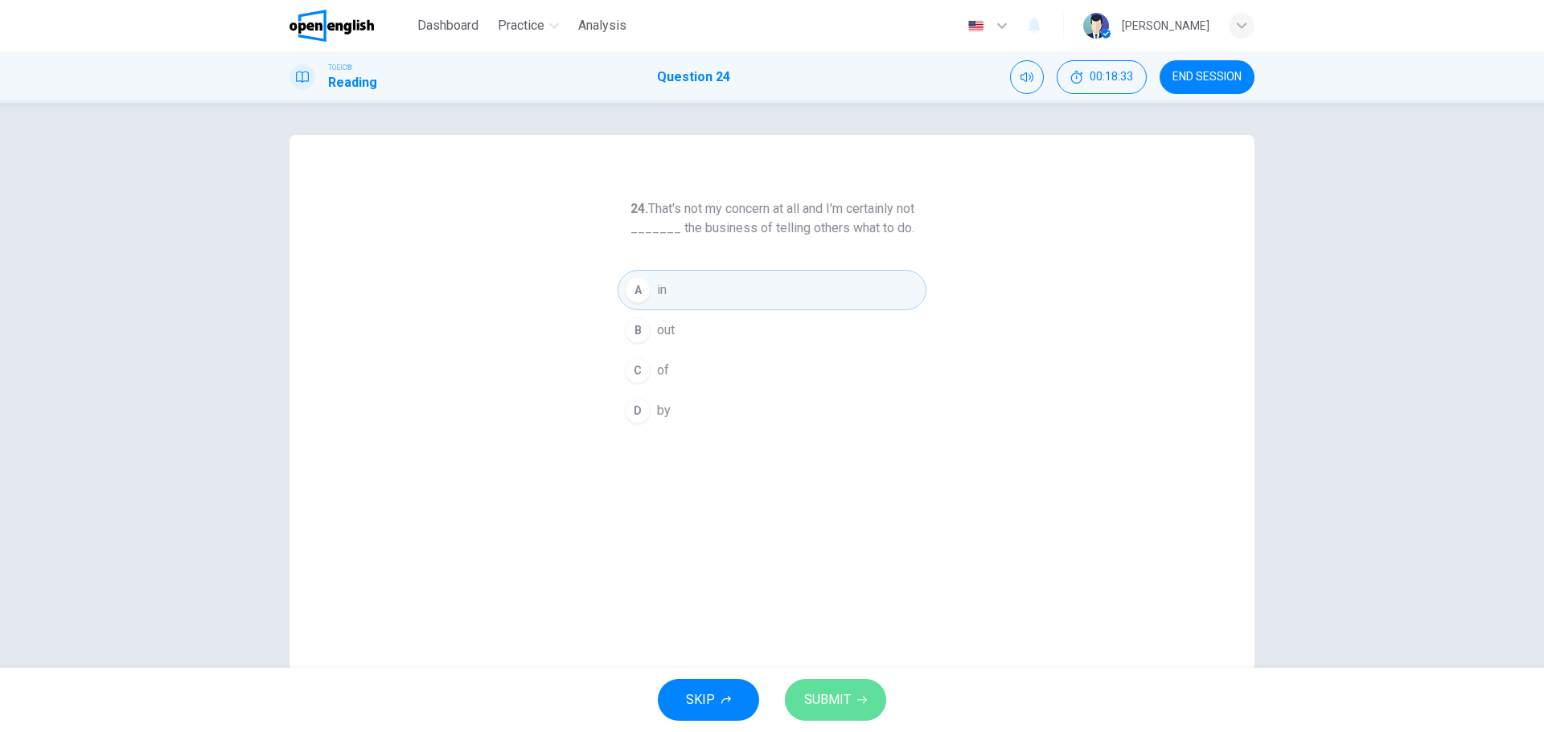
click at [842, 687] on button "SUBMIT" at bounding box center [835, 700] width 101 height 42
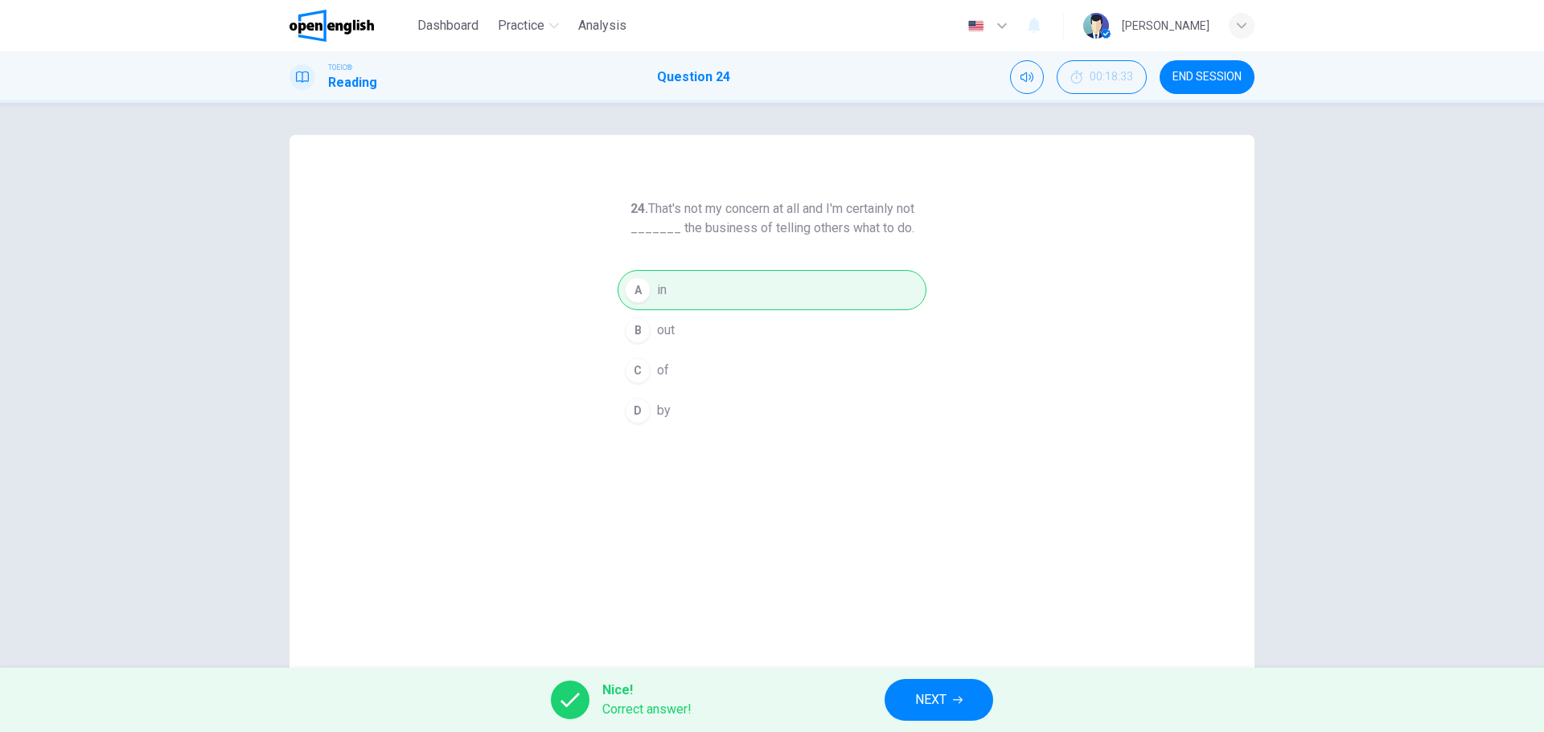
click at [933, 689] on span "NEXT" at bounding box center [930, 700] width 31 height 23
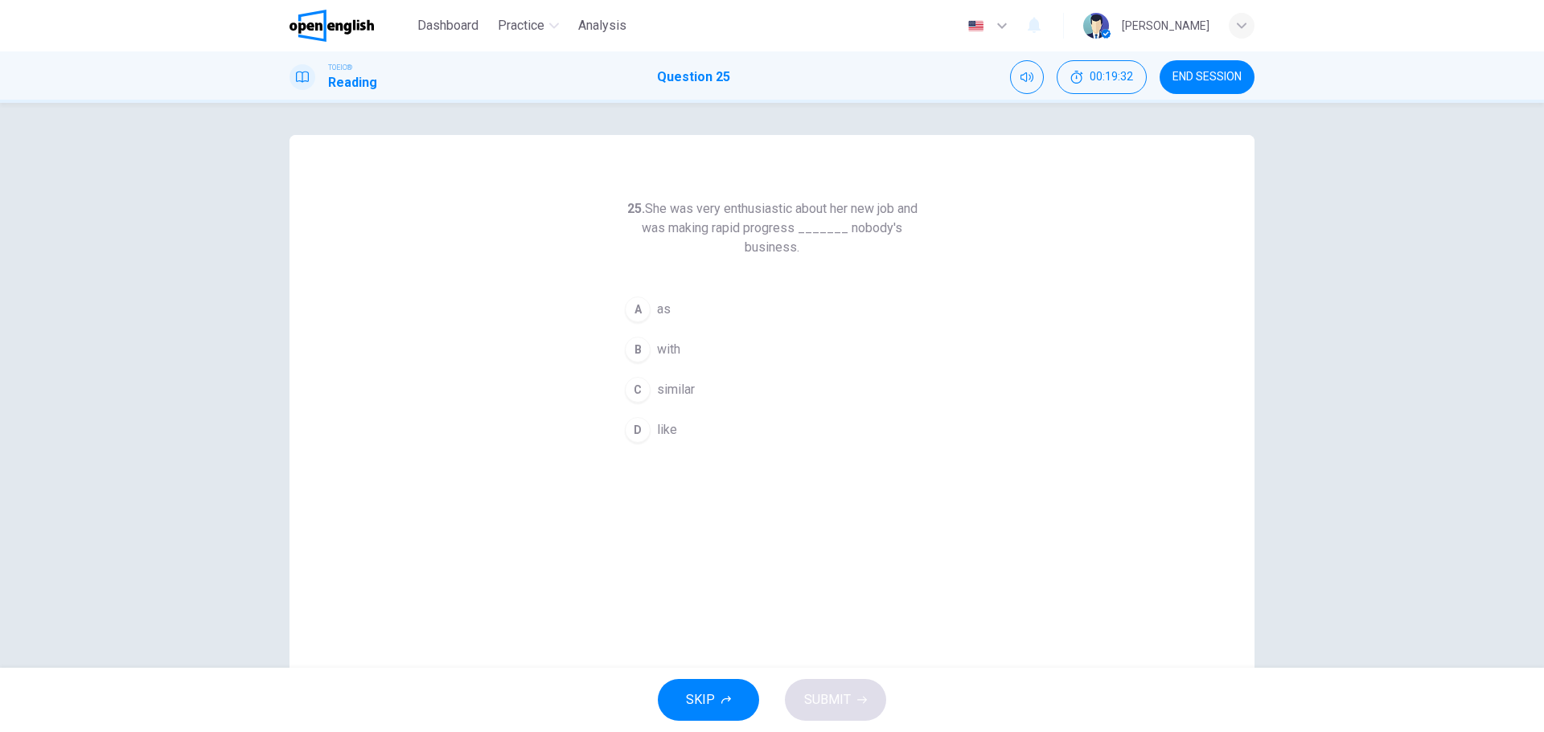
click at [637, 345] on div "B" at bounding box center [638, 350] width 26 height 26
click at [816, 696] on span "SUBMIT" at bounding box center [827, 700] width 47 height 23
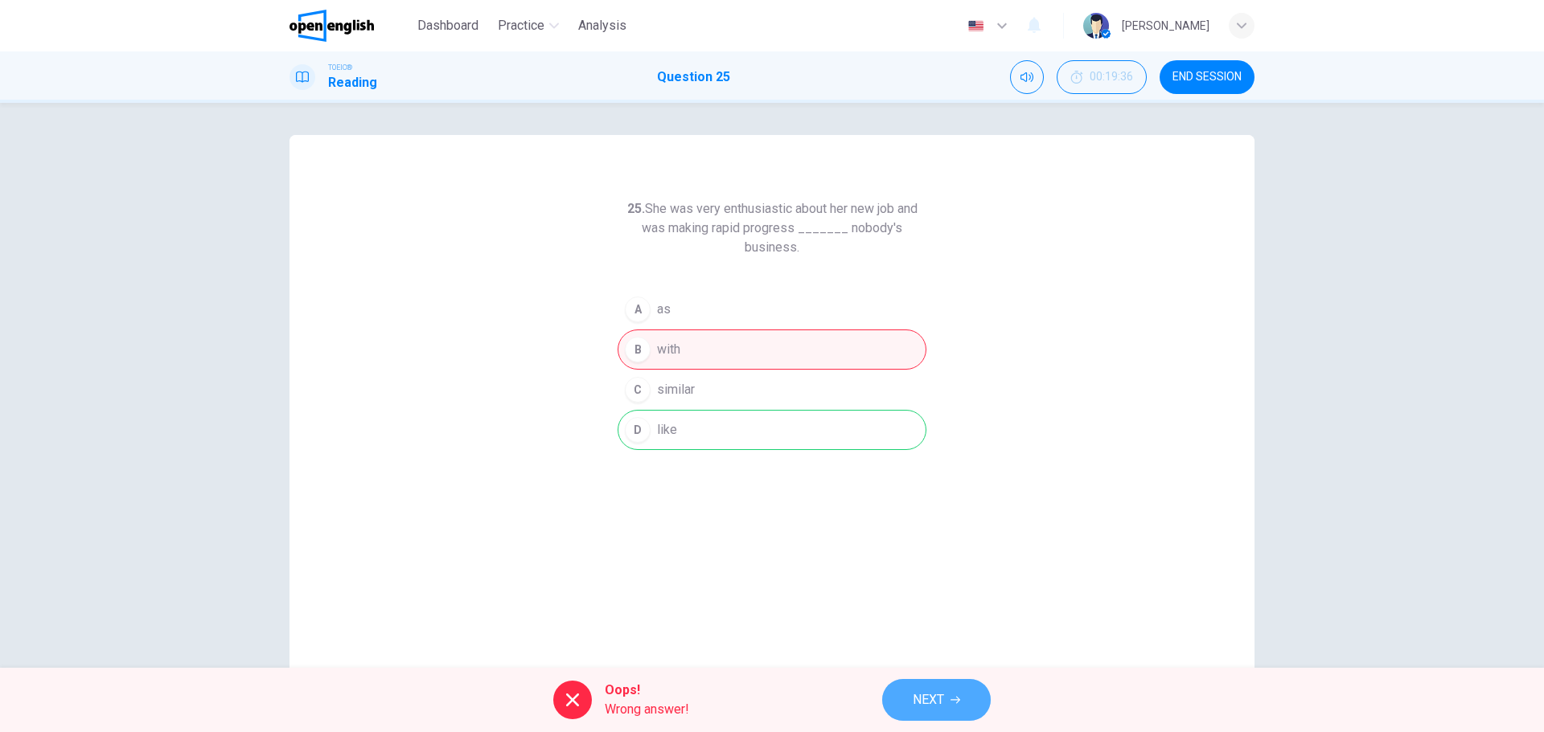
click at [917, 691] on span "NEXT" at bounding box center [928, 700] width 31 height 23
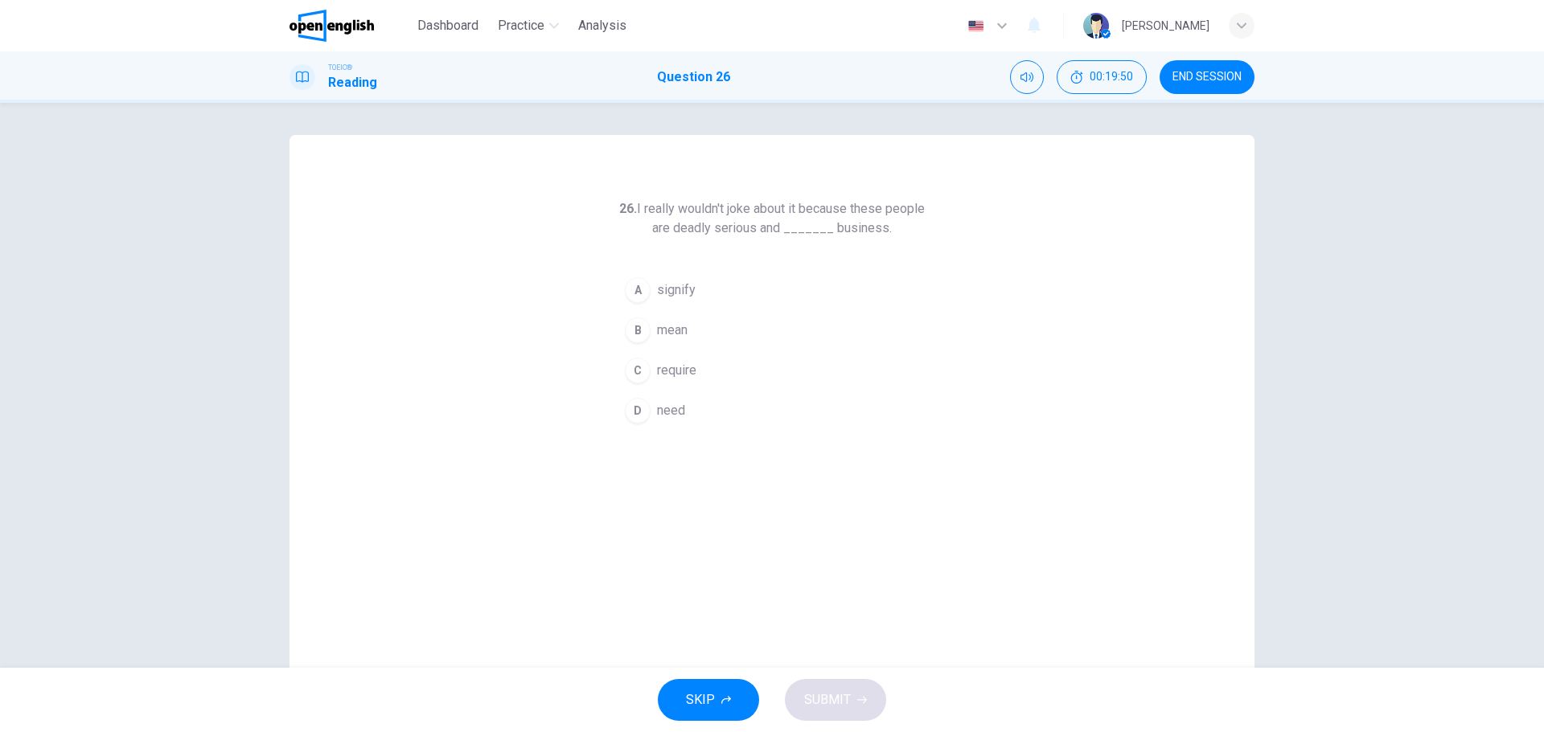
drag, startPoint x: 638, startPoint y: 371, endPoint x: 638, endPoint y: 381, distance: 10.5
click at [638, 371] on div "C" at bounding box center [638, 371] width 26 height 26
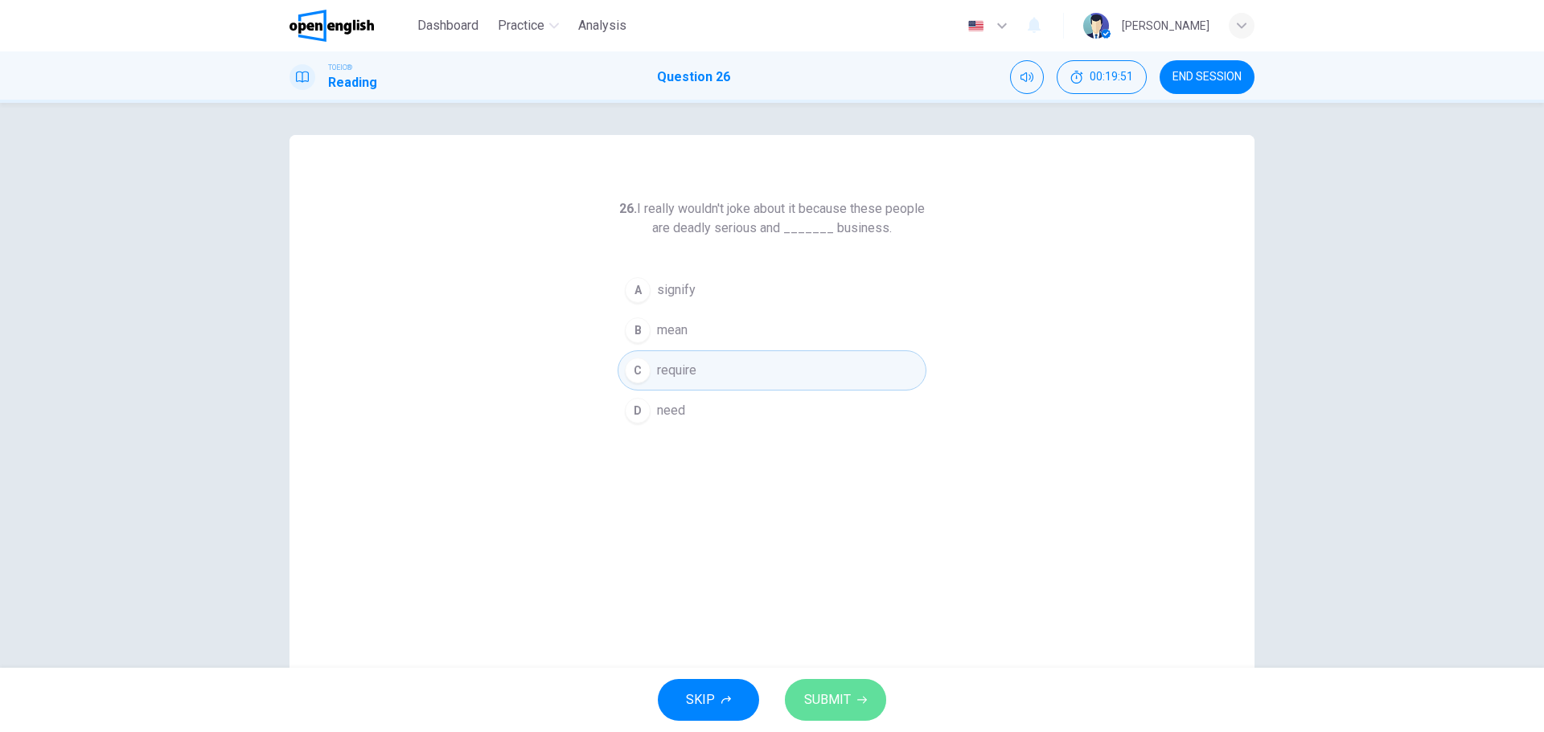
click at [824, 700] on span "SUBMIT" at bounding box center [827, 700] width 47 height 23
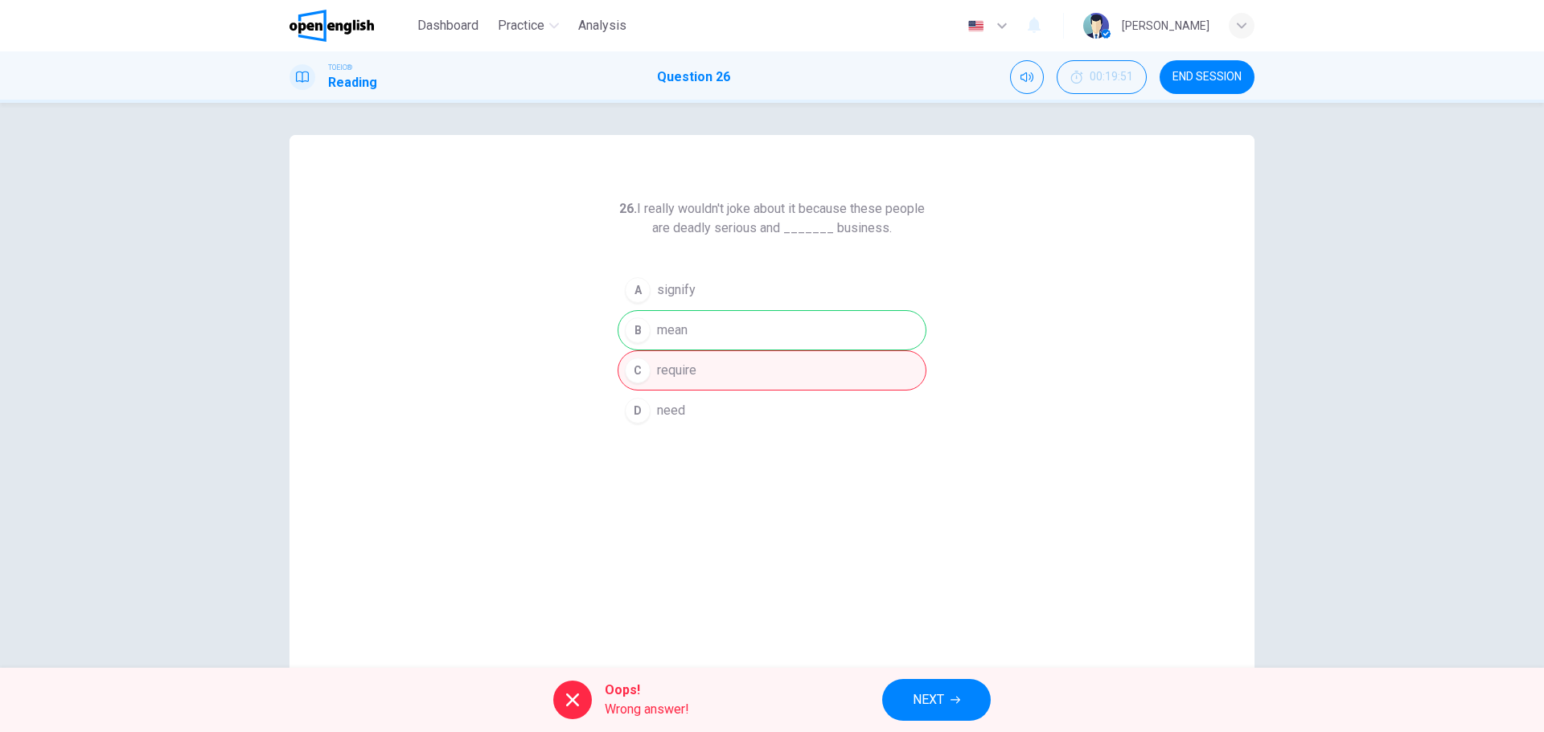
click at [938, 690] on span "NEXT" at bounding box center [928, 700] width 31 height 23
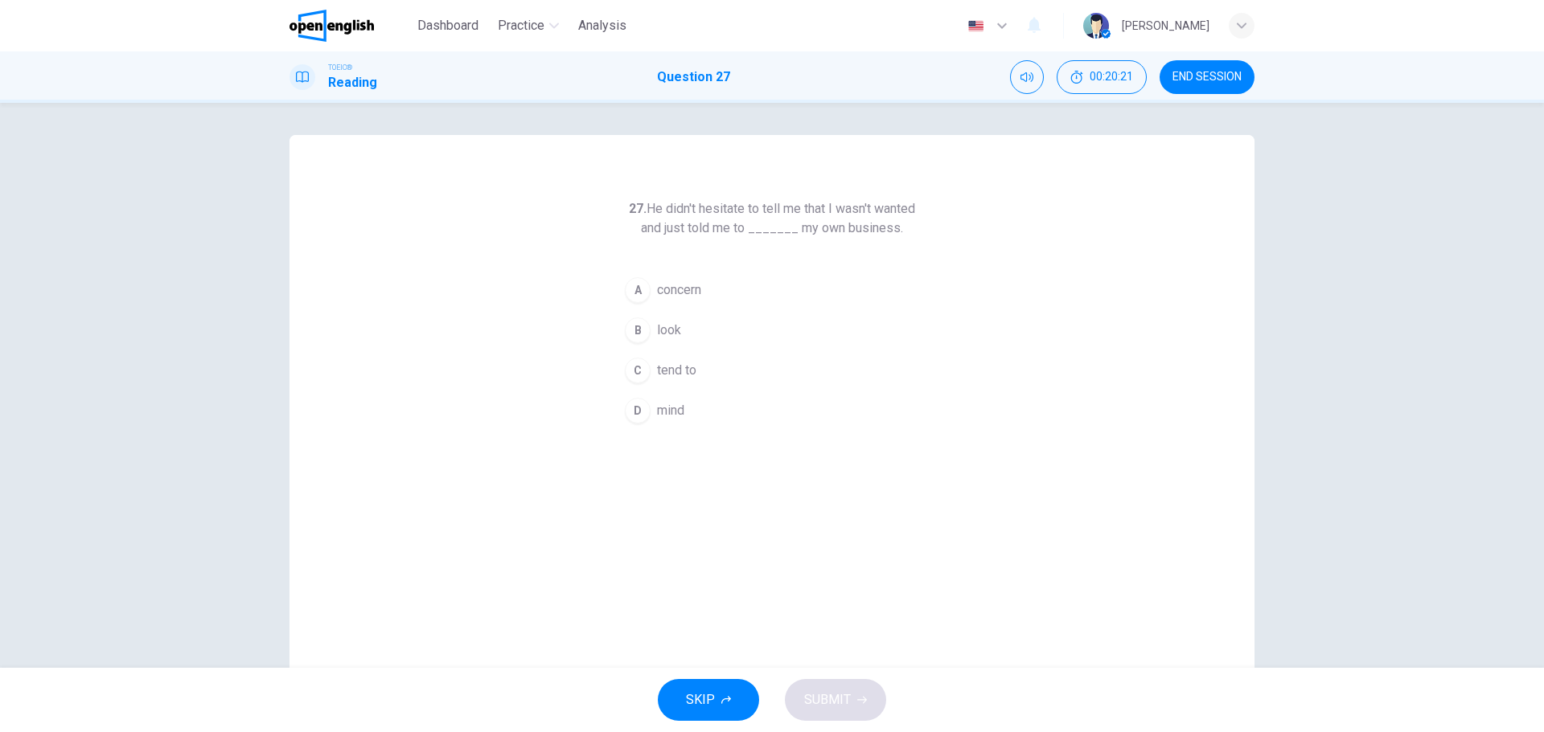
drag, startPoint x: 637, startPoint y: 371, endPoint x: 681, endPoint y: 440, distance: 81.4
click at [636, 372] on div "C" at bounding box center [638, 371] width 26 height 26
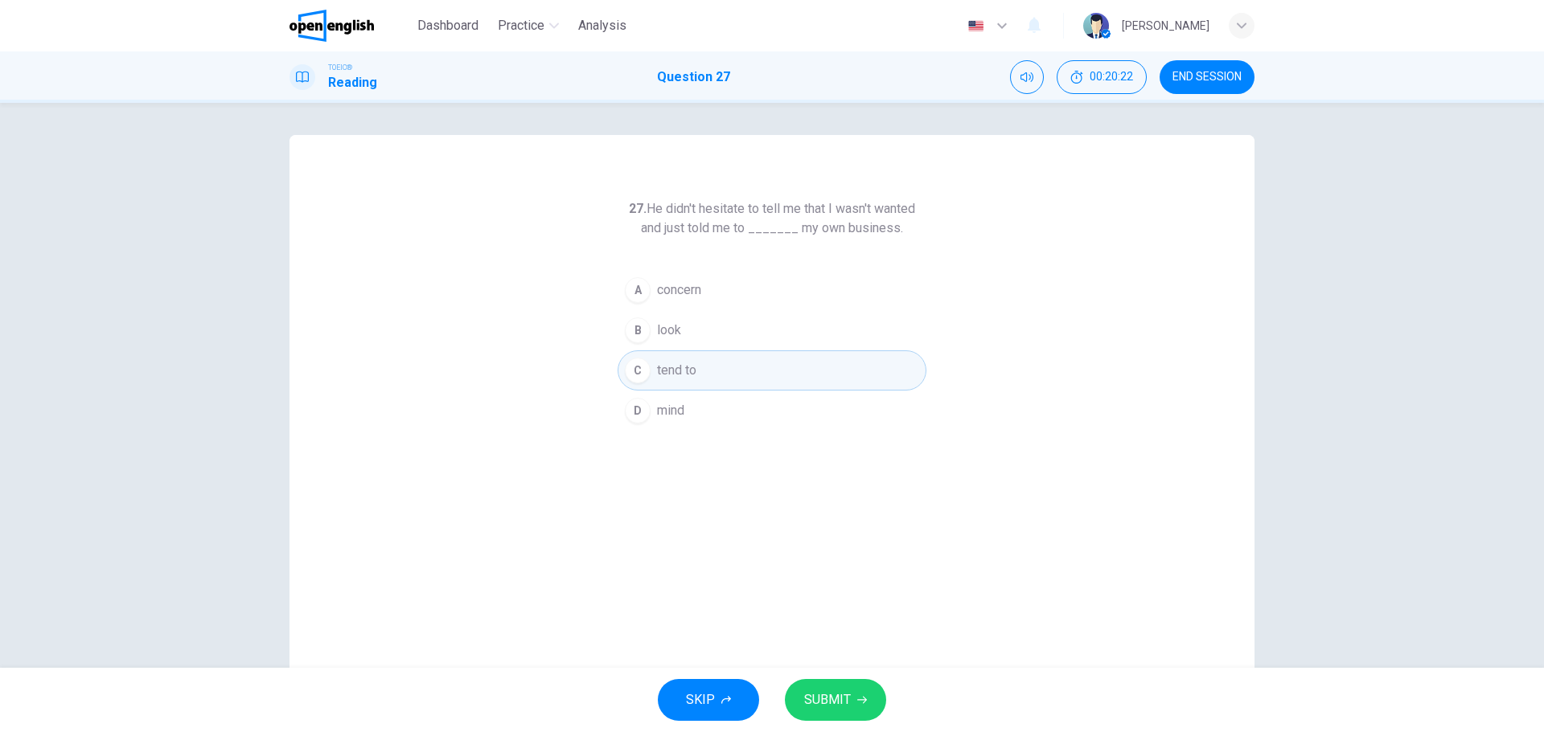
click at [827, 693] on span "SUBMIT" at bounding box center [827, 700] width 47 height 23
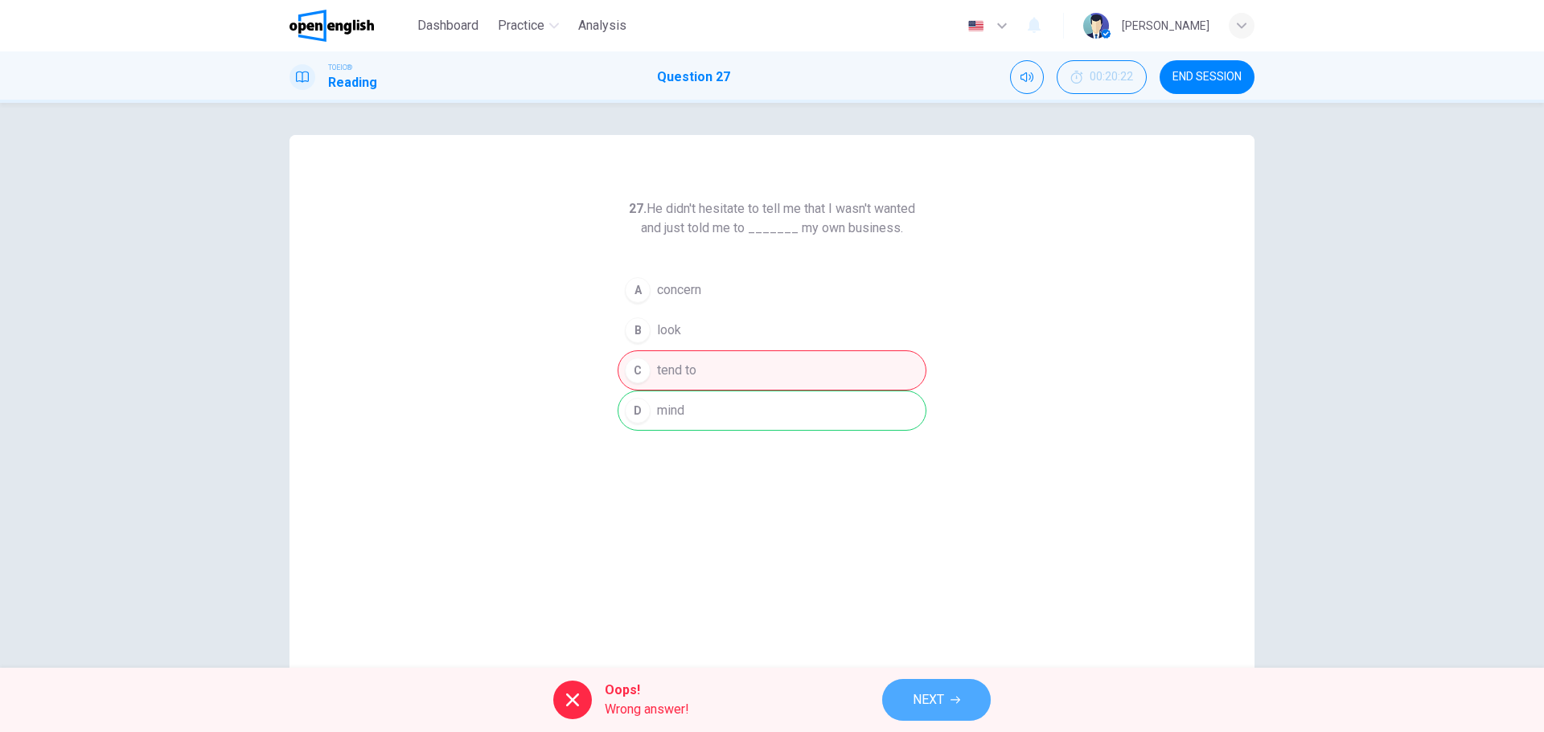
click at [913, 687] on button "NEXT" at bounding box center [936, 700] width 109 height 42
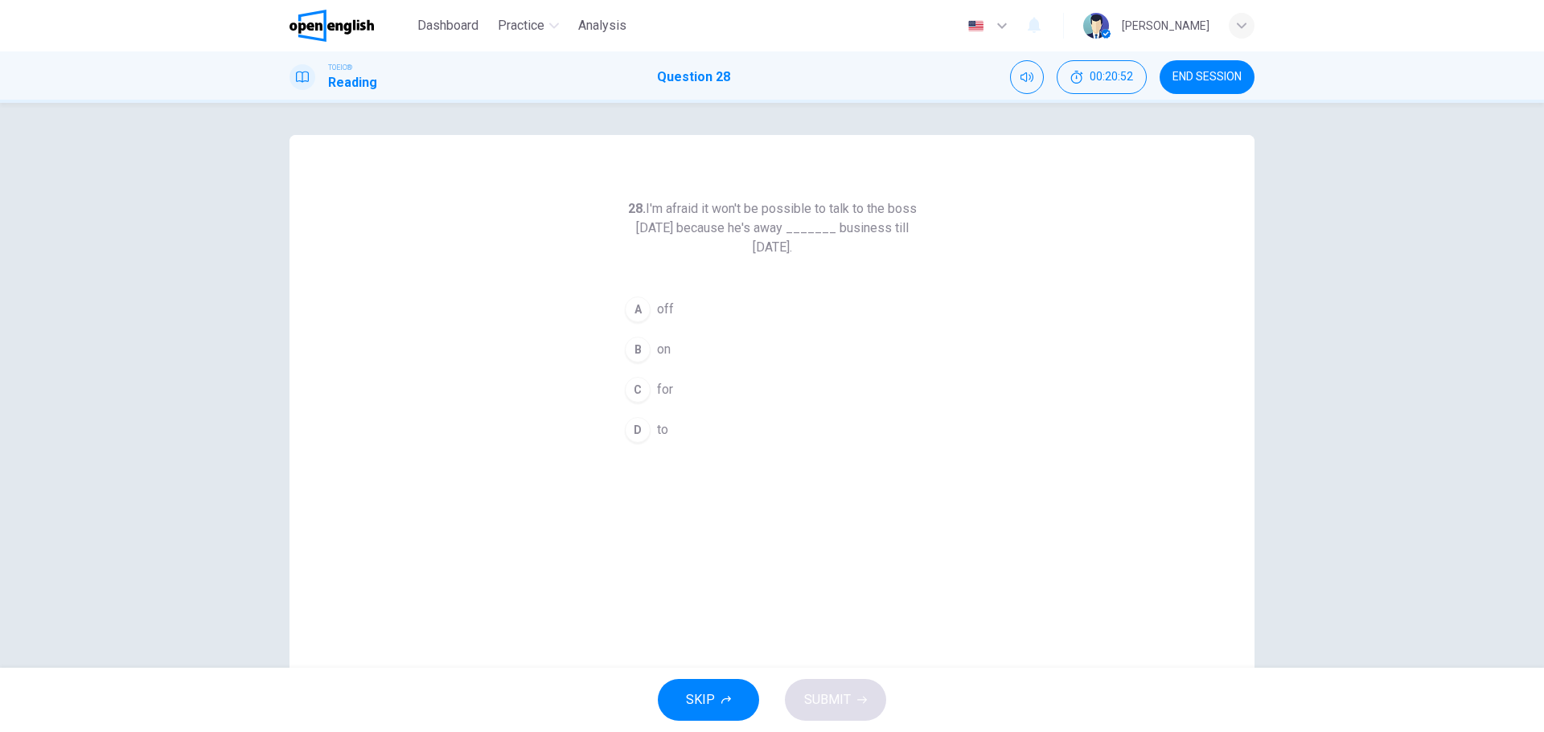
click at [630, 425] on div "D" at bounding box center [638, 430] width 26 height 26
click at [829, 689] on button "SUBMIT" at bounding box center [835, 700] width 101 height 42
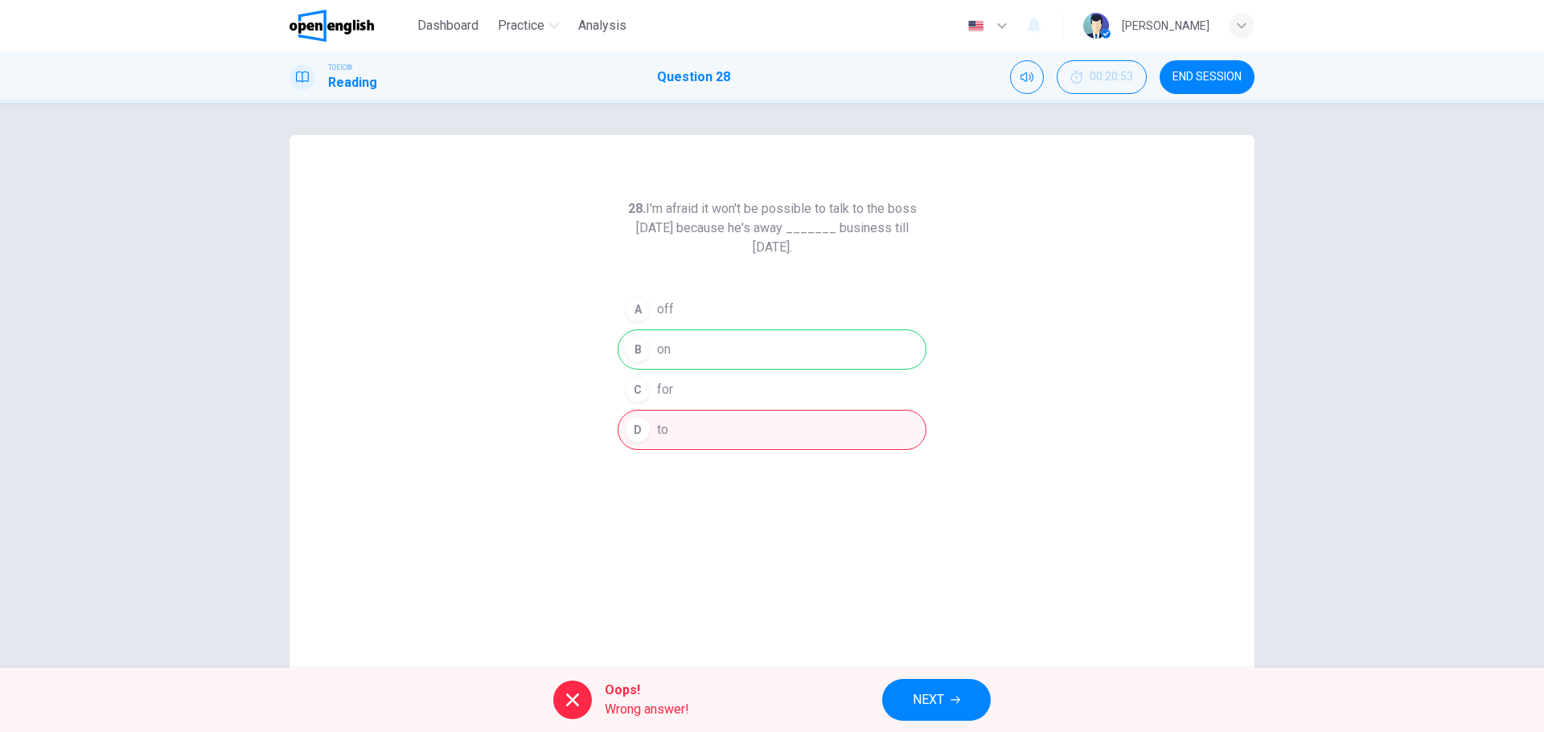
click at [954, 691] on button "NEXT" at bounding box center [936, 700] width 109 height 42
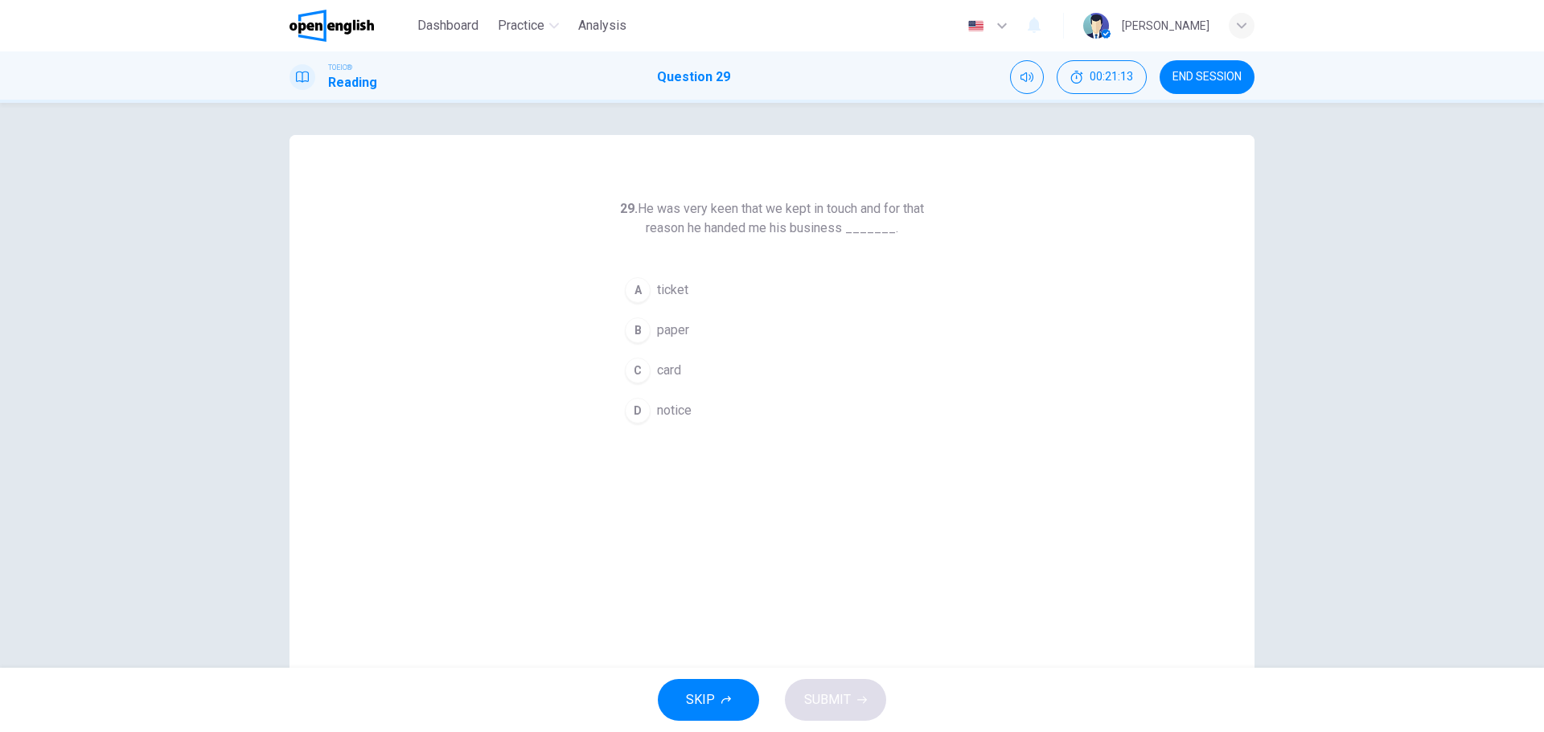
click at [630, 285] on div "A" at bounding box center [638, 290] width 26 height 26
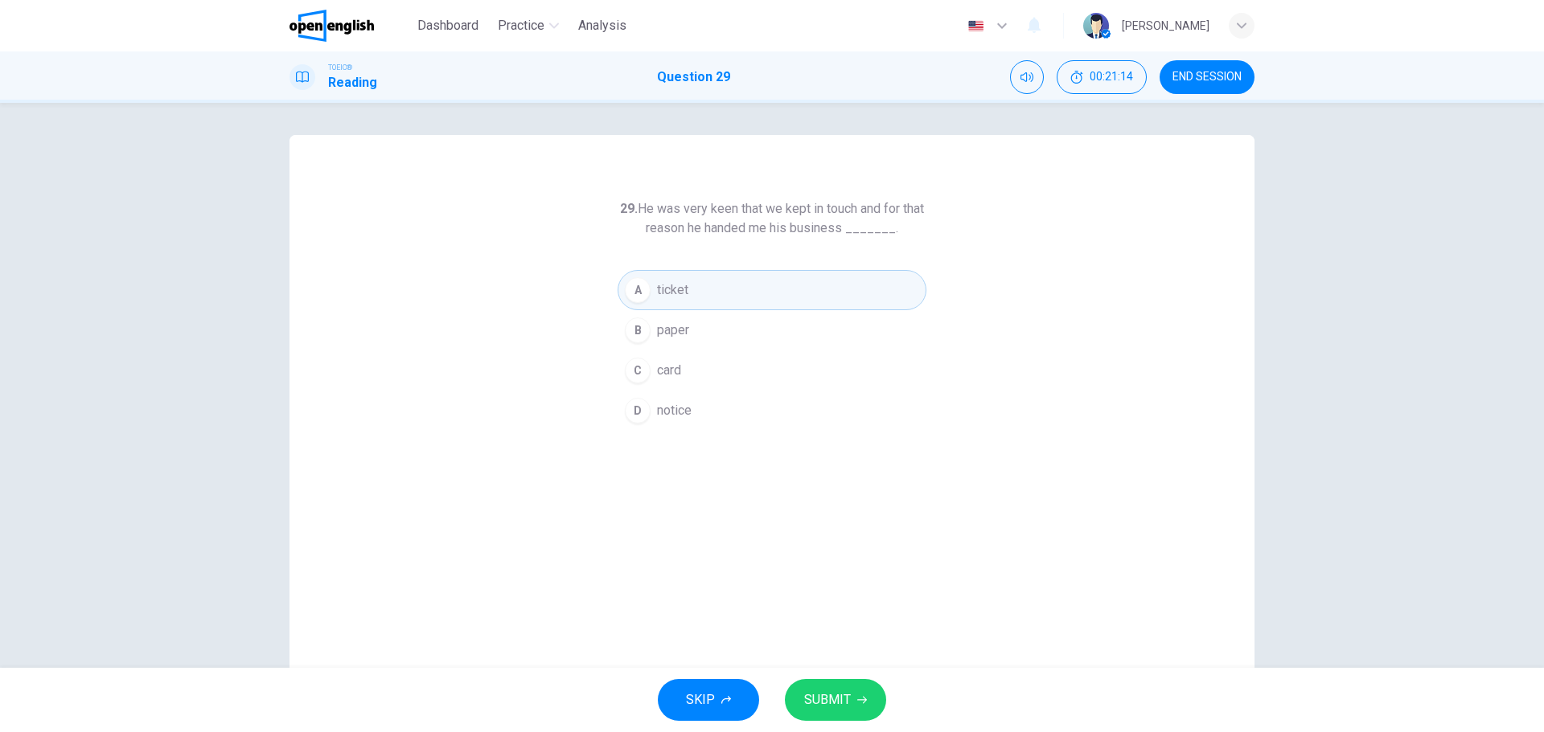
click at [843, 701] on span "SUBMIT" at bounding box center [827, 700] width 47 height 23
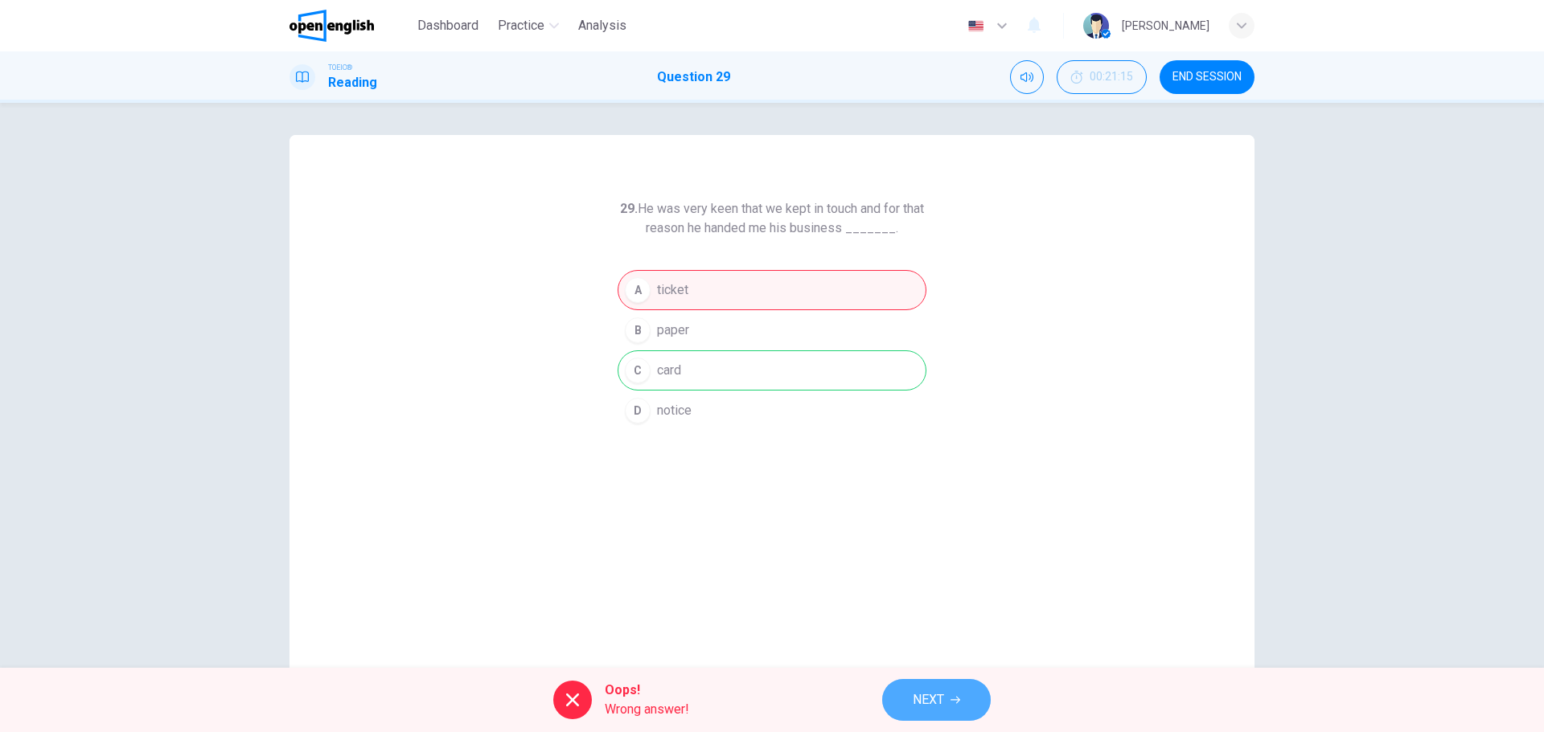
click at [947, 700] on button "NEXT" at bounding box center [936, 700] width 109 height 42
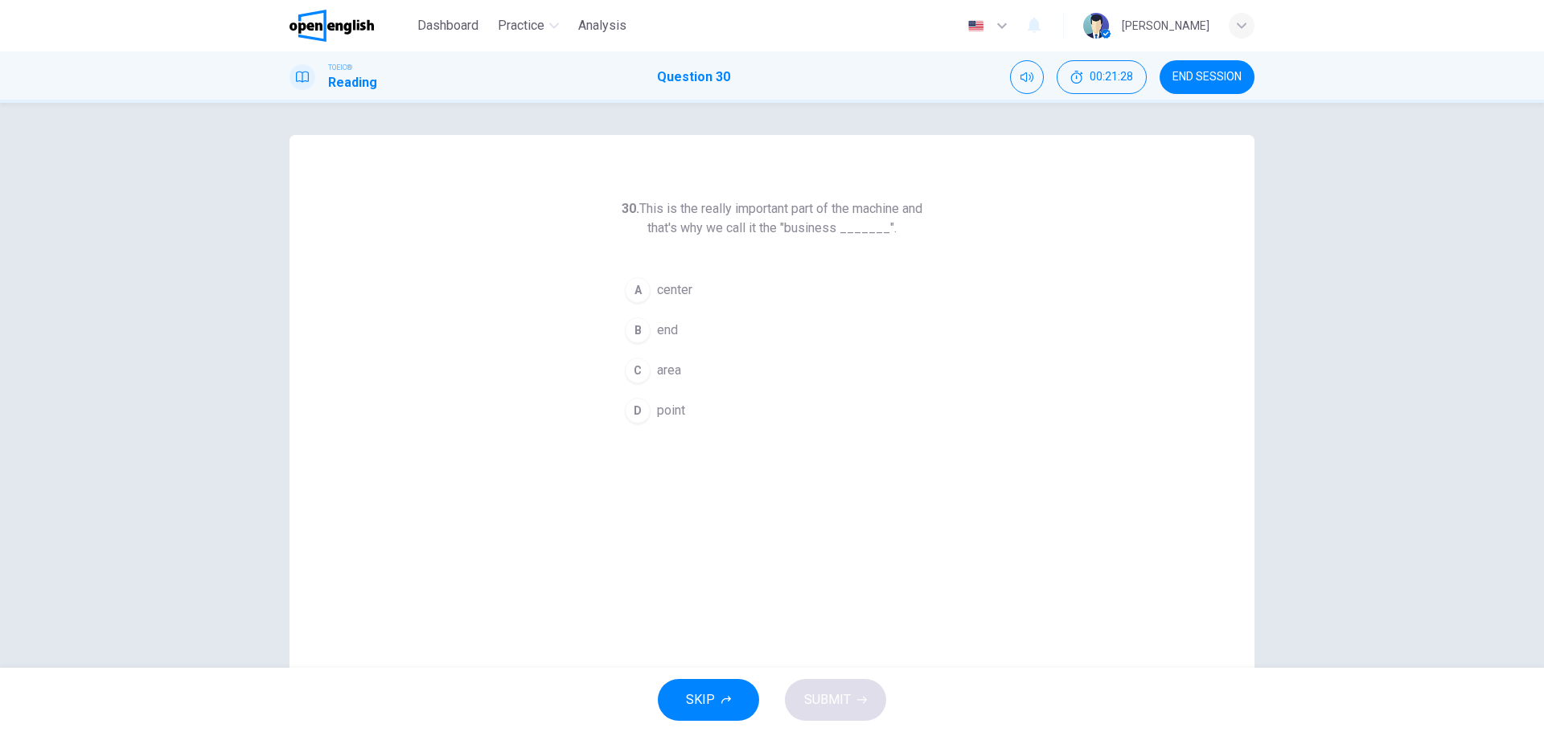
click at [625, 285] on div "A" at bounding box center [638, 290] width 26 height 26
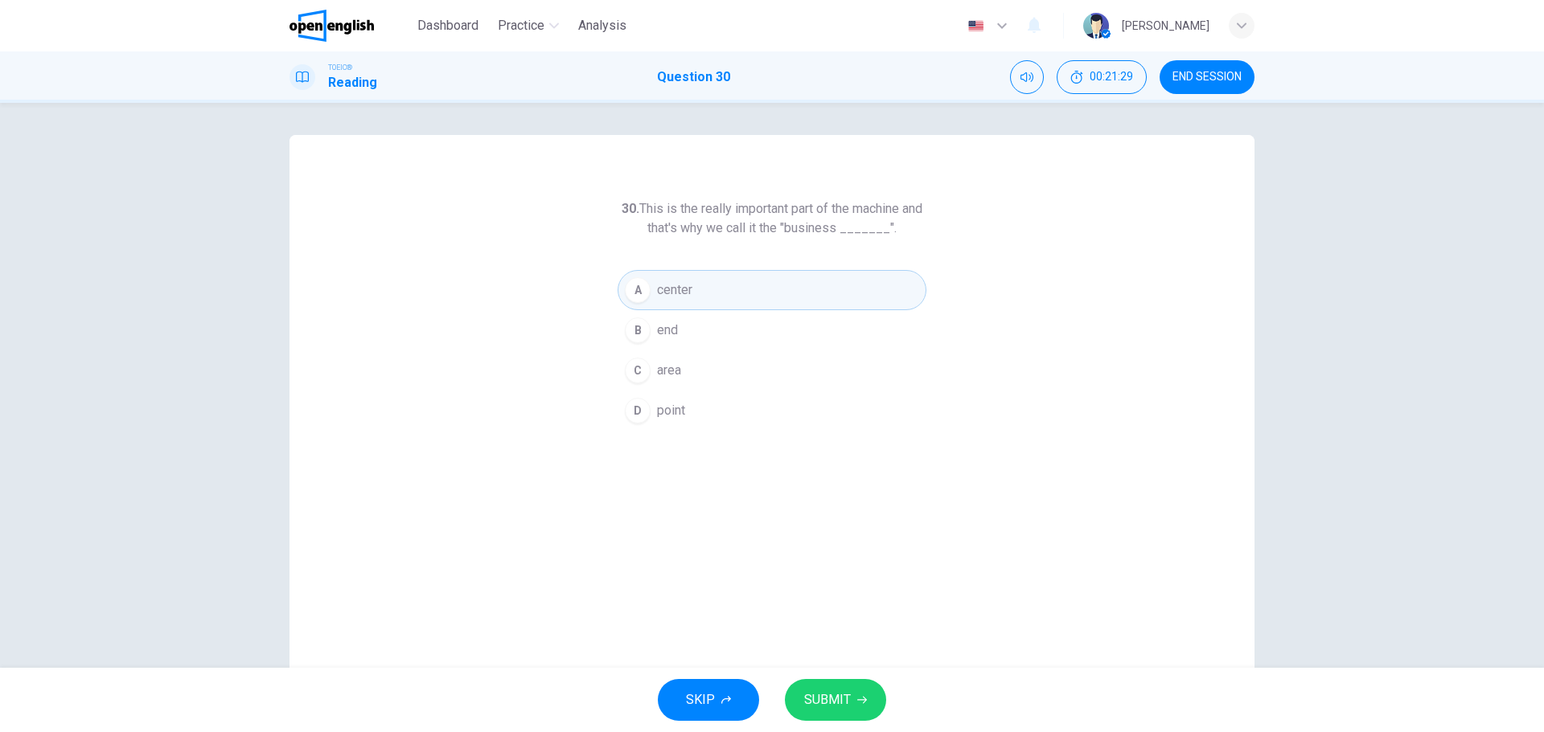
click at [841, 699] on span "SUBMIT" at bounding box center [827, 700] width 47 height 23
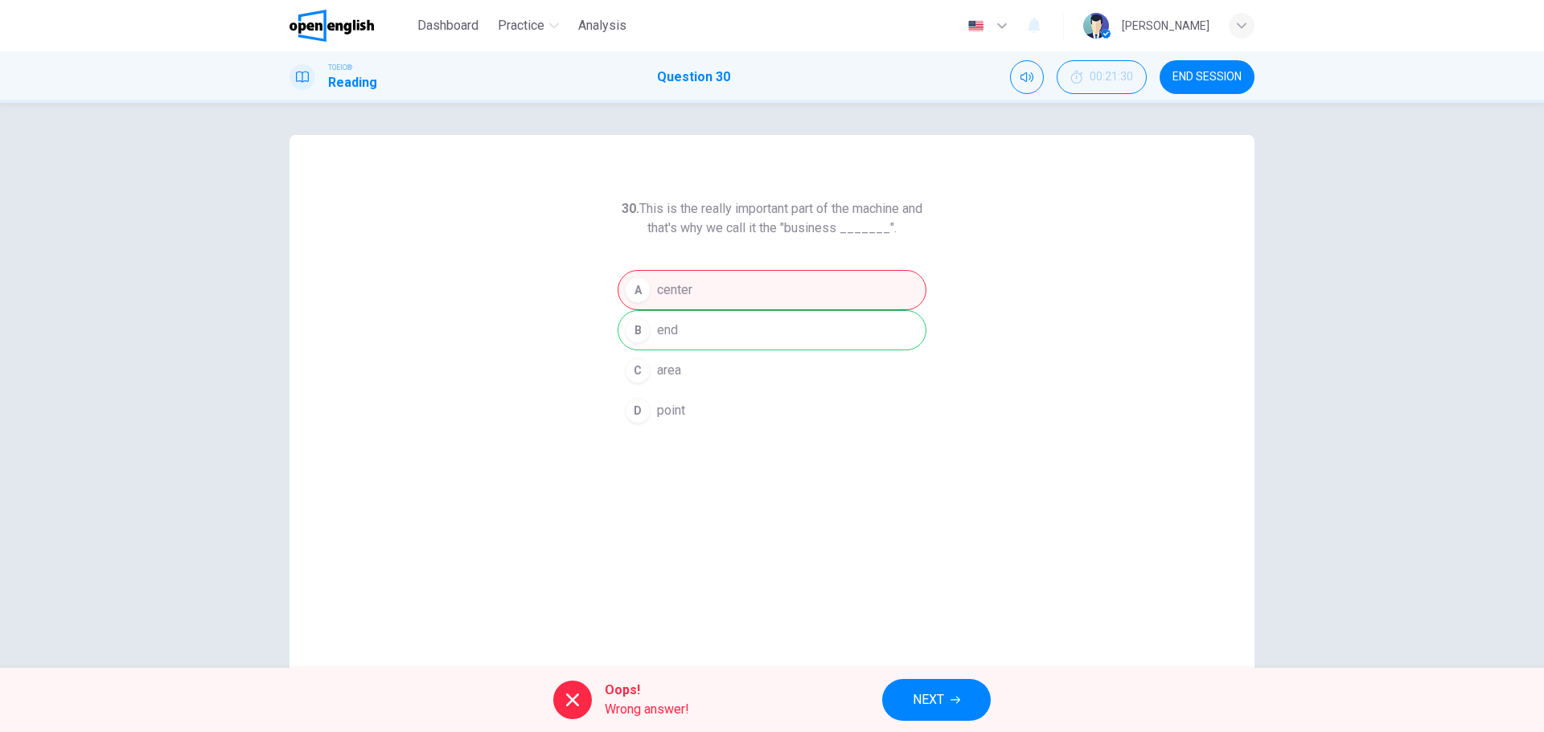
click at [1221, 71] on span "END SESSION" at bounding box center [1206, 77] width 69 height 13
